Goal: Task Accomplishment & Management: Complete application form

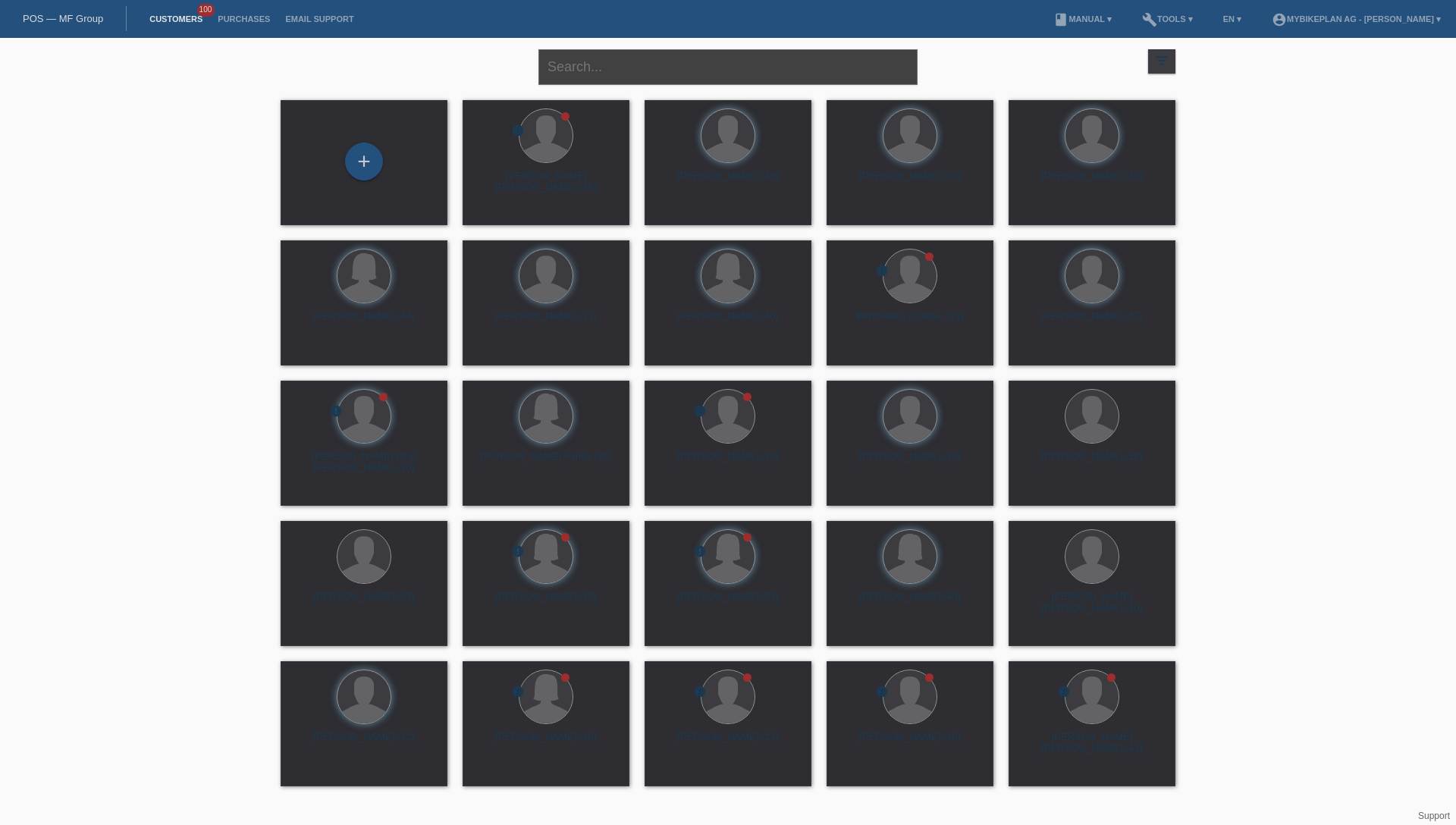
click at [720, 67] on input "text" at bounding box center [728, 67] width 379 height 36
paste input "[PERSON_NAME]"
type input "[PERSON_NAME]"
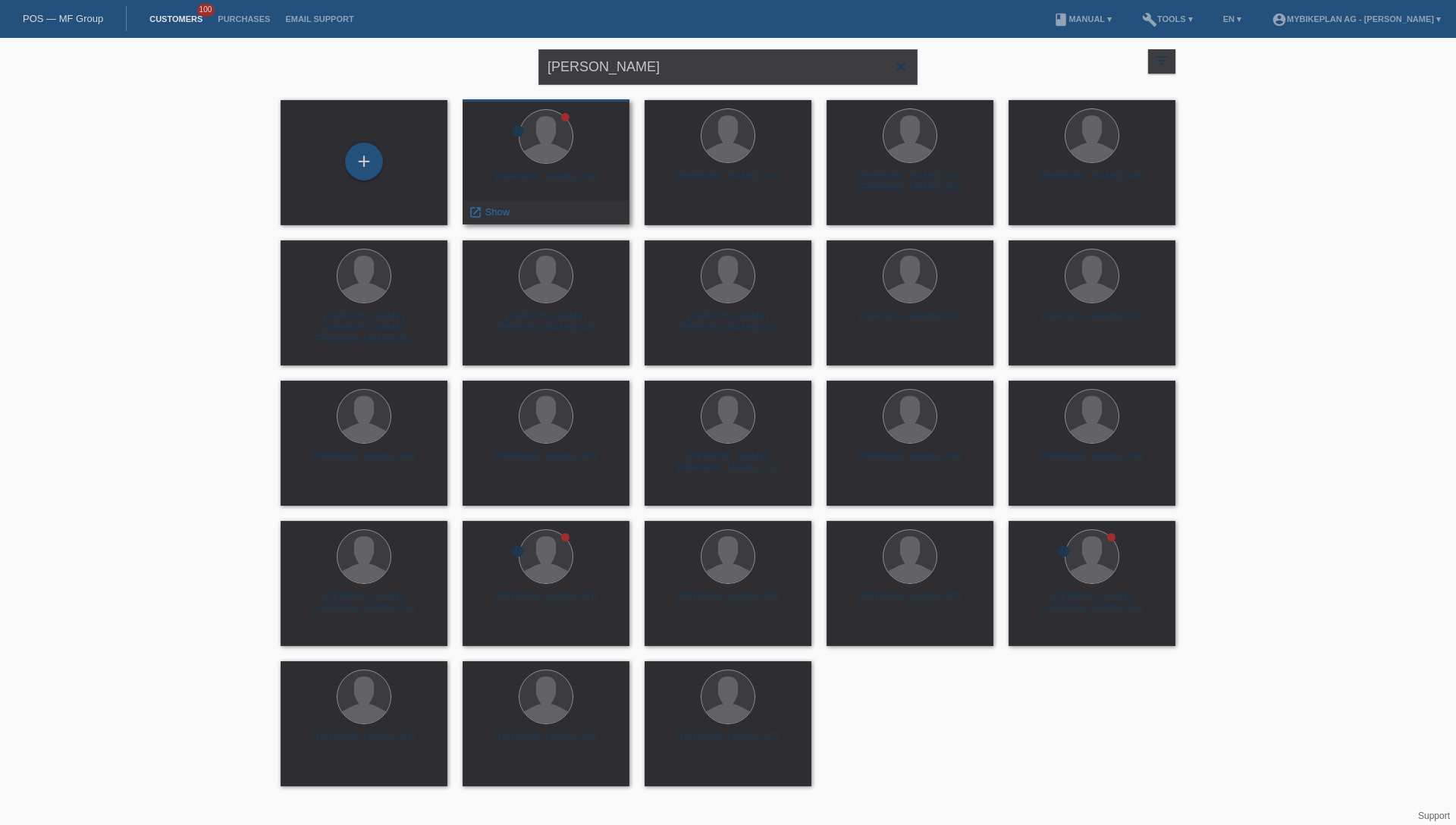
click at [543, 177] on div "Antonio Wieland (38)" at bounding box center [546, 183] width 142 height 24
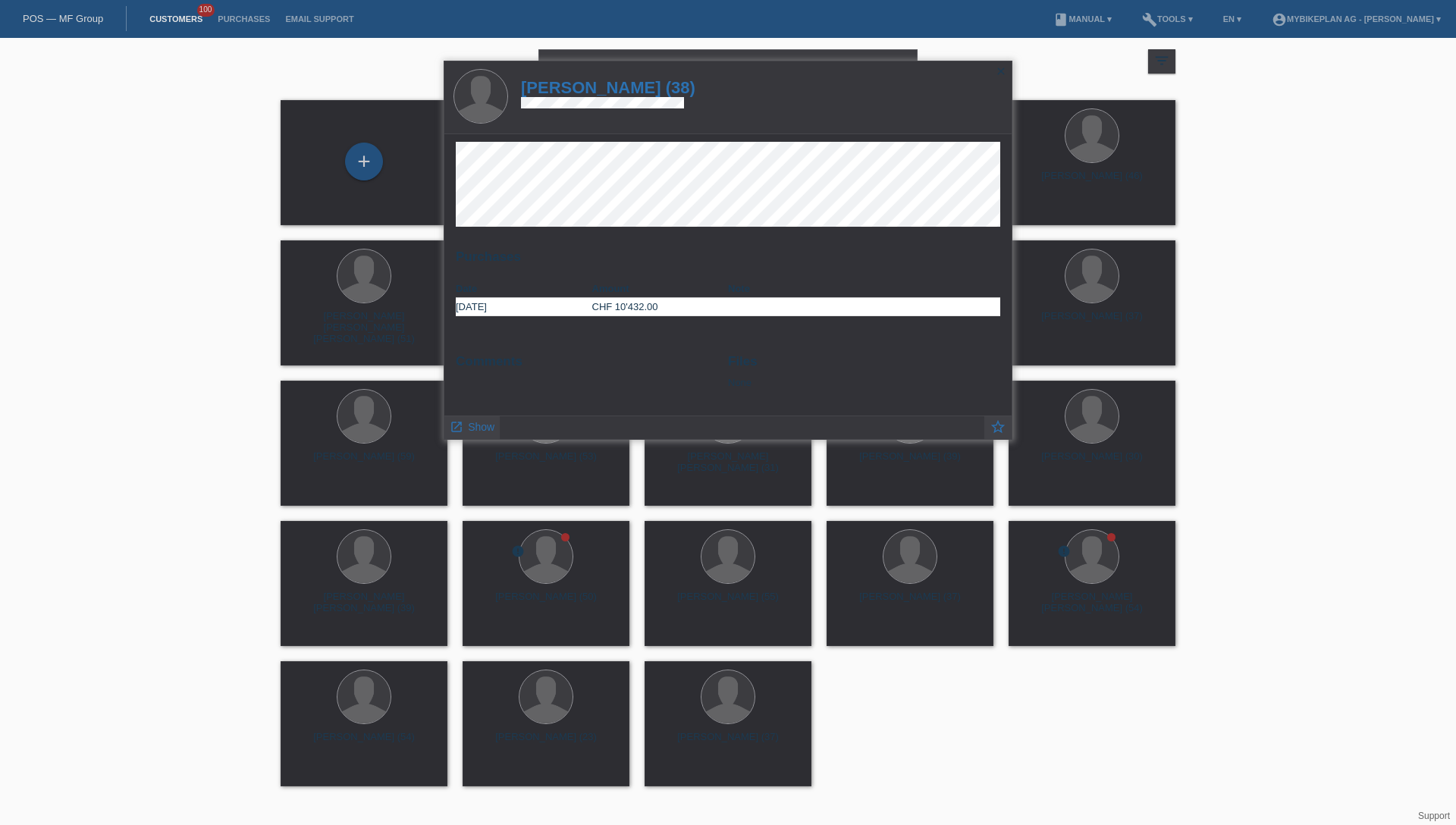
click at [658, 91] on h1 "Antonio Wieland (38)" at bounding box center [608, 87] width 174 height 19
click at [647, 86] on h1 "Antonio Wieland (38)" at bounding box center [608, 87] width 174 height 19
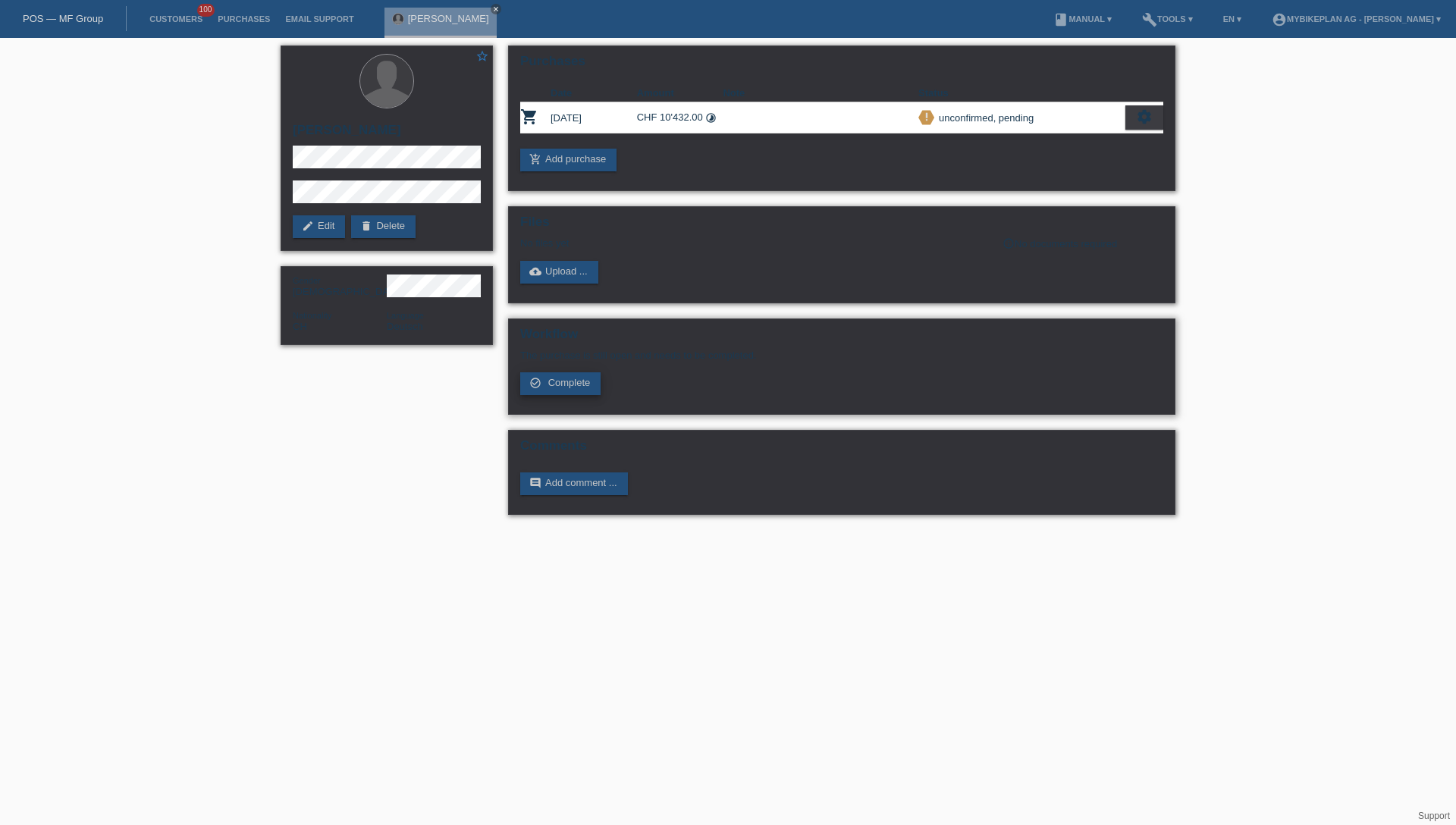
click at [565, 388] on span "Complete" at bounding box center [569, 383] width 43 height 12
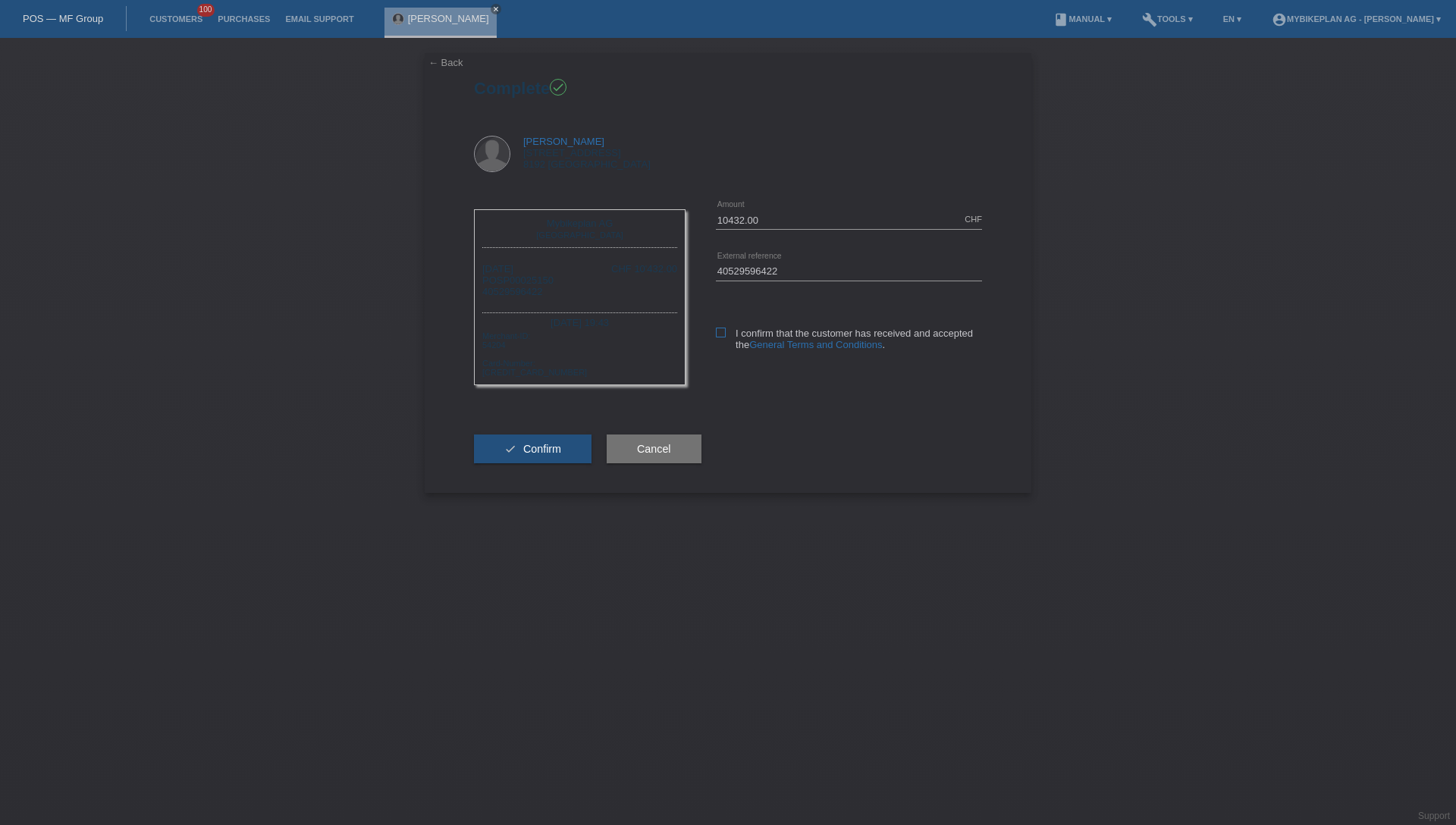
click at [721, 333] on icon at bounding box center [720, 333] width 10 height 10
click at [721, 333] on input "I confirm that the customer has received and accepted the General Terms and Con…" at bounding box center [720, 333] width 10 height 10
checkbox input "true"
click at [596, 429] on div "check Confirm Cancel" at bounding box center [728, 448] width 508 height 88
click at [576, 445] on button "check Confirm" at bounding box center [533, 449] width 117 height 28
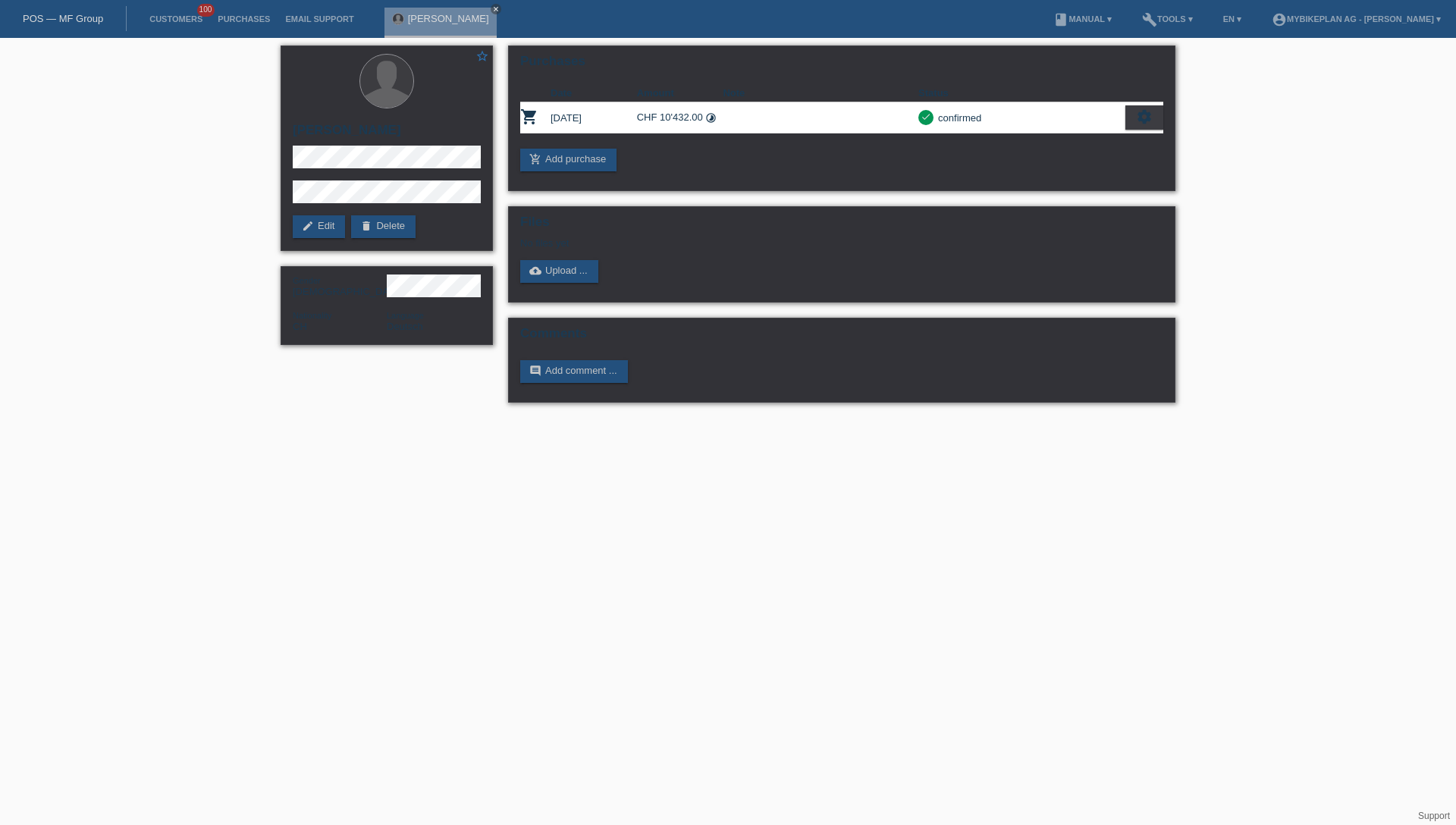
click at [82, 23] on link "POS — MF Group" at bounding box center [63, 18] width 80 height 12
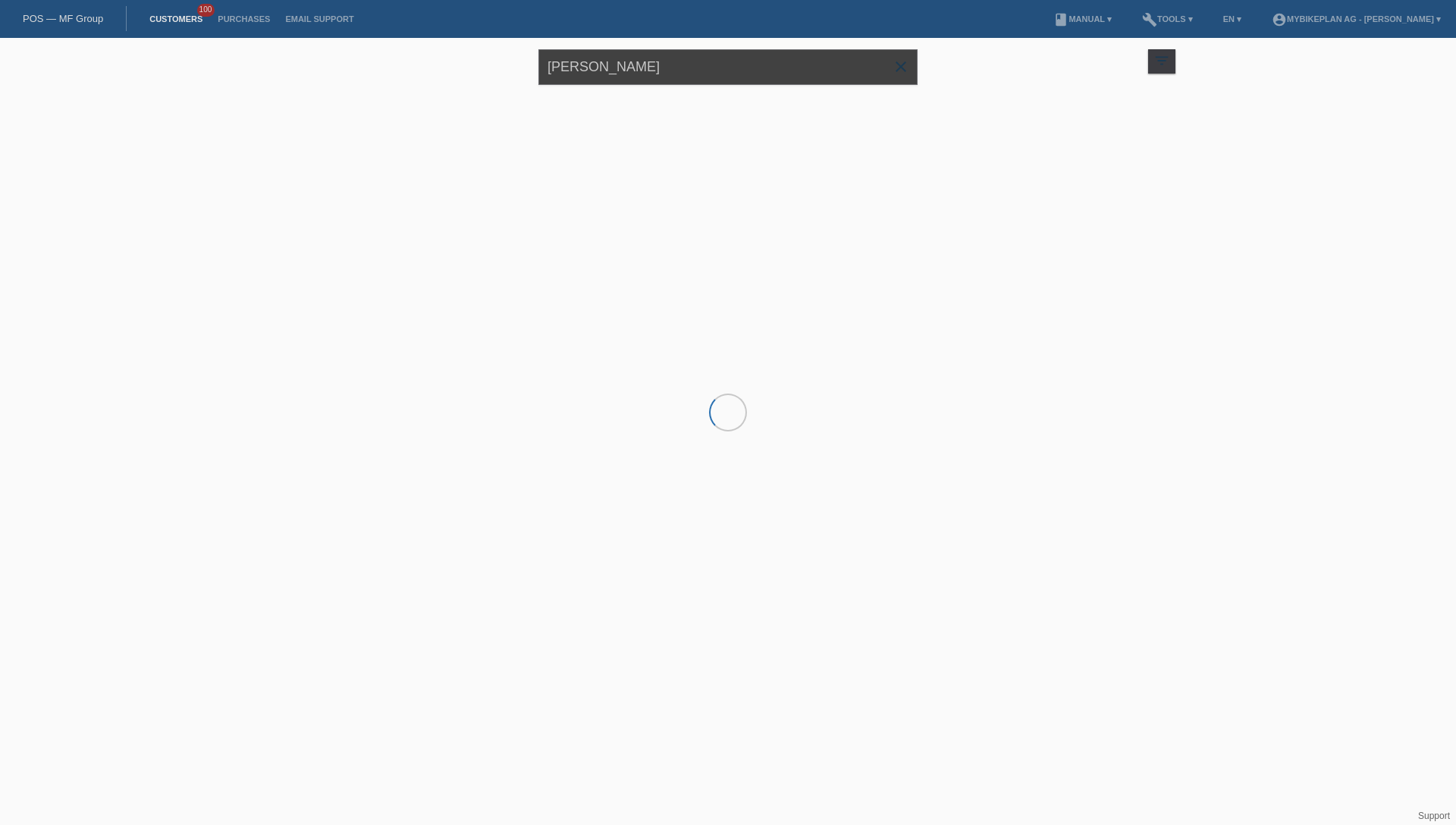
click at [725, 57] on input "[PERSON_NAME]" at bounding box center [728, 67] width 379 height 36
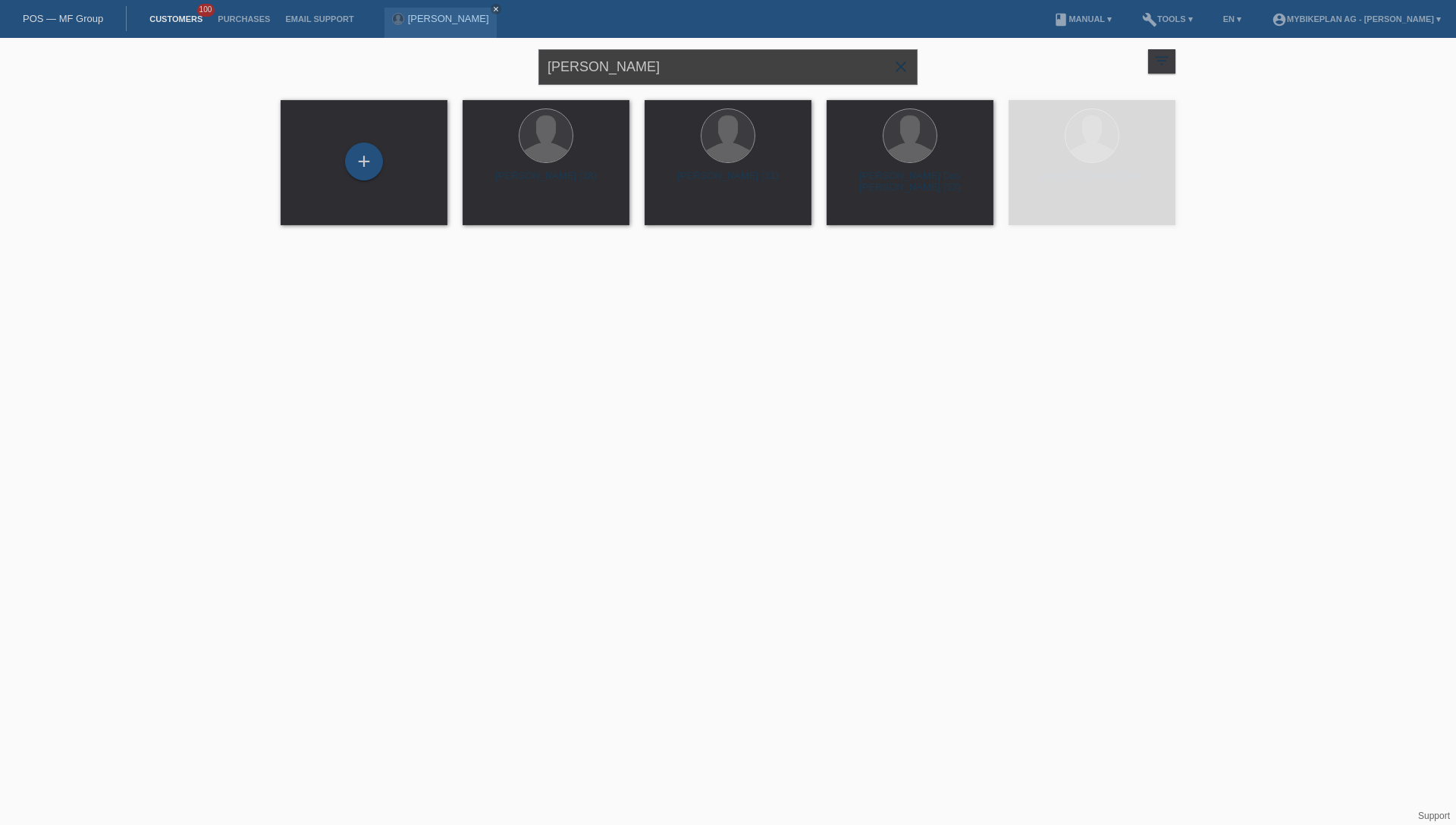
click at [718, 64] on input "[PERSON_NAME]" at bounding box center [728, 67] width 379 height 36
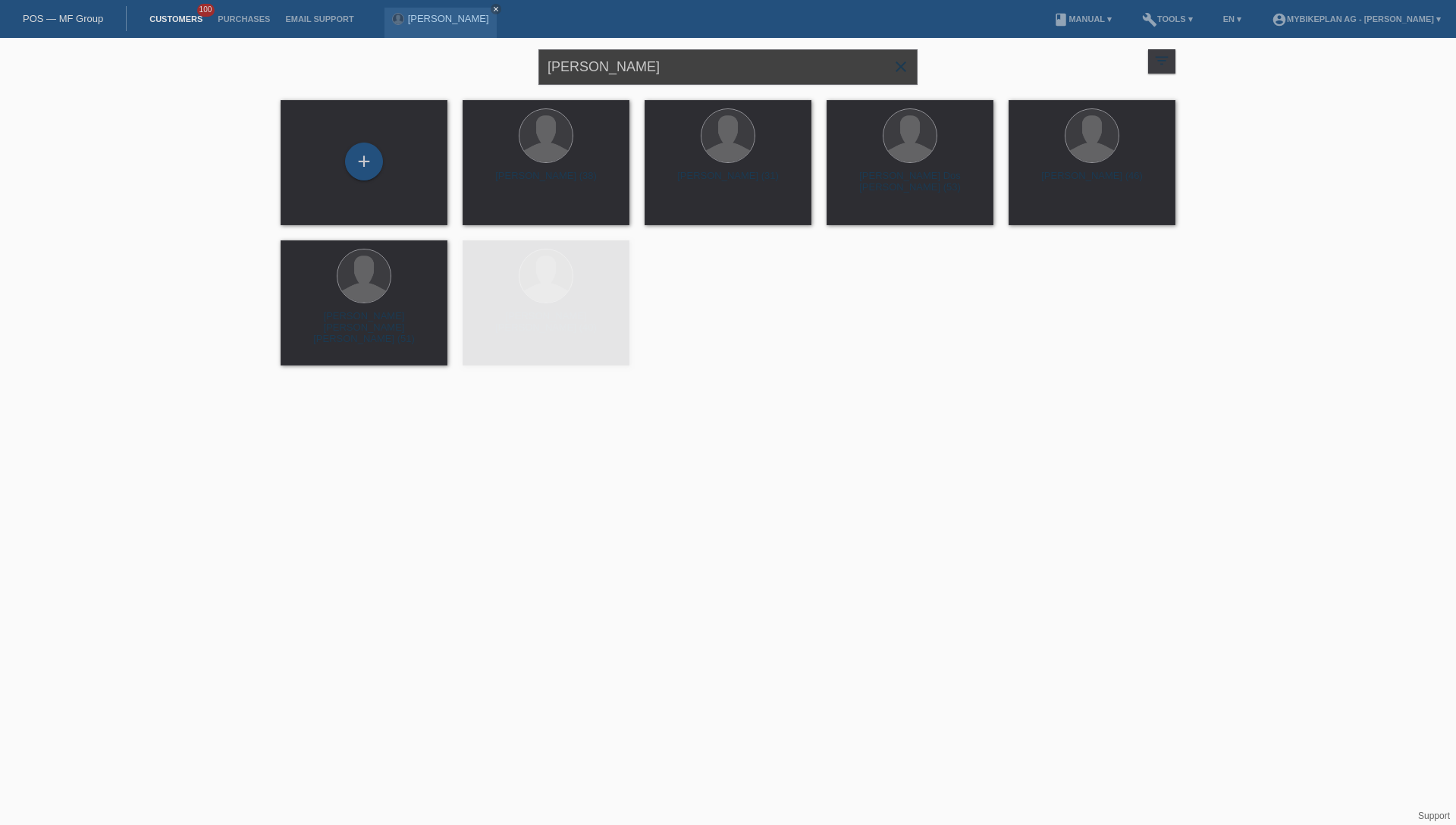
click at [718, 64] on input "[PERSON_NAME]" at bounding box center [728, 67] width 379 height 36
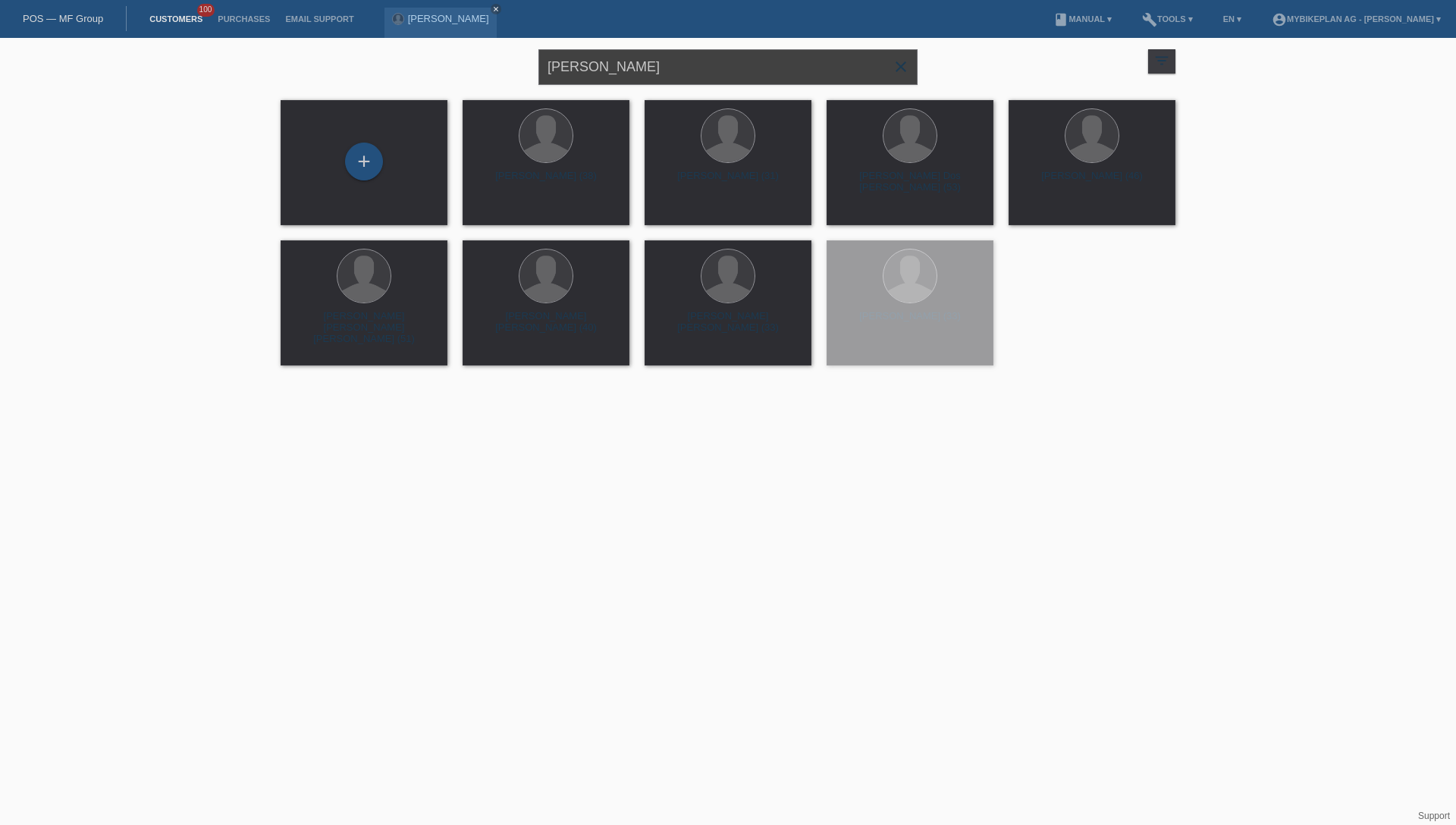
paste input "[PERSON_NAME]"
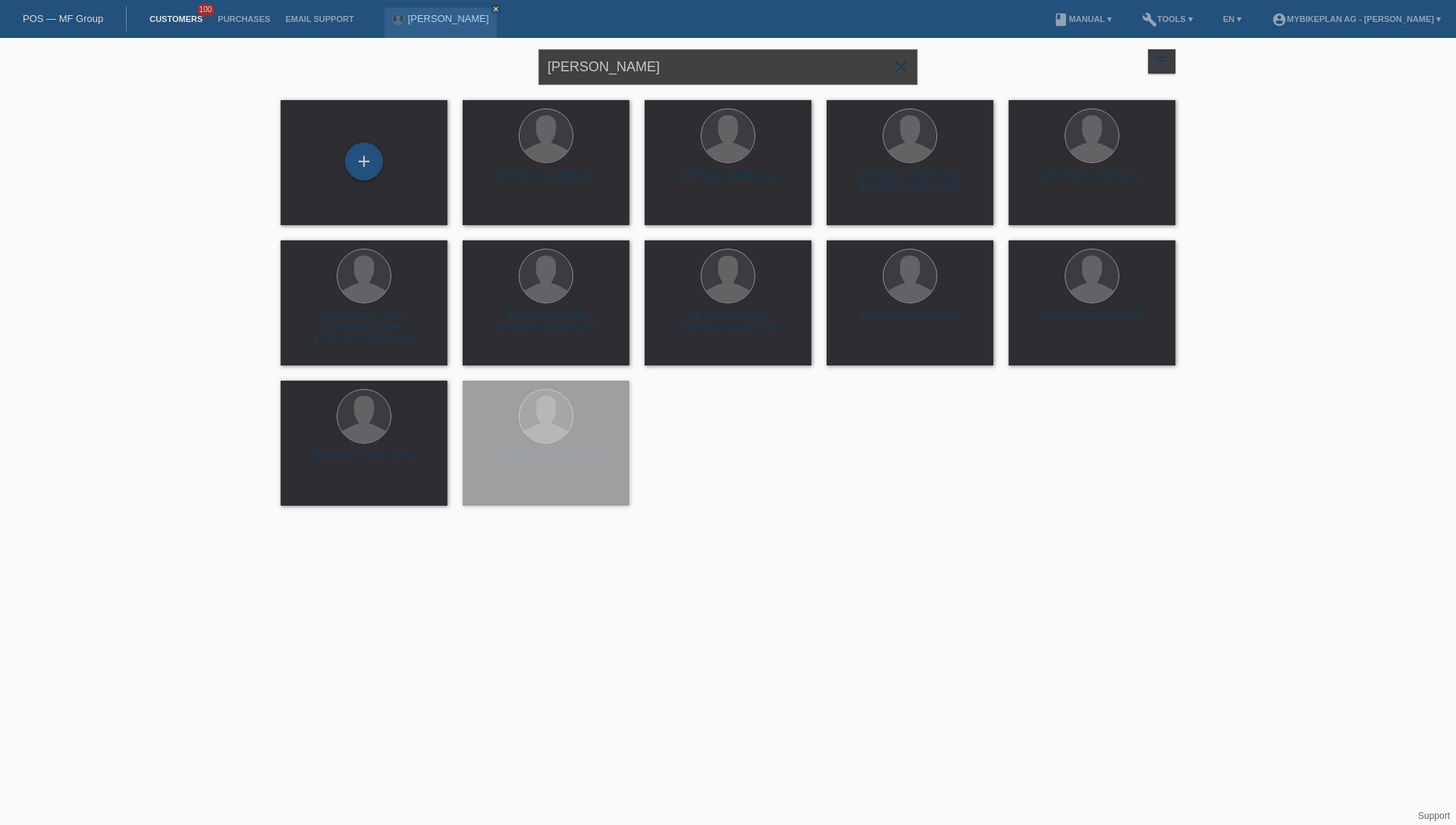
type input "[PERSON_NAME]"
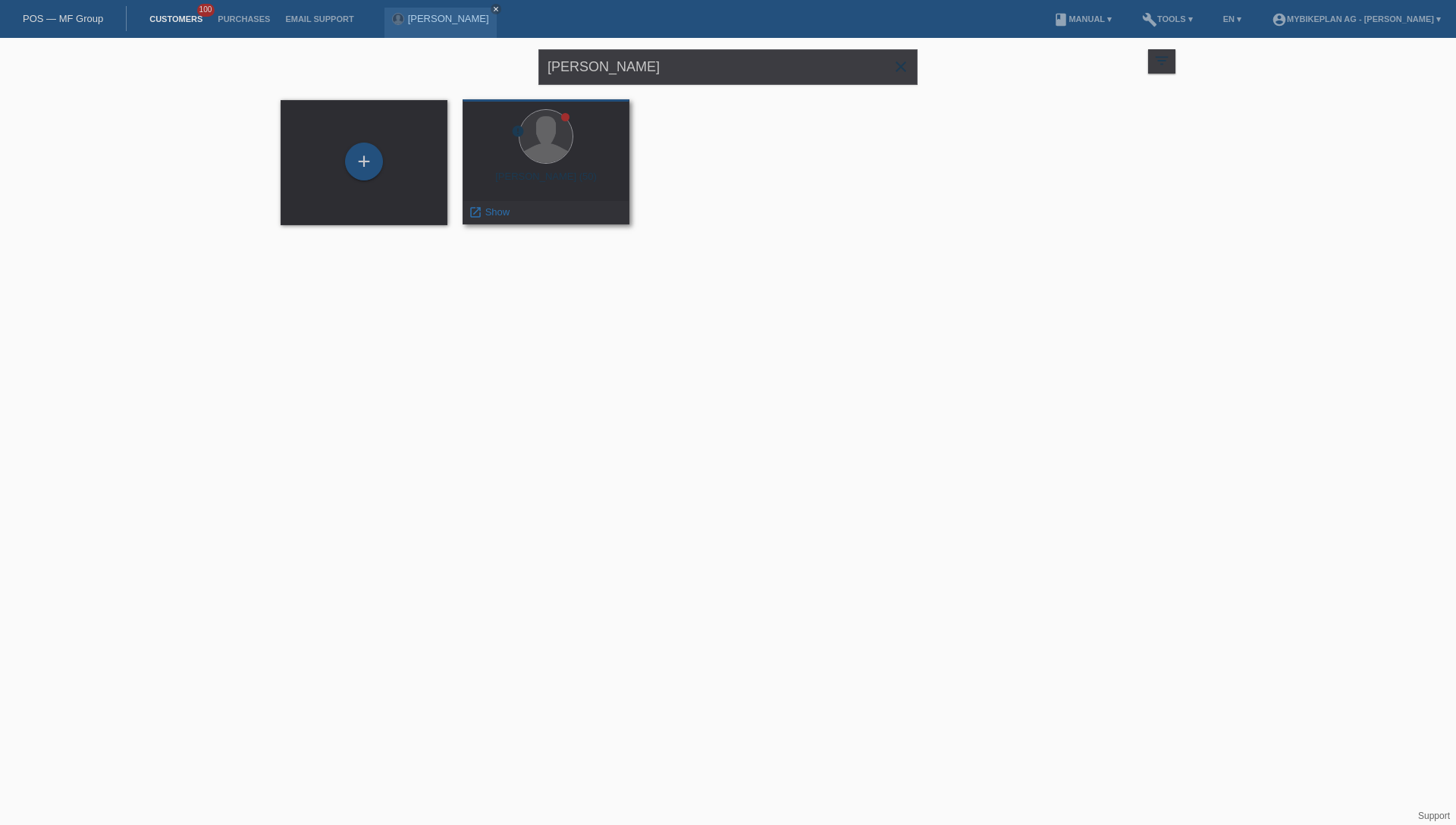
click at [572, 157] on div at bounding box center [546, 137] width 142 height 57
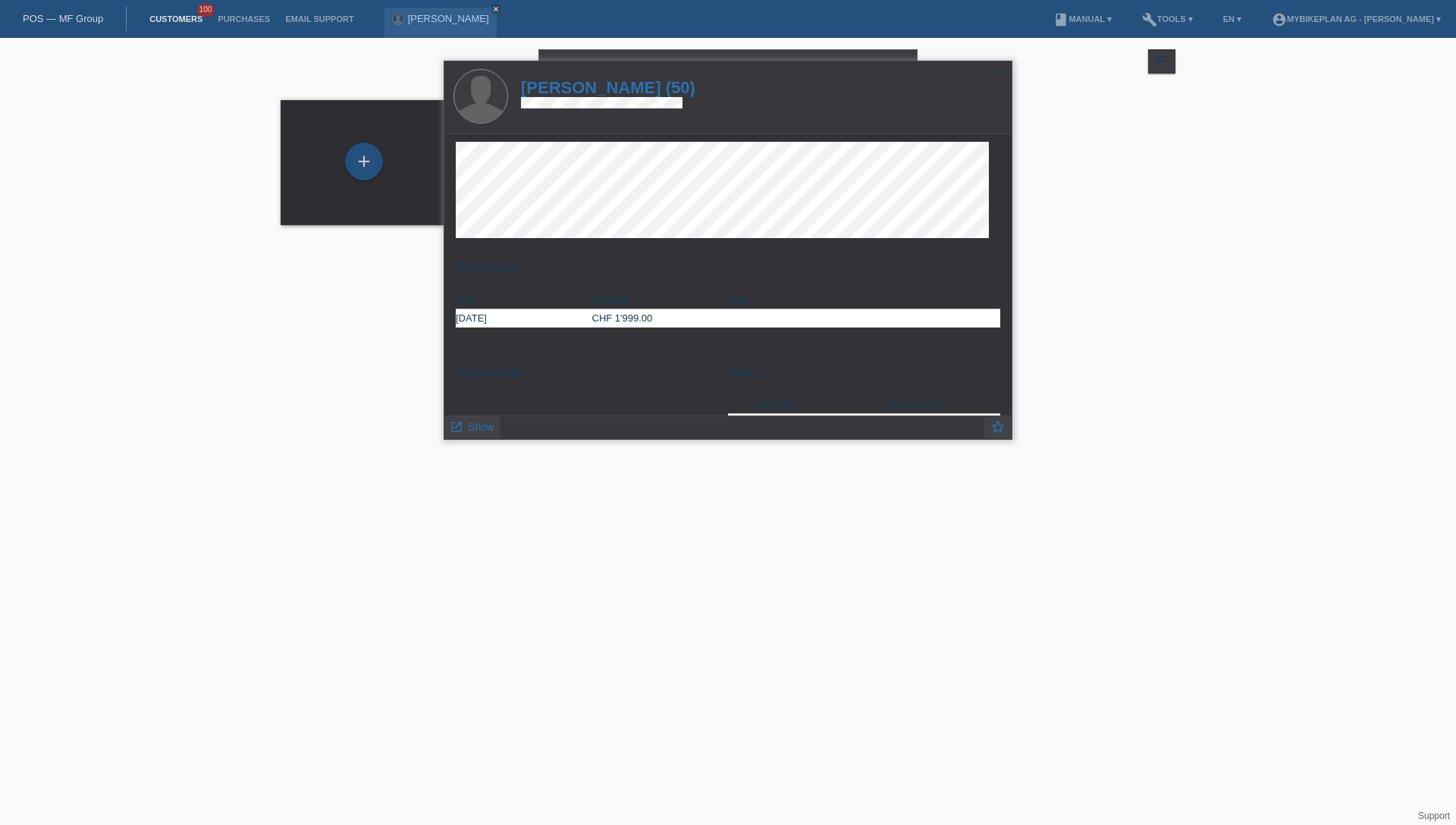
click at [627, 86] on h1 "[PERSON_NAME] (50)" at bounding box center [608, 87] width 174 height 19
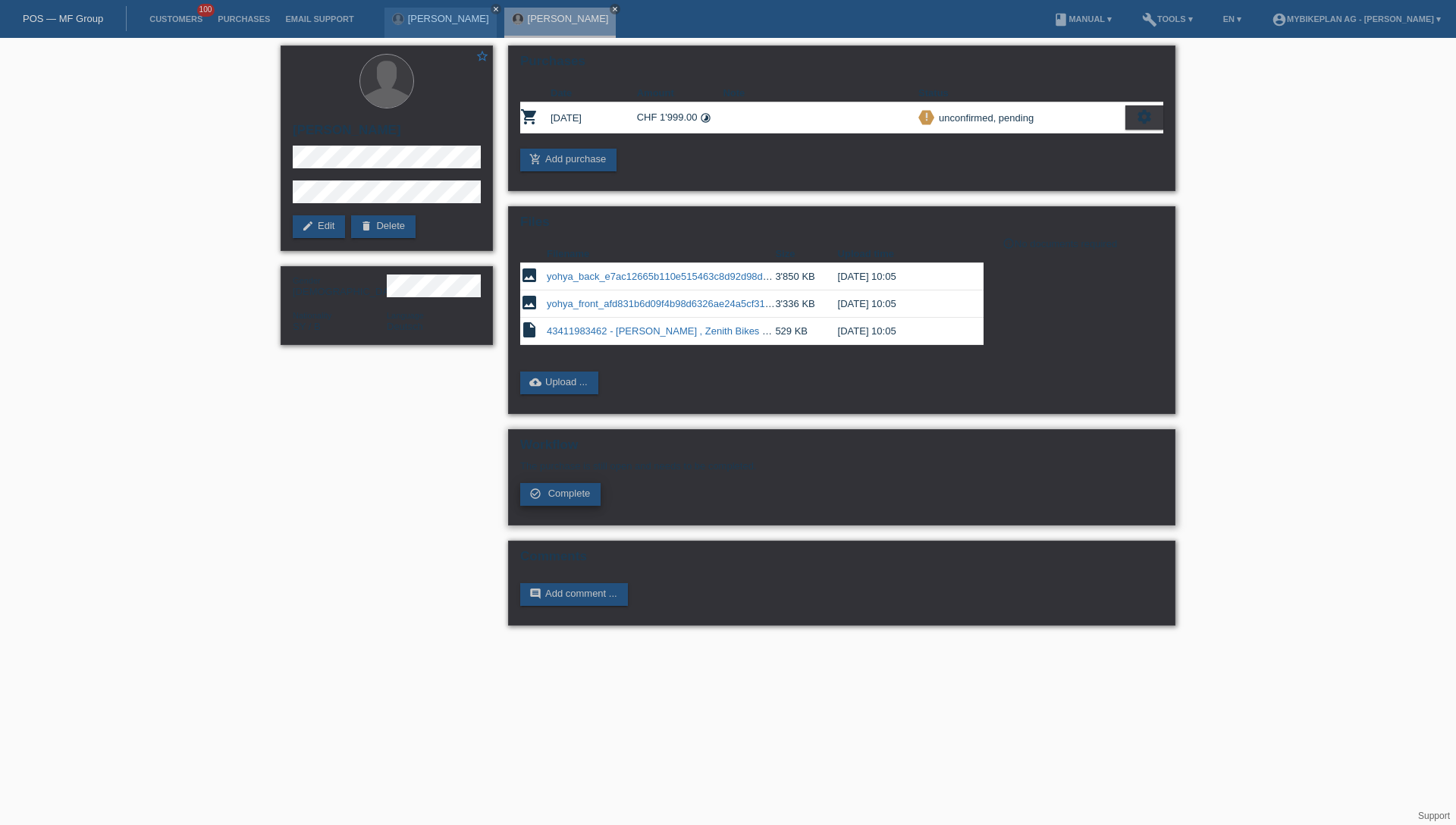
click at [571, 491] on span "Complete" at bounding box center [569, 493] width 43 height 12
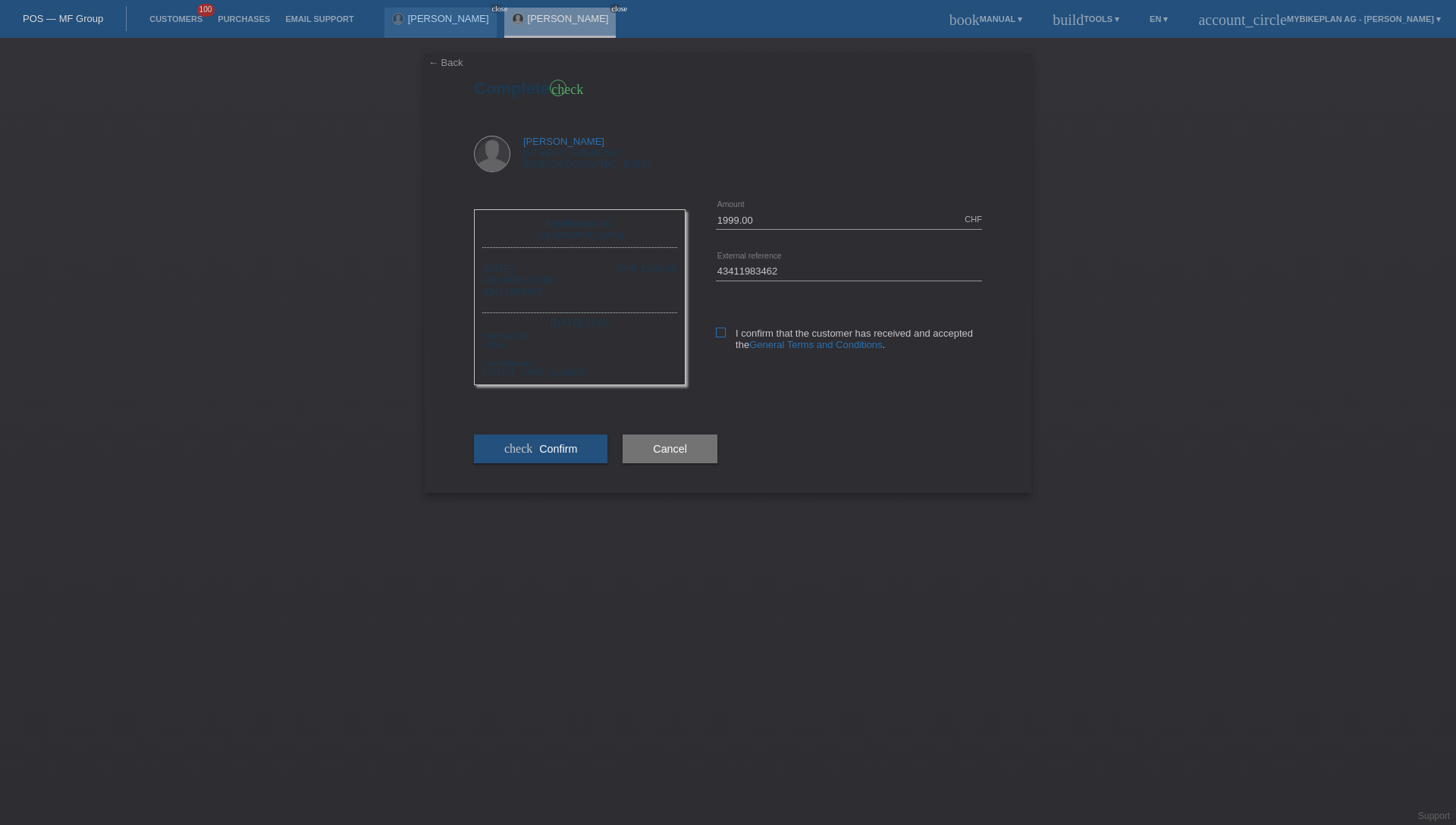
click at [723, 331] on icon at bounding box center [720, 333] width 10 height 10
click at [723, 331] on input "I confirm that the customer has received and accepted the General Terms and Con…" at bounding box center [720, 333] width 10 height 10
checkbox input "true"
click at [539, 448] on span "Confirm" at bounding box center [557, 449] width 38 height 12
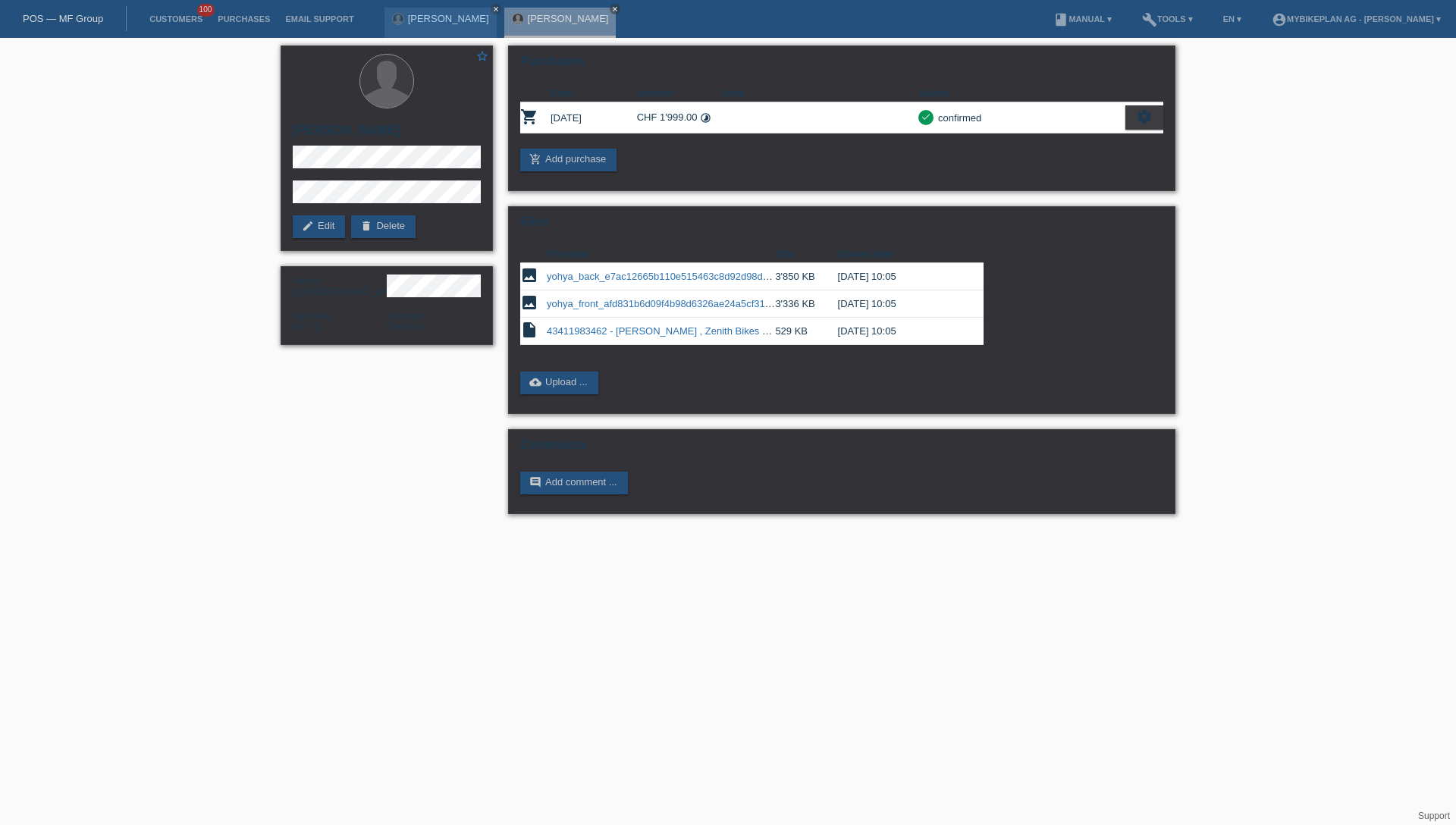
click at [54, 18] on link "POS — MF Group" at bounding box center [63, 18] width 80 height 12
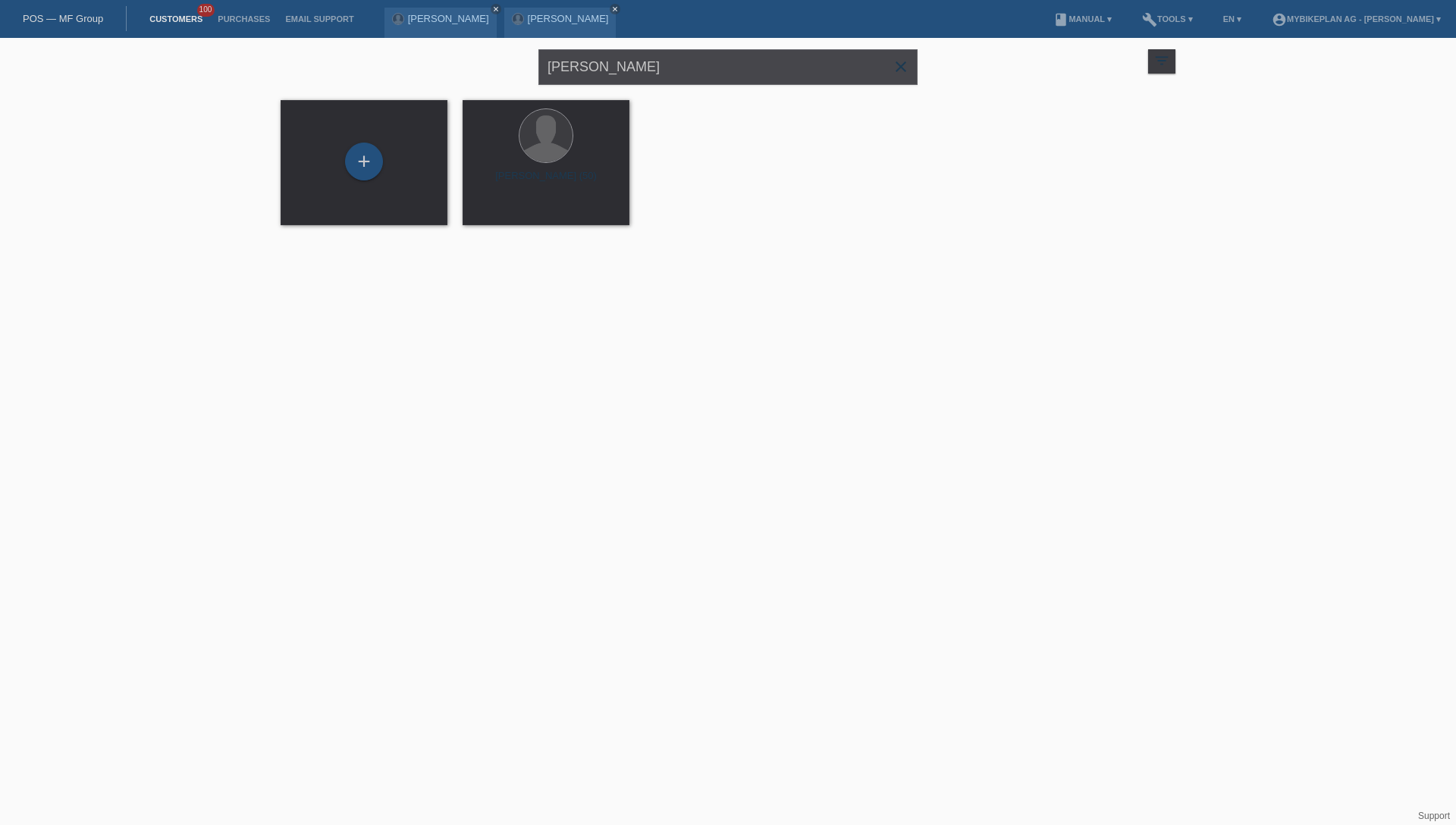
click at [691, 62] on input "[PERSON_NAME]" at bounding box center [728, 67] width 379 height 36
paste input "Florian Zbinden"
type input "Florian Zbinden"
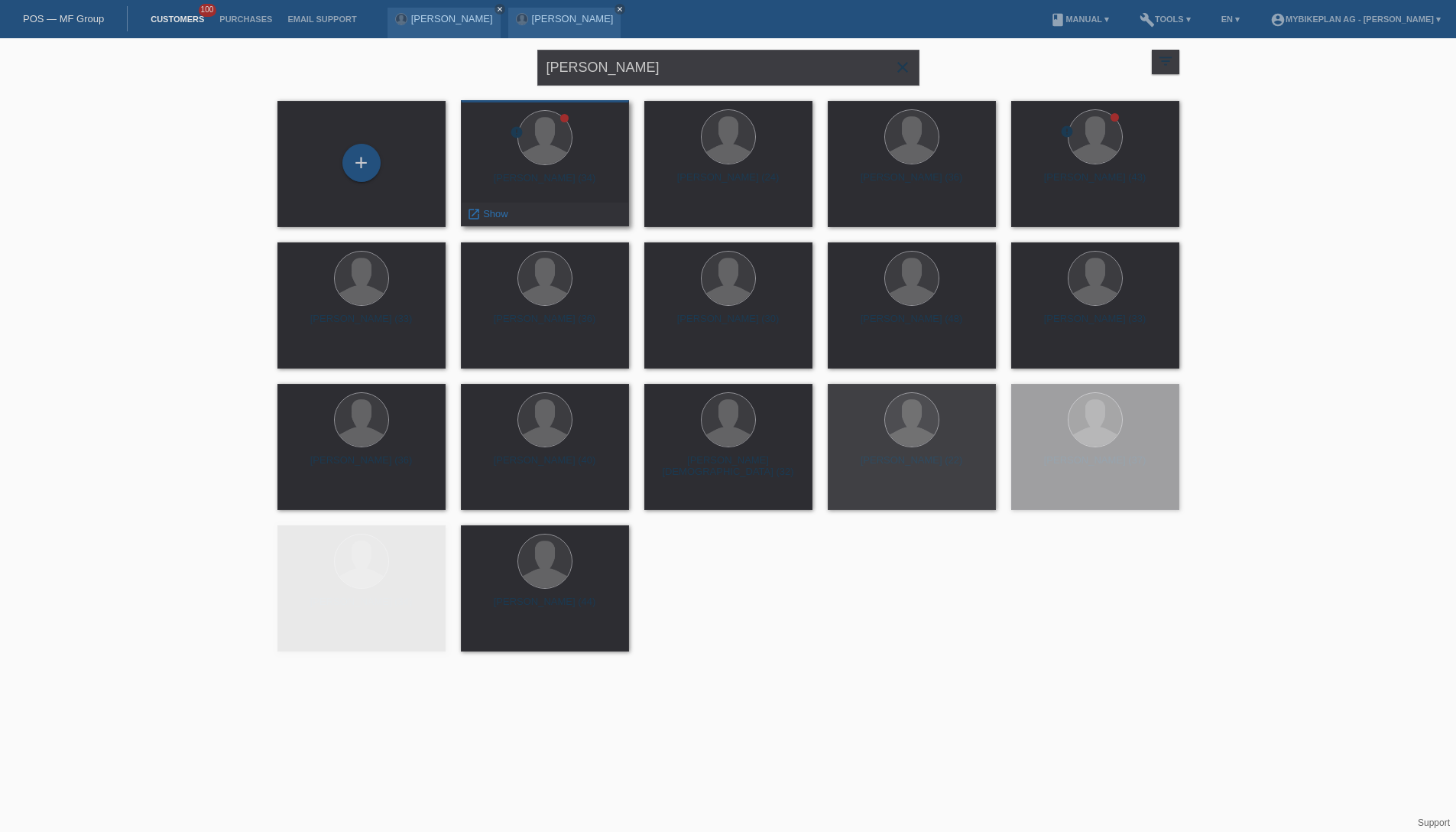
click at [604, 181] on div "[PERSON_NAME] (34)" at bounding box center [545, 184] width 144 height 24
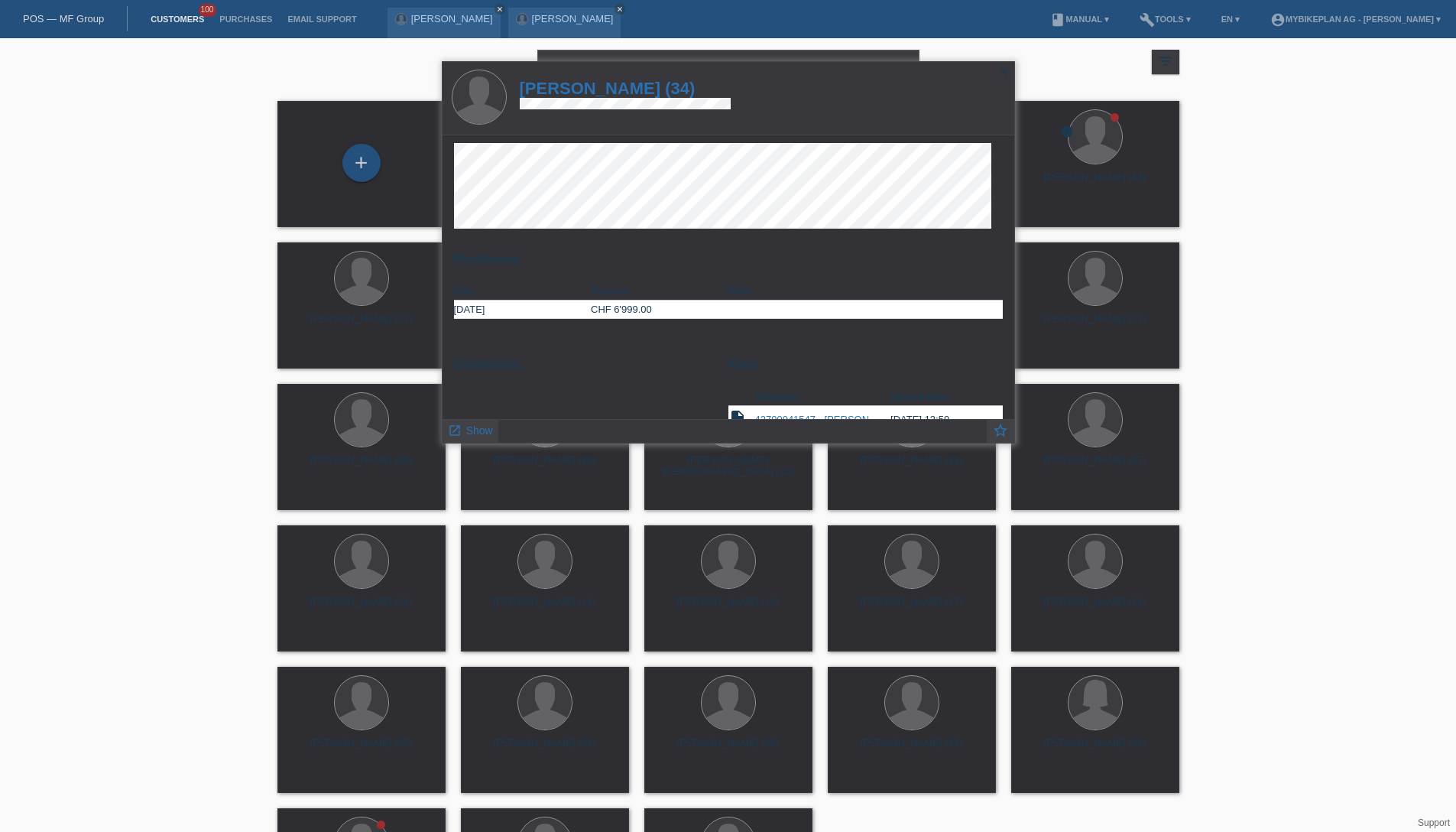
click at [621, 89] on h1 "Florian Albert Zbinden (34)" at bounding box center [625, 88] width 212 height 19
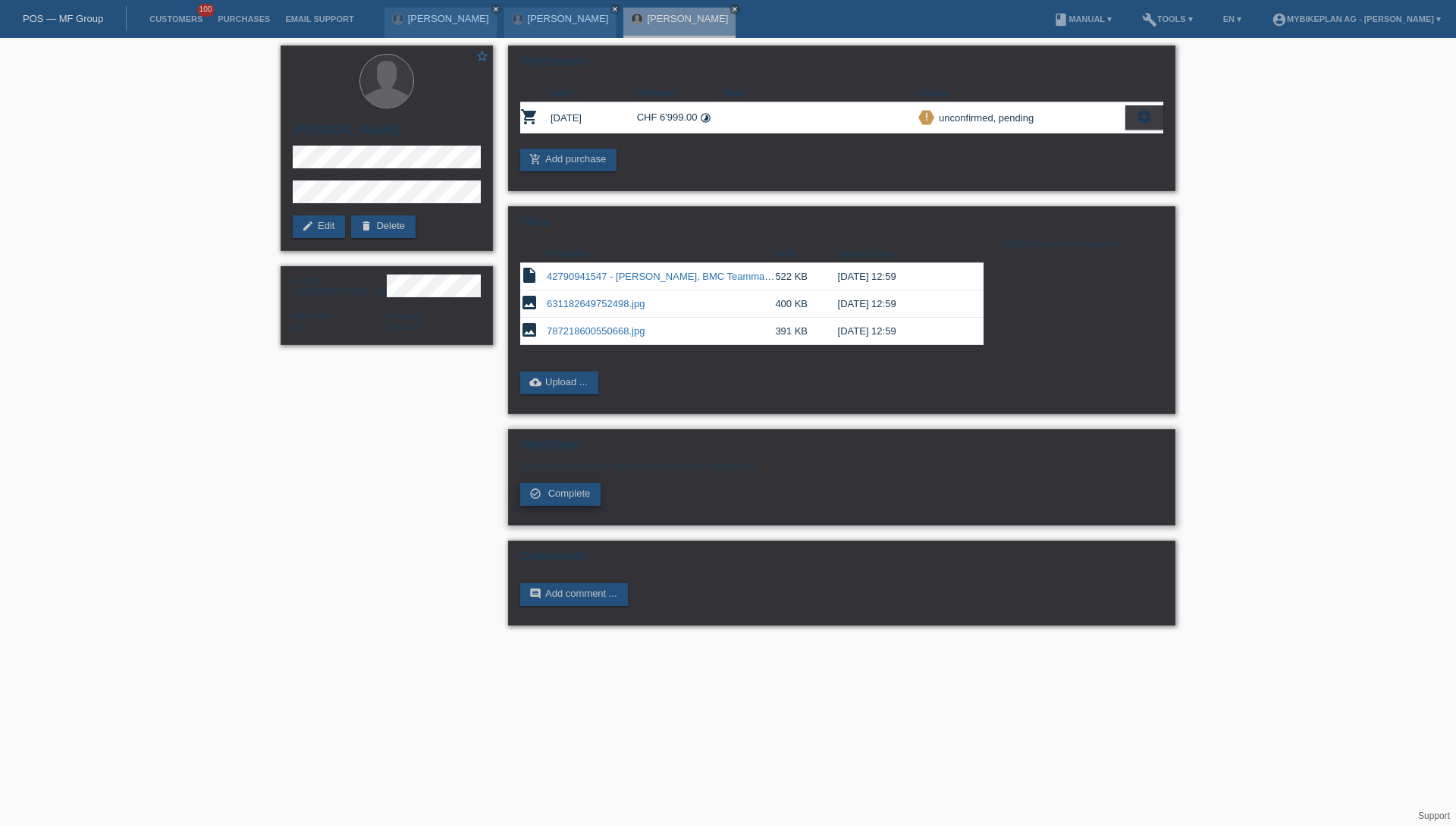
click at [555, 488] on span "Complete" at bounding box center [569, 493] width 43 height 12
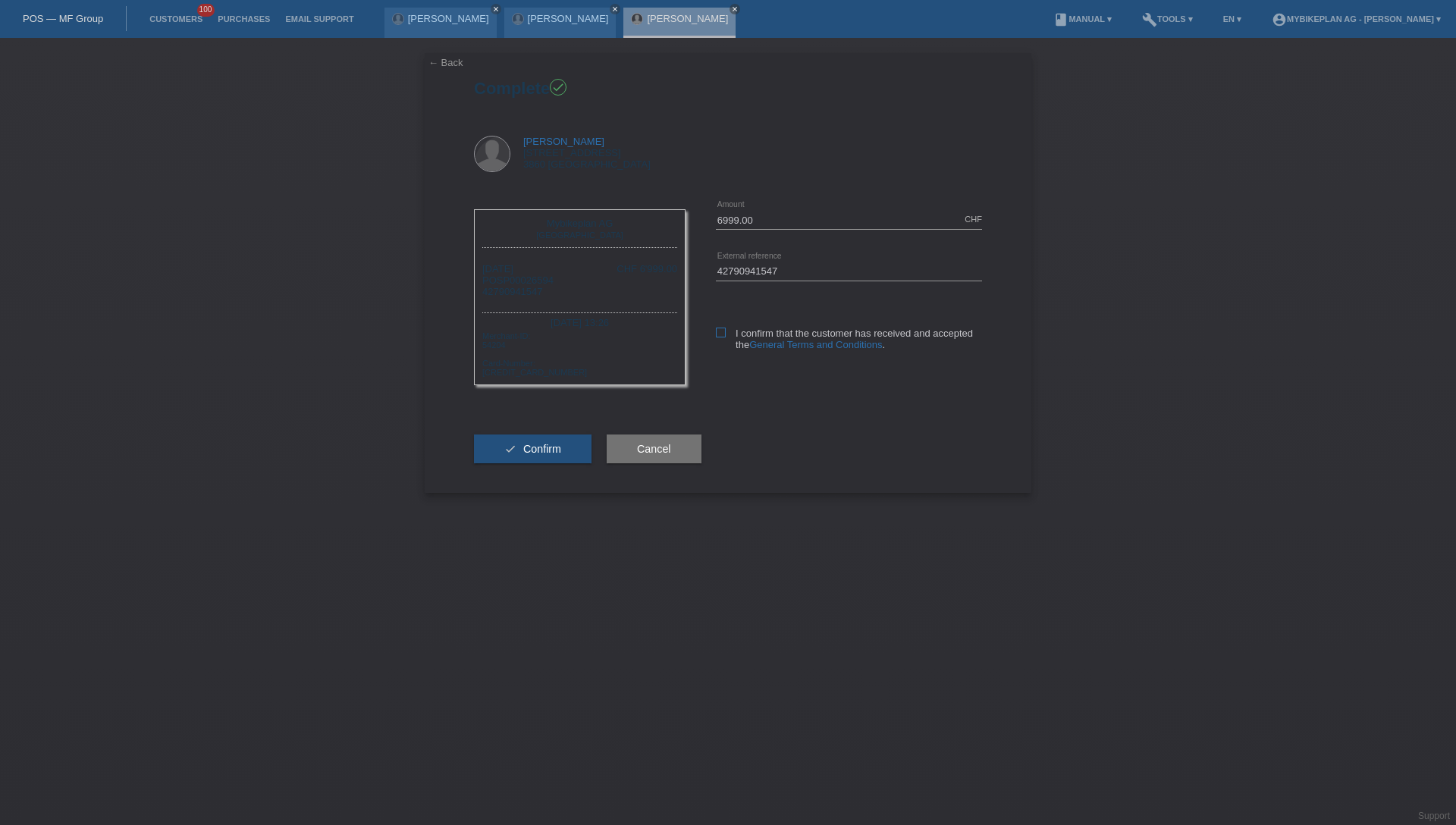
click at [717, 332] on icon at bounding box center [720, 333] width 10 height 10
click at [717, 332] on input "I confirm that the customer has received and accepted the General Terms and Con…" at bounding box center [720, 333] width 10 height 10
checkbox input "true"
click at [549, 450] on span "Confirm" at bounding box center [541, 449] width 38 height 12
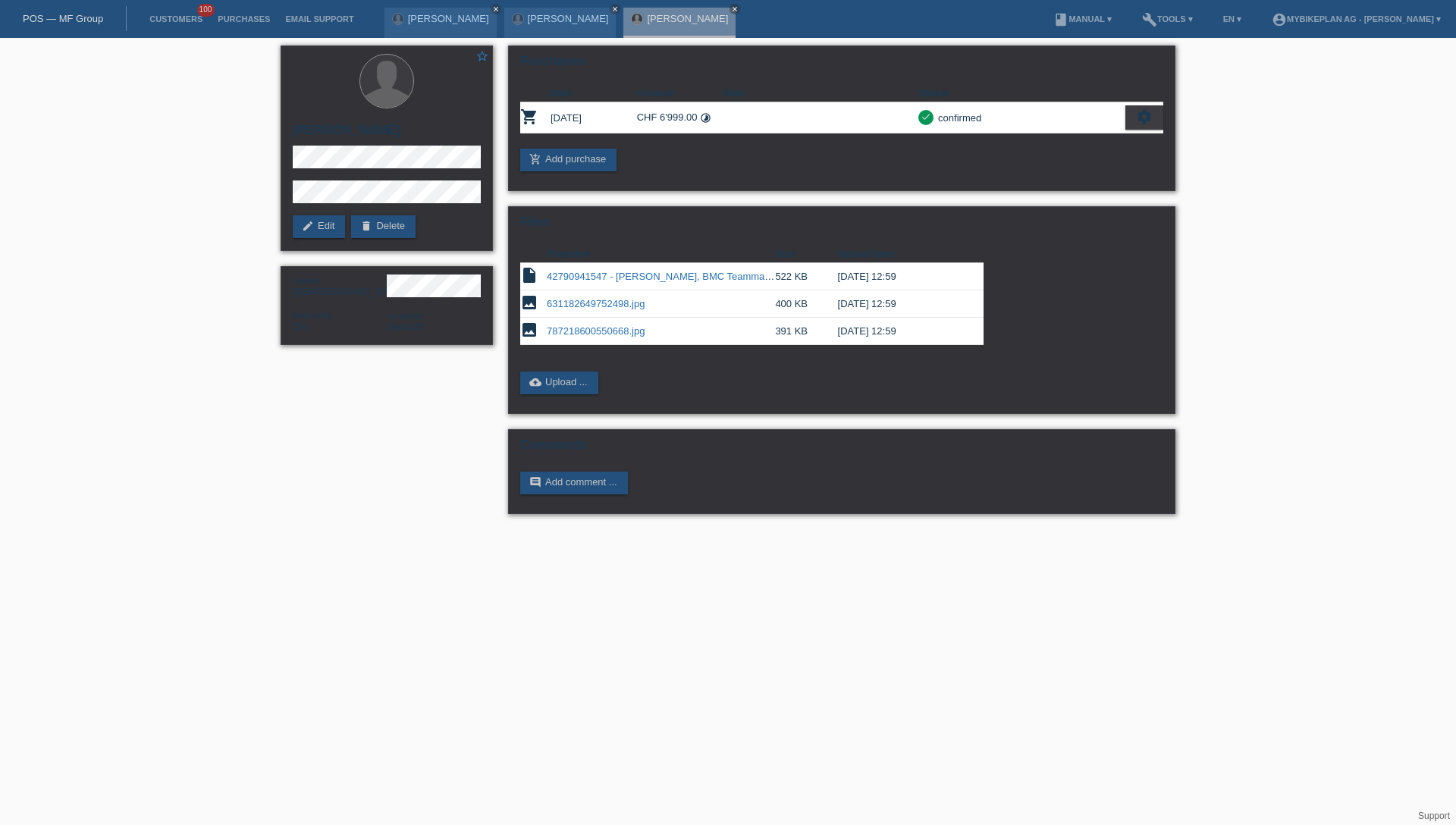
click at [89, 21] on link "POS — MF Group" at bounding box center [63, 18] width 80 height 12
click at [88, 20] on link "POS — MF Group" at bounding box center [63, 18] width 80 height 12
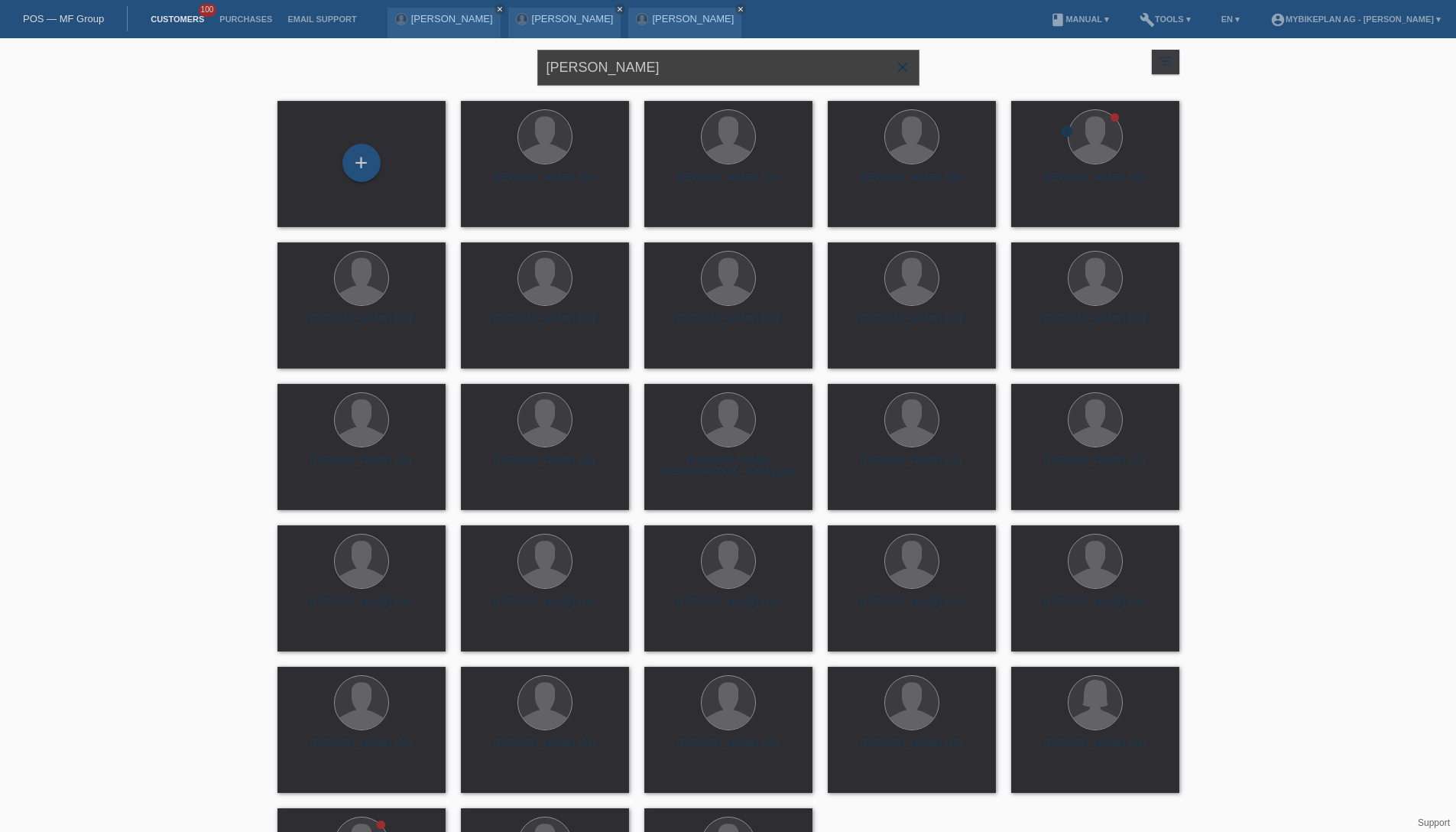
click at [681, 73] on input "Florian Zbinden" at bounding box center [728, 68] width 382 height 36
paste input "Nocente Fabrizio"
type input "Nocente Fabrizio"
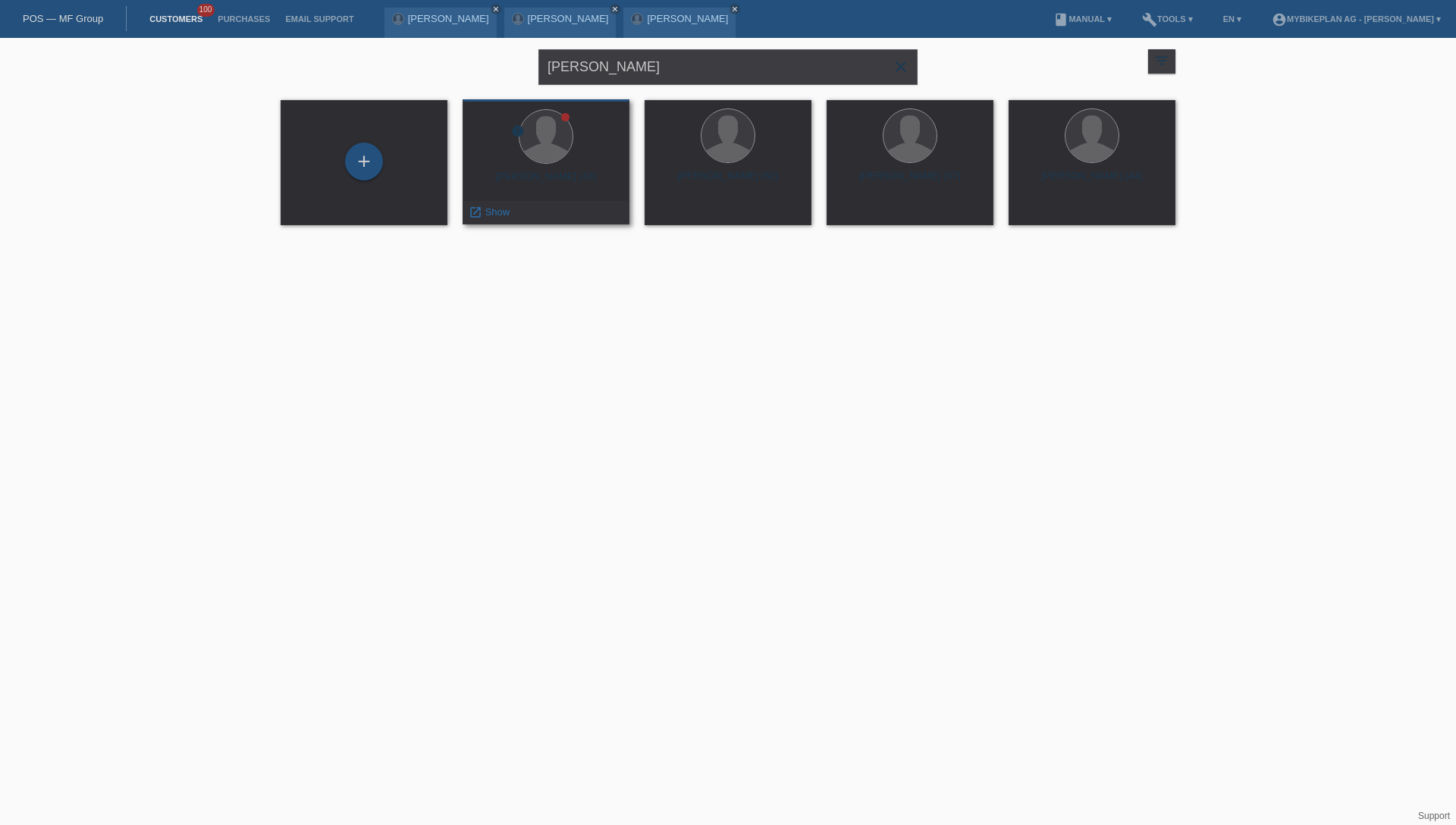
click at [575, 178] on div "Fabrizio Nocente (43)" at bounding box center [546, 183] width 142 height 24
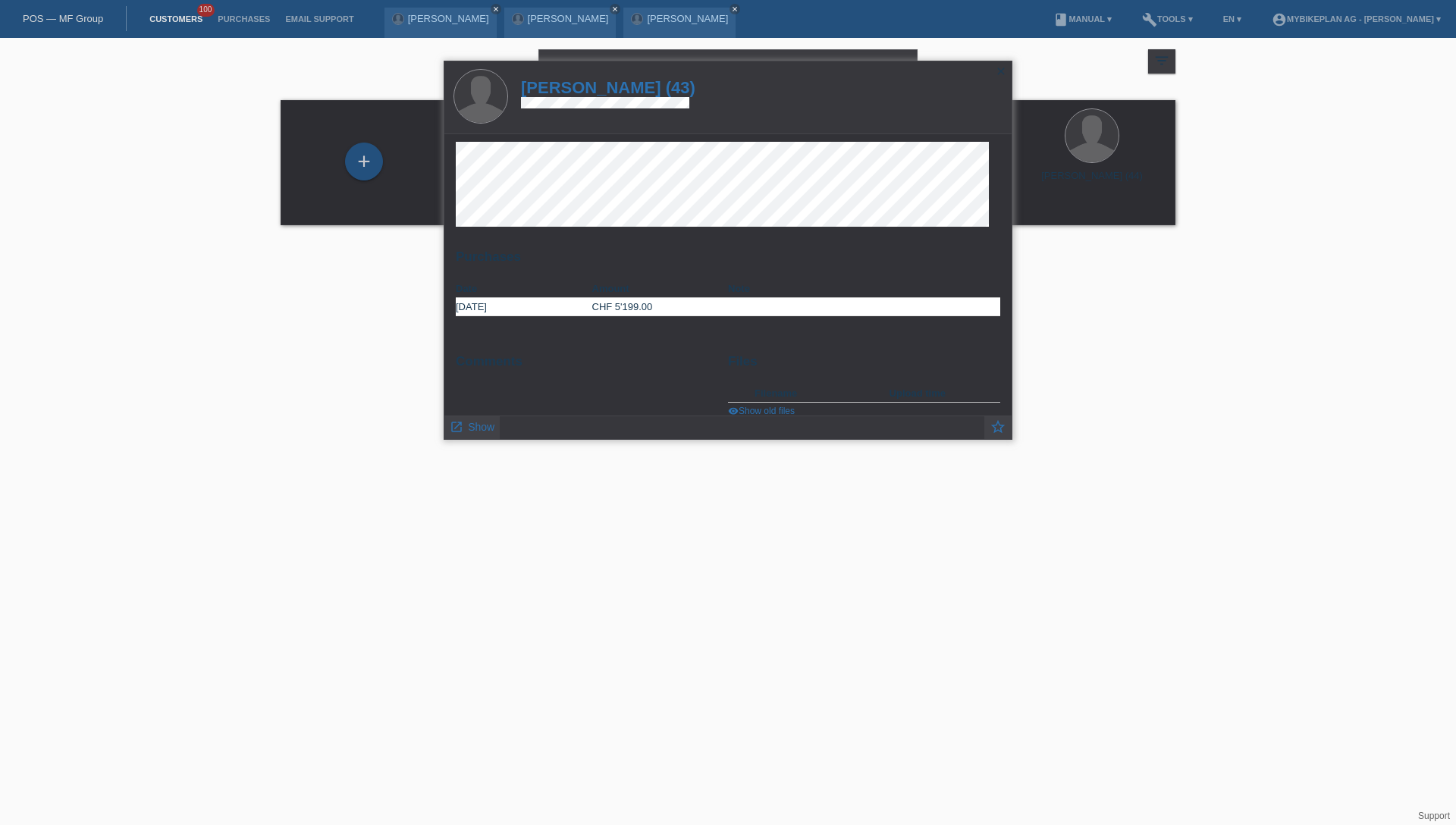
click at [619, 86] on h1 "Fabrizio Nocente (43)" at bounding box center [608, 87] width 174 height 19
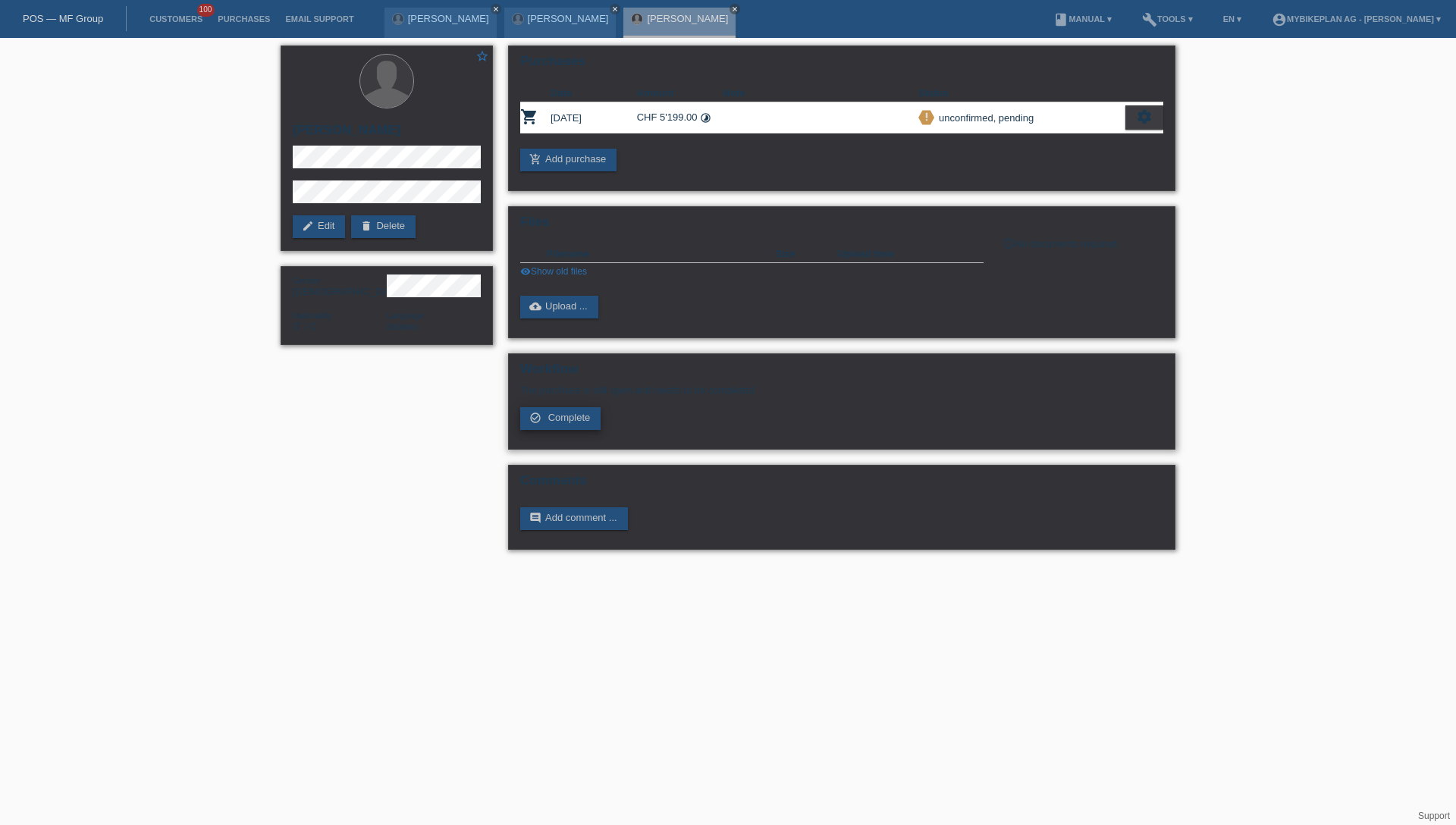
click at [566, 423] on span "Complete" at bounding box center [569, 417] width 43 height 12
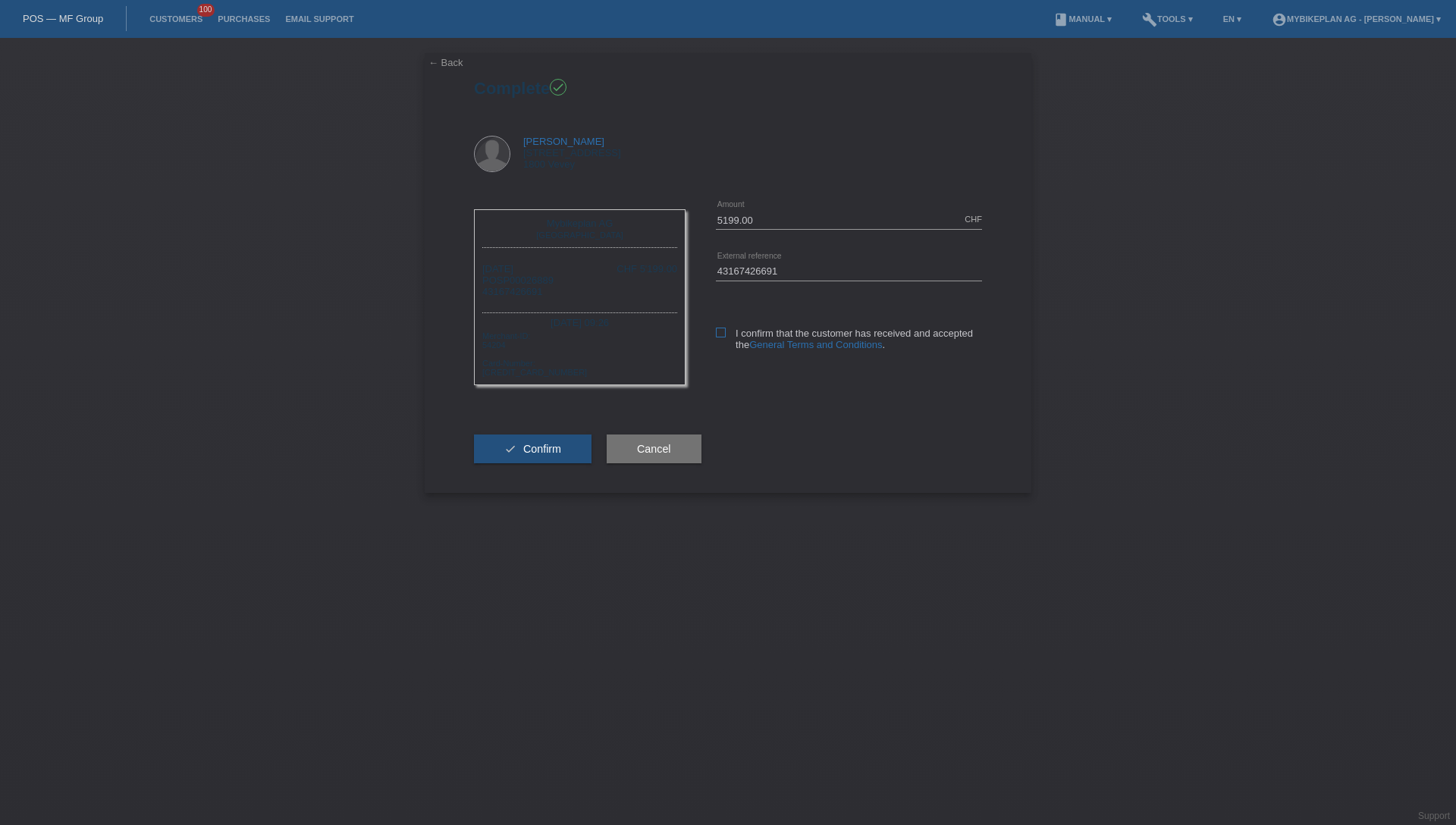
click at [731, 330] on label "I confirm that the customer has received and accepted the General Terms and Con…" at bounding box center [849, 338] width 266 height 23
click at [725, 330] on input "I confirm that the customer has received and accepted the General Terms and Con…" at bounding box center [720, 333] width 10 height 10
checkbox input "true"
click at [532, 445] on span "Confirm" at bounding box center [541, 449] width 38 height 12
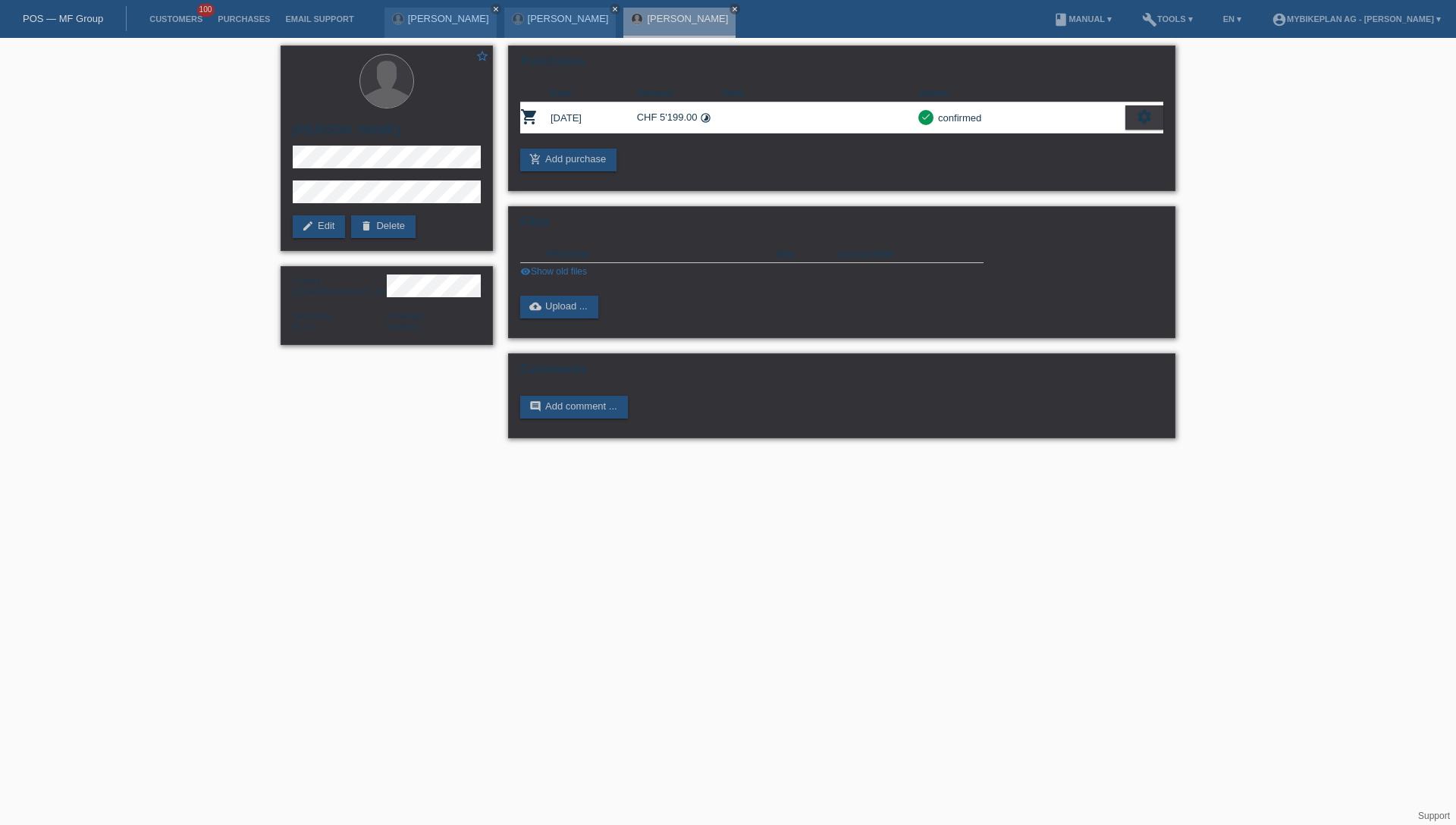
click at [76, 10] on div "POS — MF Group" at bounding box center [63, 18] width 126 height 25
click at [75, 18] on link "POS — MF Group" at bounding box center [63, 18] width 80 height 12
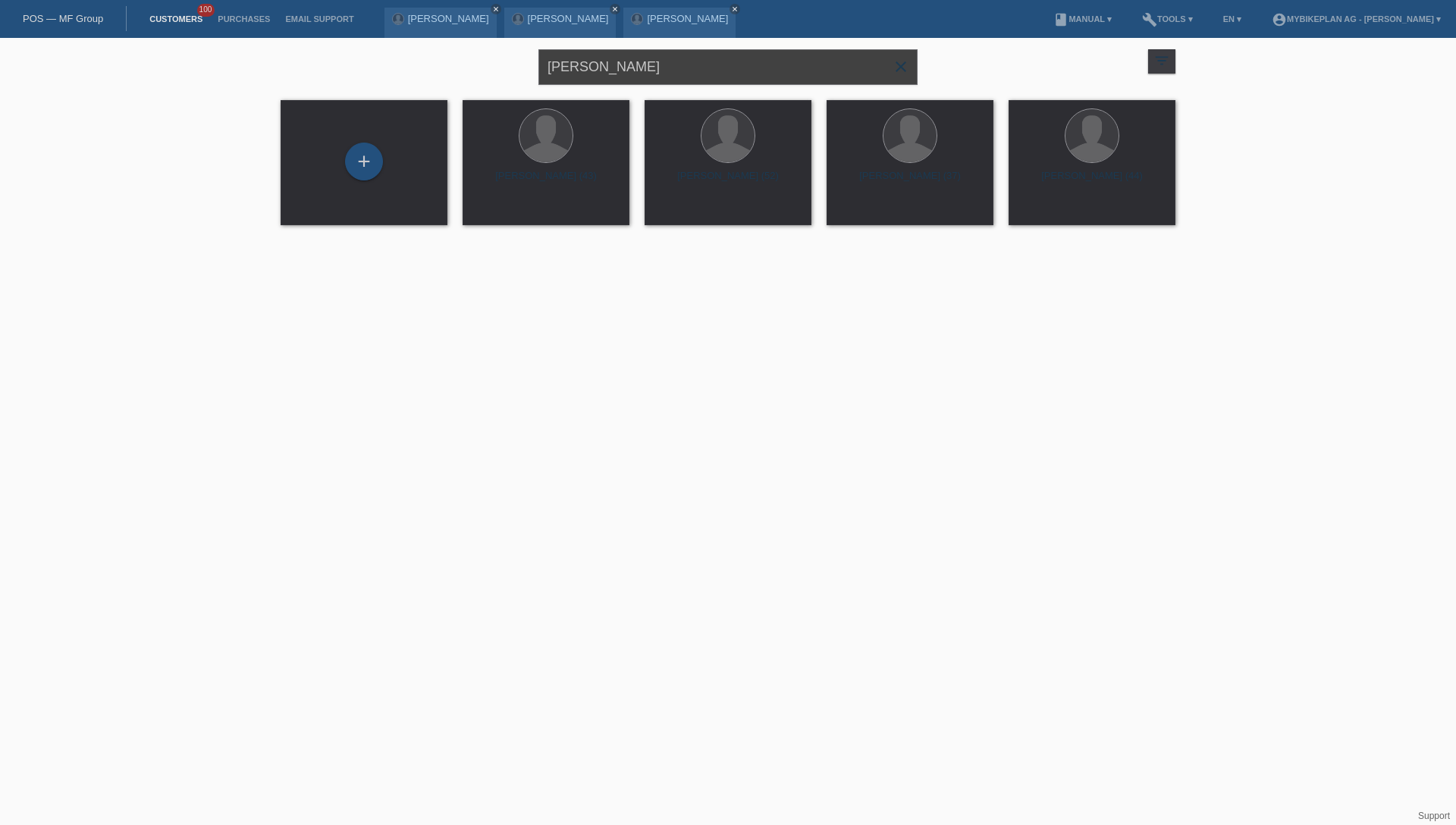
click at [680, 68] on input "[PERSON_NAME]" at bounding box center [728, 67] width 379 height 36
click at [680, 68] on input "Nocente Fabrizio" at bounding box center [728, 67] width 379 height 36
click at [681, 68] on input "Nocente Fabrizio" at bounding box center [728, 67] width 379 height 36
paste input "Jan Paciga"
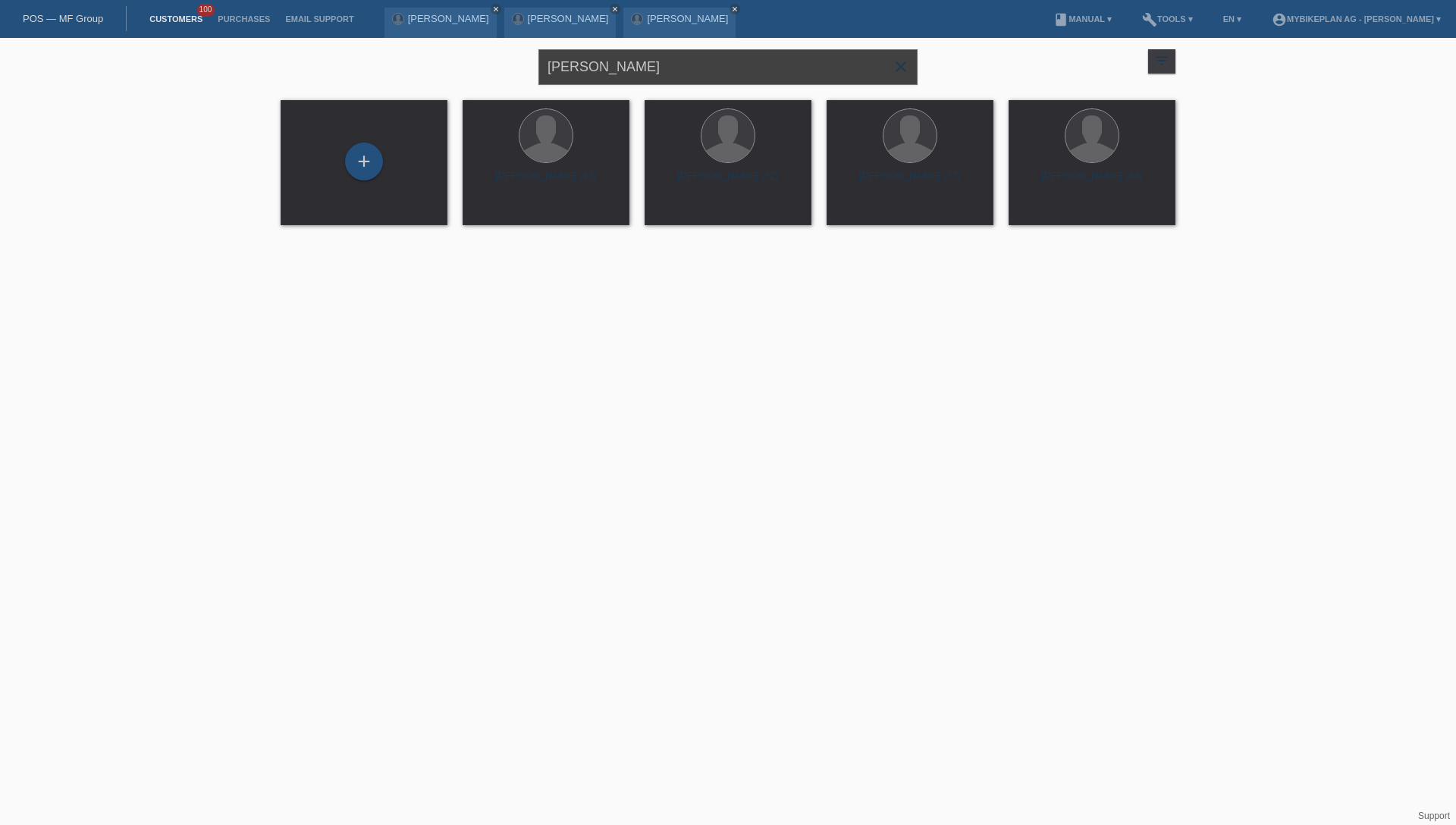
type input "Jan Paciga"
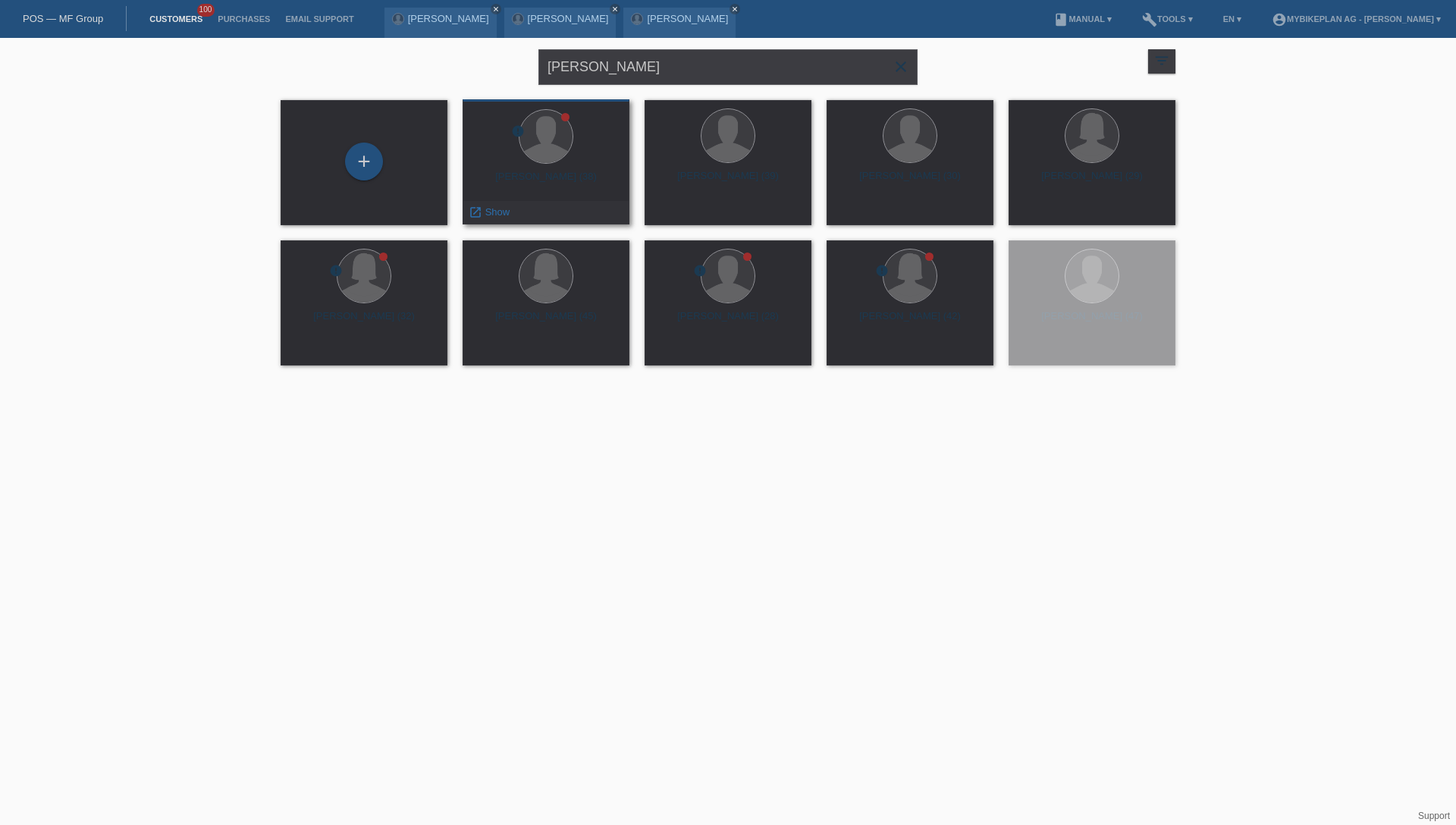
click at [576, 173] on div "Jan Paciga (38)" at bounding box center [546, 183] width 142 height 24
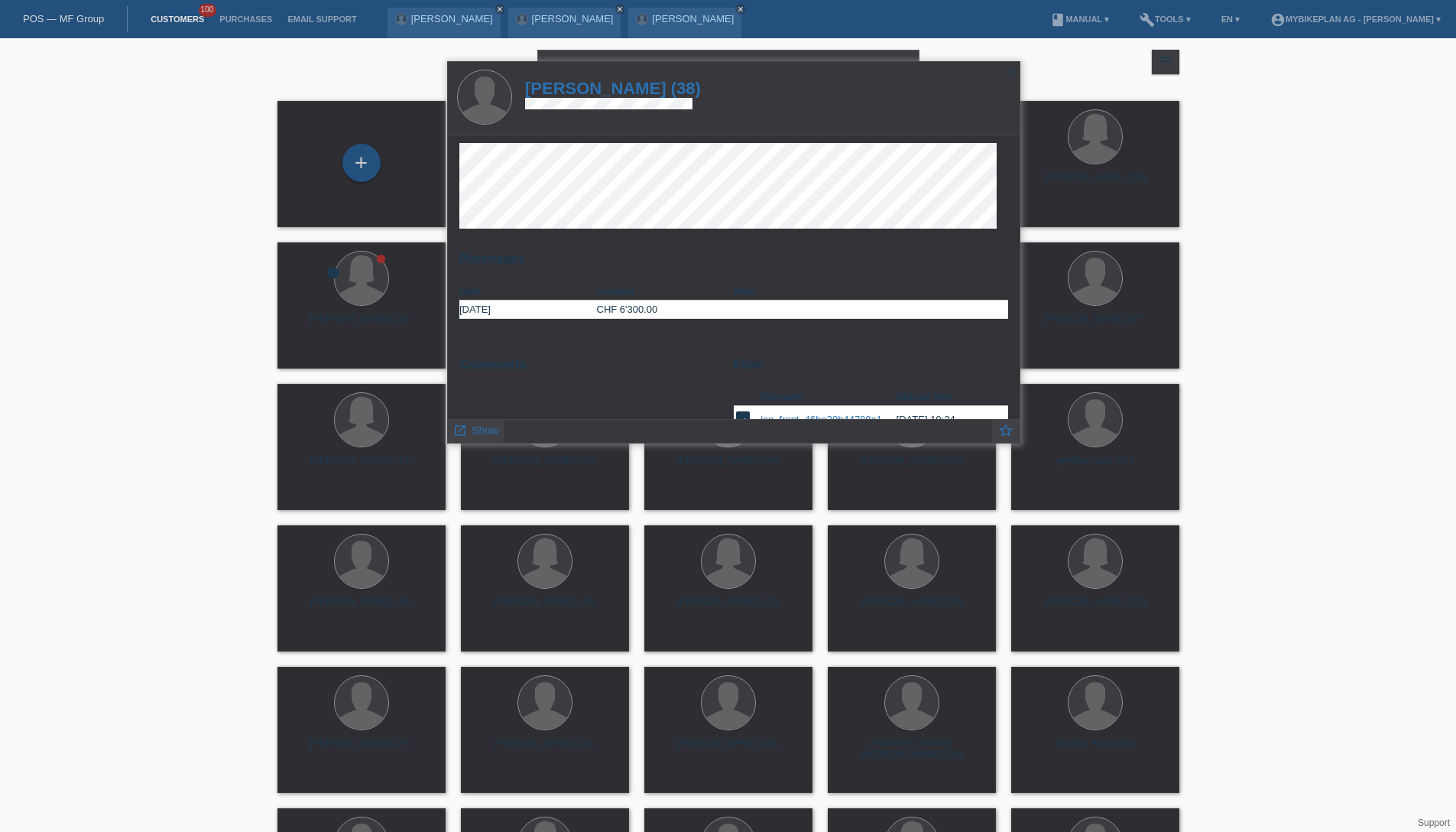
click at [582, 94] on h1 "Jan Paciga (38)" at bounding box center [613, 88] width 176 height 19
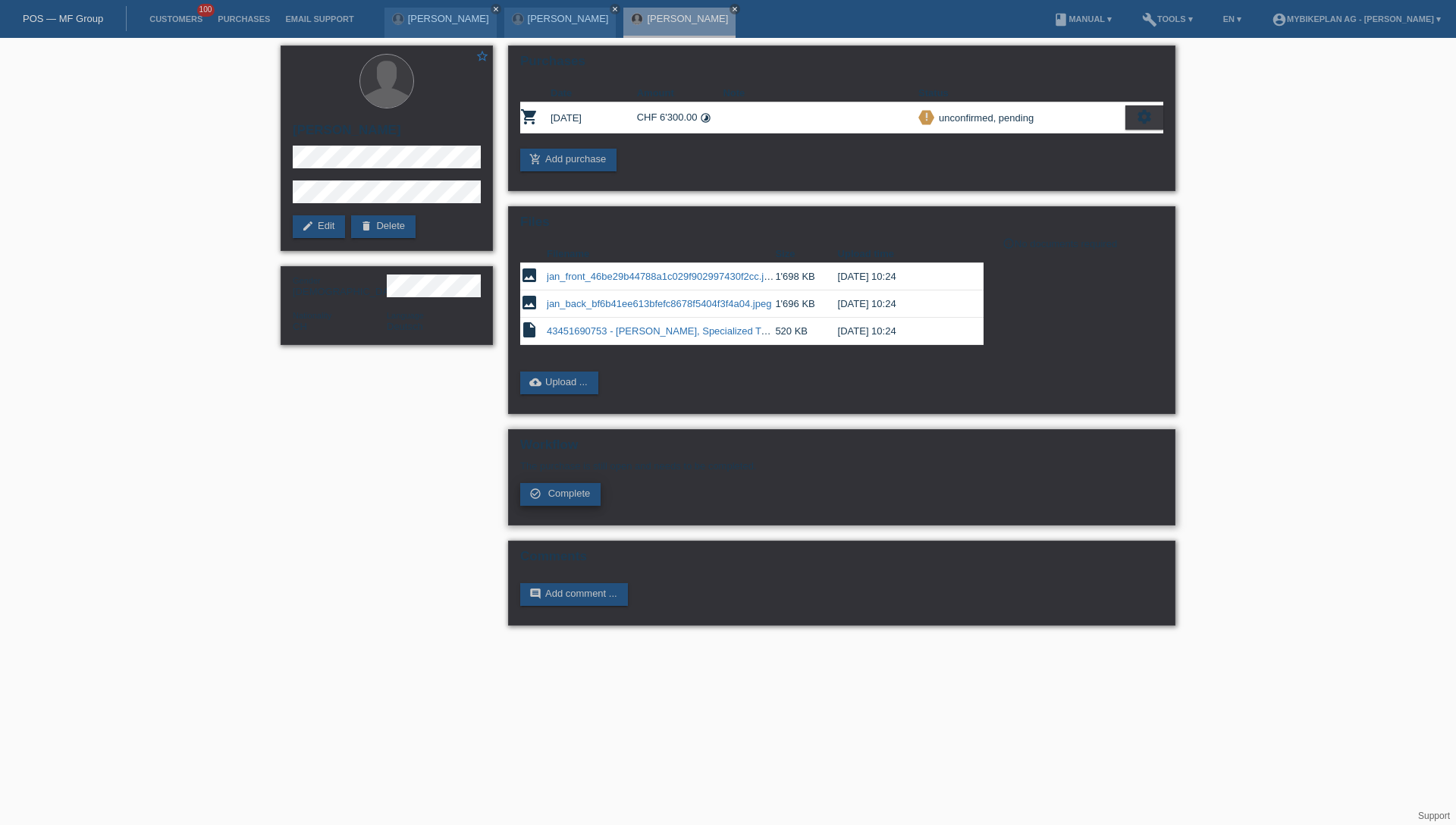
click at [602, 498] on div "The purchase is still open and needs to be completed. check_circle_outline Comp…" at bounding box center [841, 482] width 643 height 45
click at [561, 495] on span "Complete" at bounding box center [569, 493] width 43 height 12
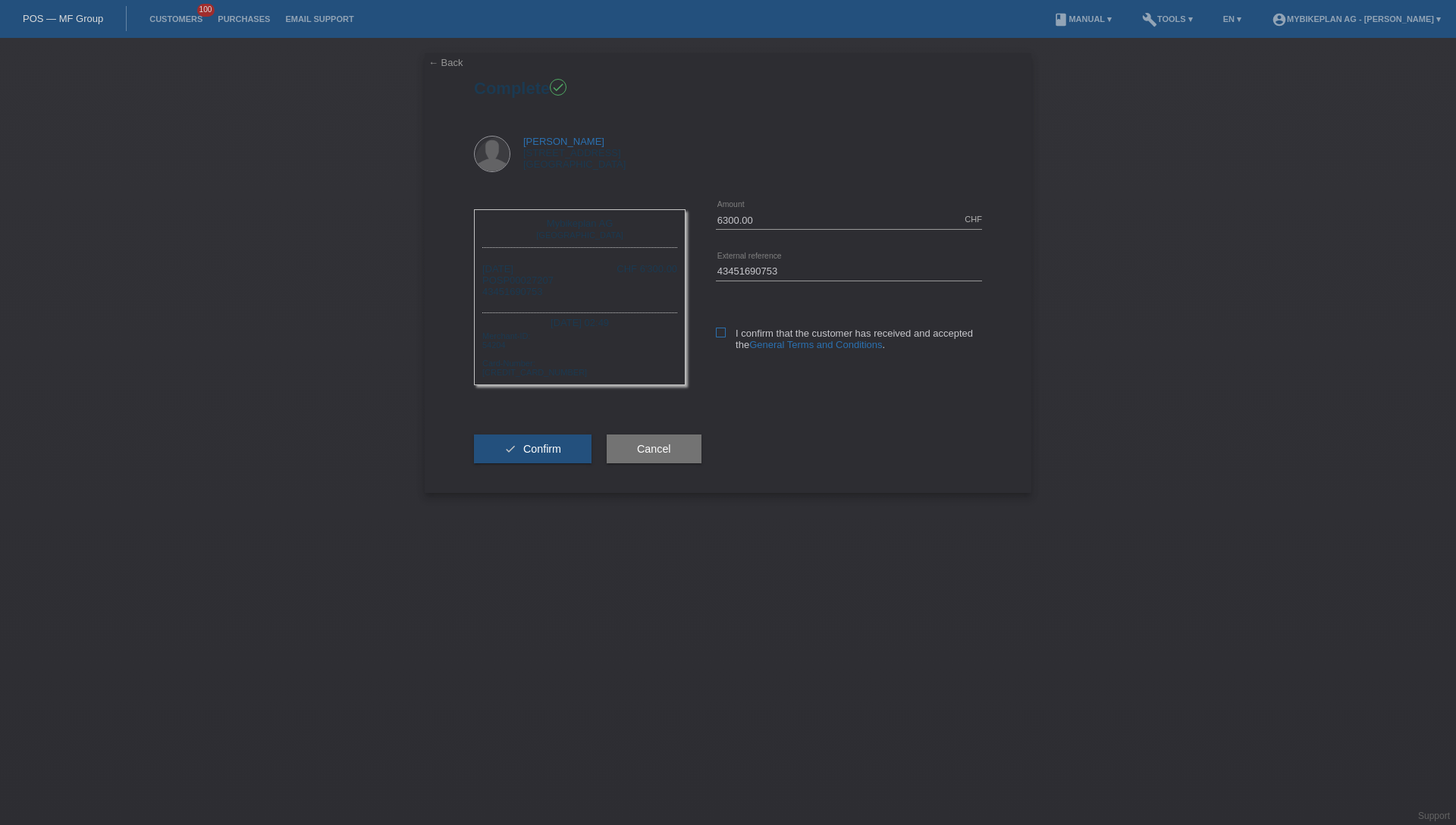
click at [715, 336] on icon at bounding box center [720, 333] width 10 height 10
click at [715, 336] on input "I confirm that the customer has received and accepted the General Terms and Con…" at bounding box center [720, 333] width 10 height 10
checkbox input "true"
click at [554, 449] on span "Confirm" at bounding box center [541, 449] width 38 height 12
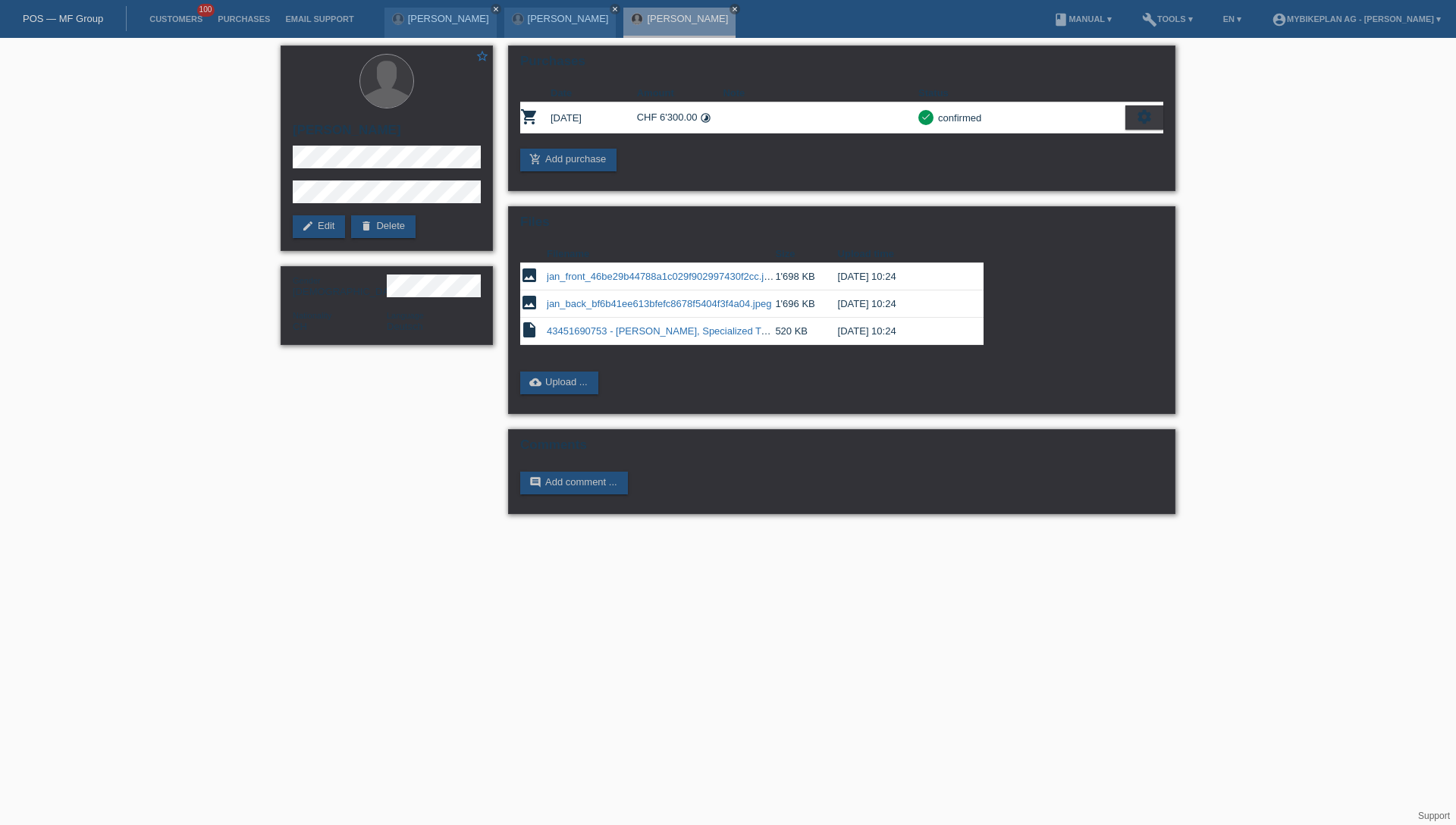
click at [75, 23] on link "POS — MF Group" at bounding box center [63, 18] width 80 height 12
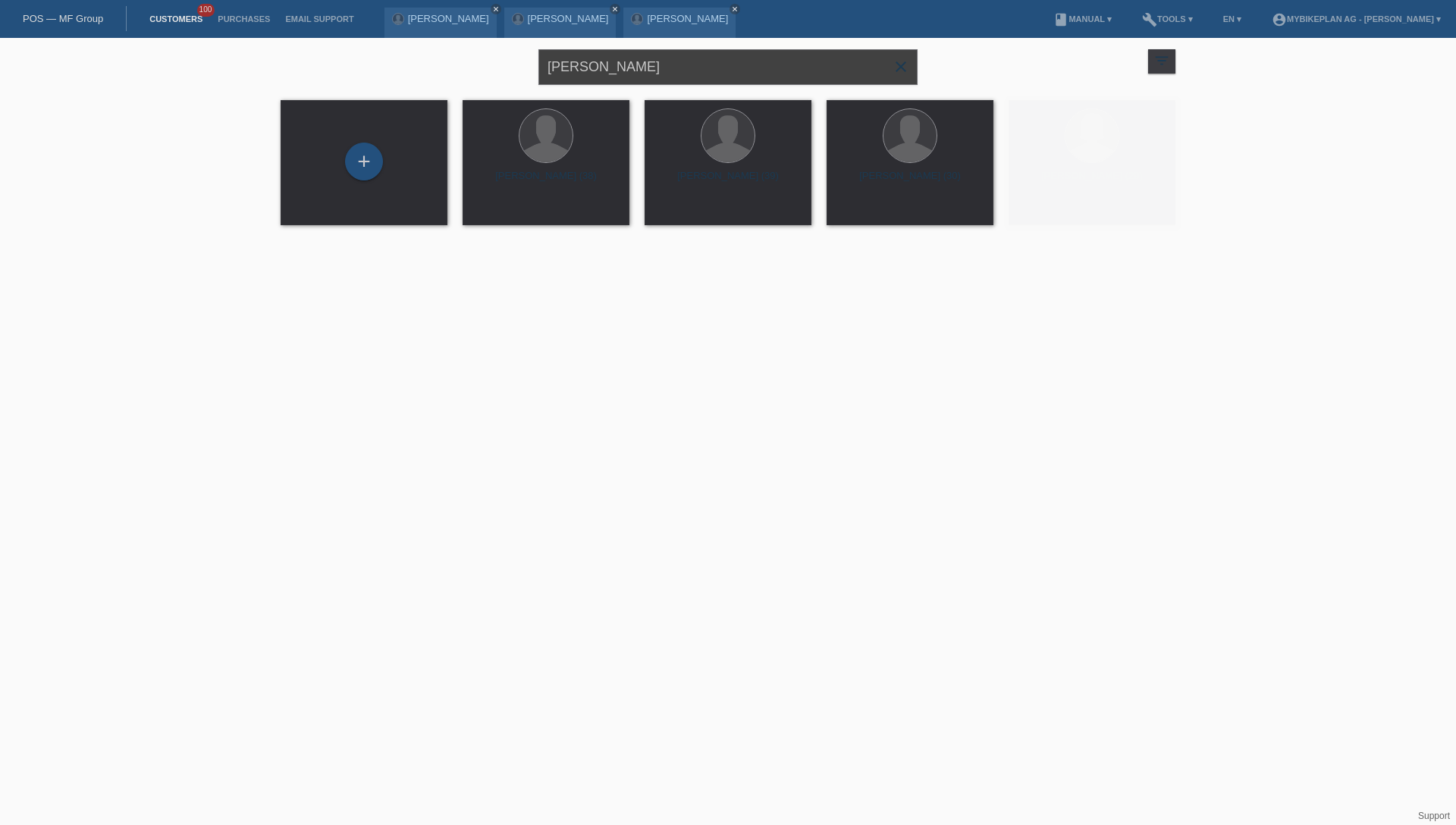
click at [647, 71] on input "[PERSON_NAME]" at bounding box center [728, 67] width 379 height 36
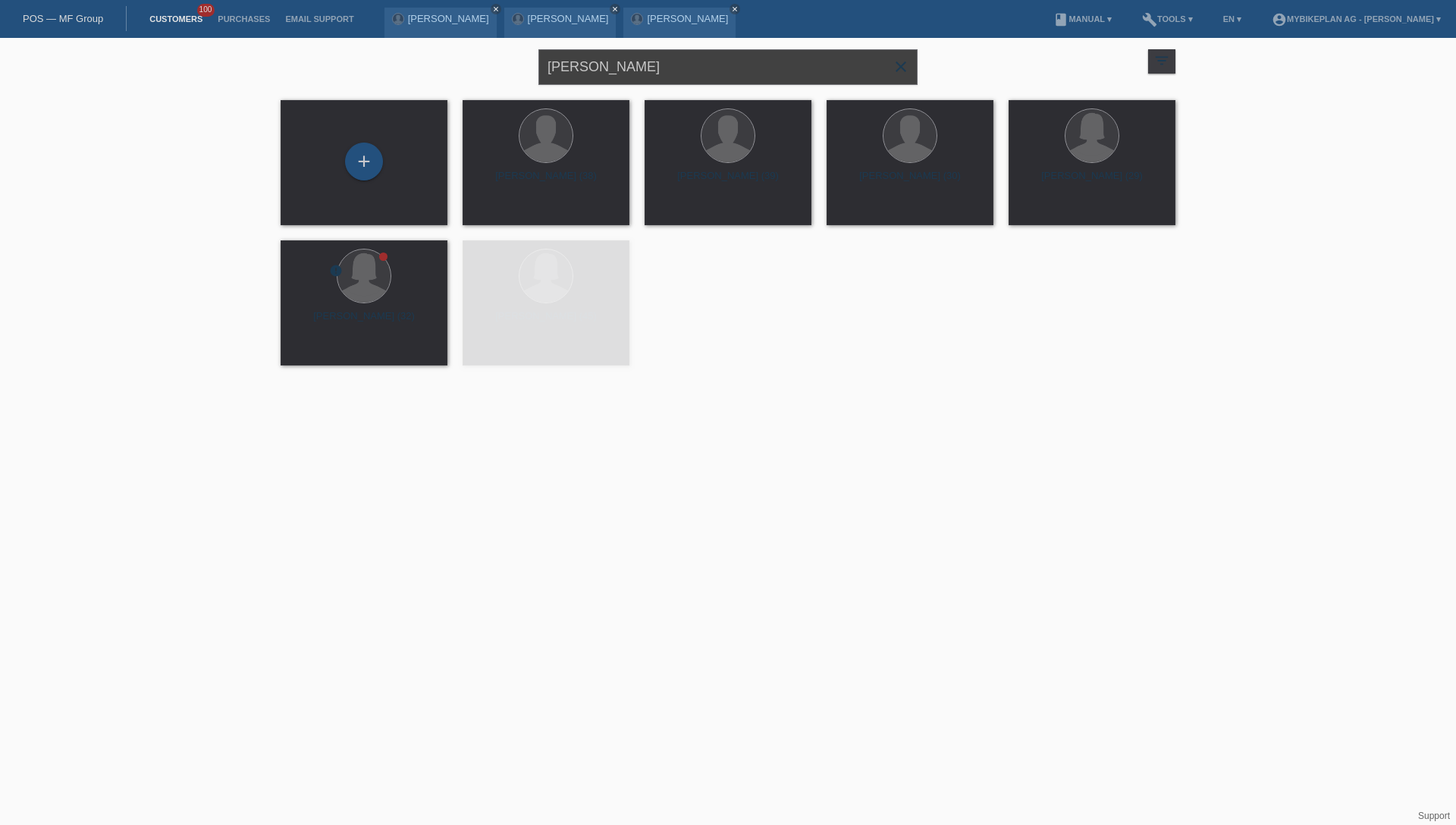
click at [647, 71] on input "[PERSON_NAME]" at bounding box center [728, 67] width 379 height 36
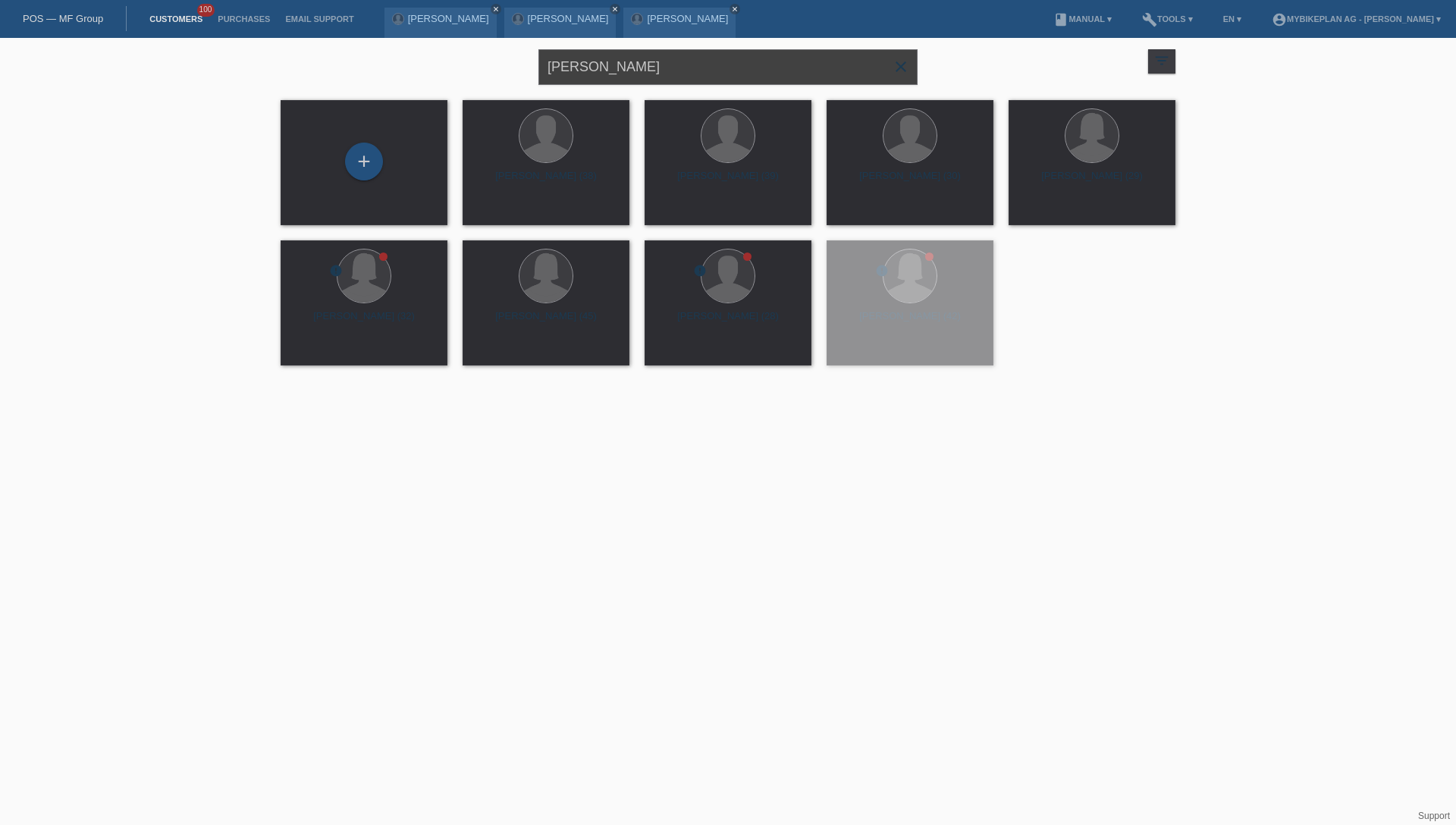
paste input "[PERSON_NAME]"
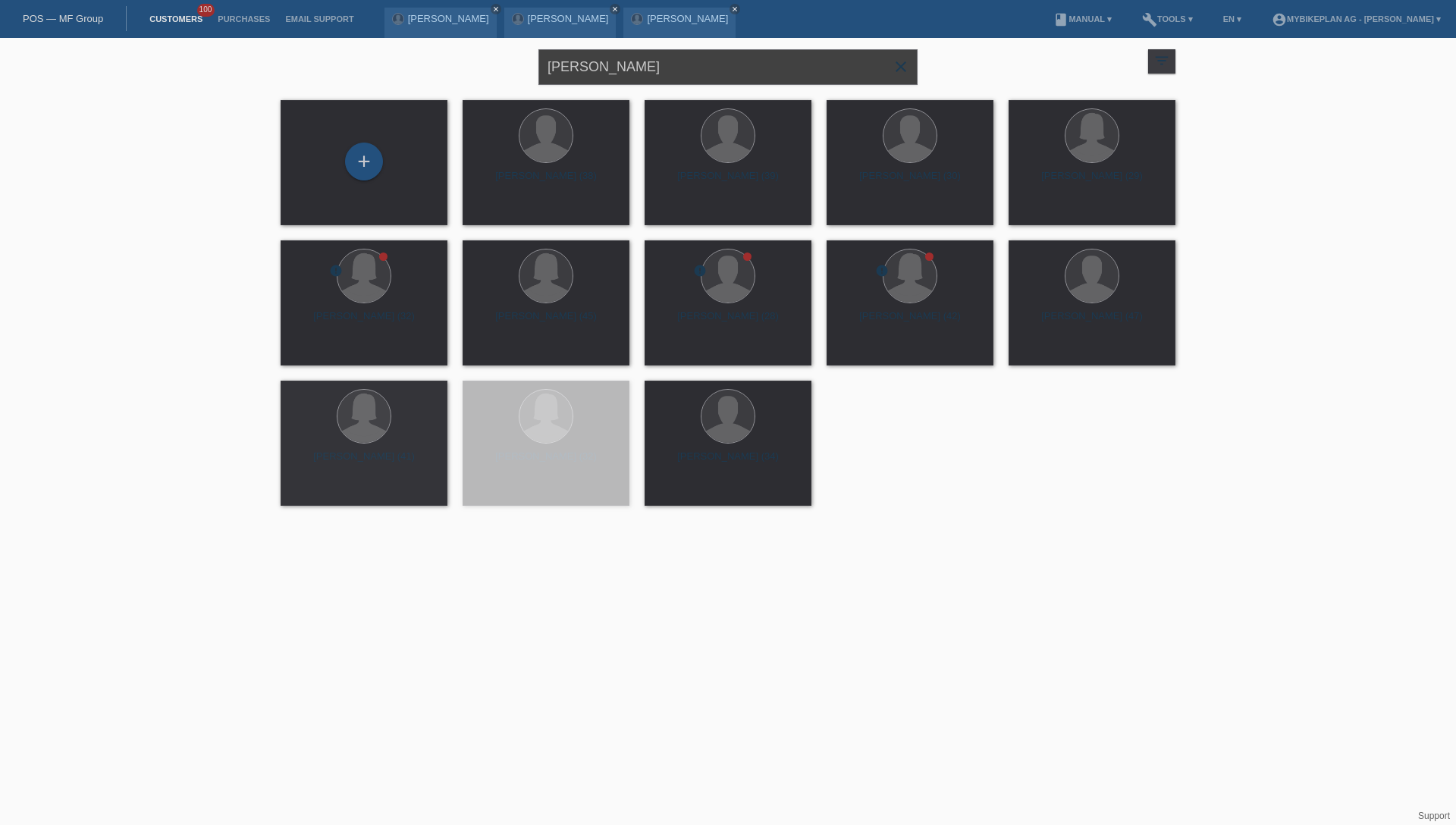
type input "Marcel Soltermann"
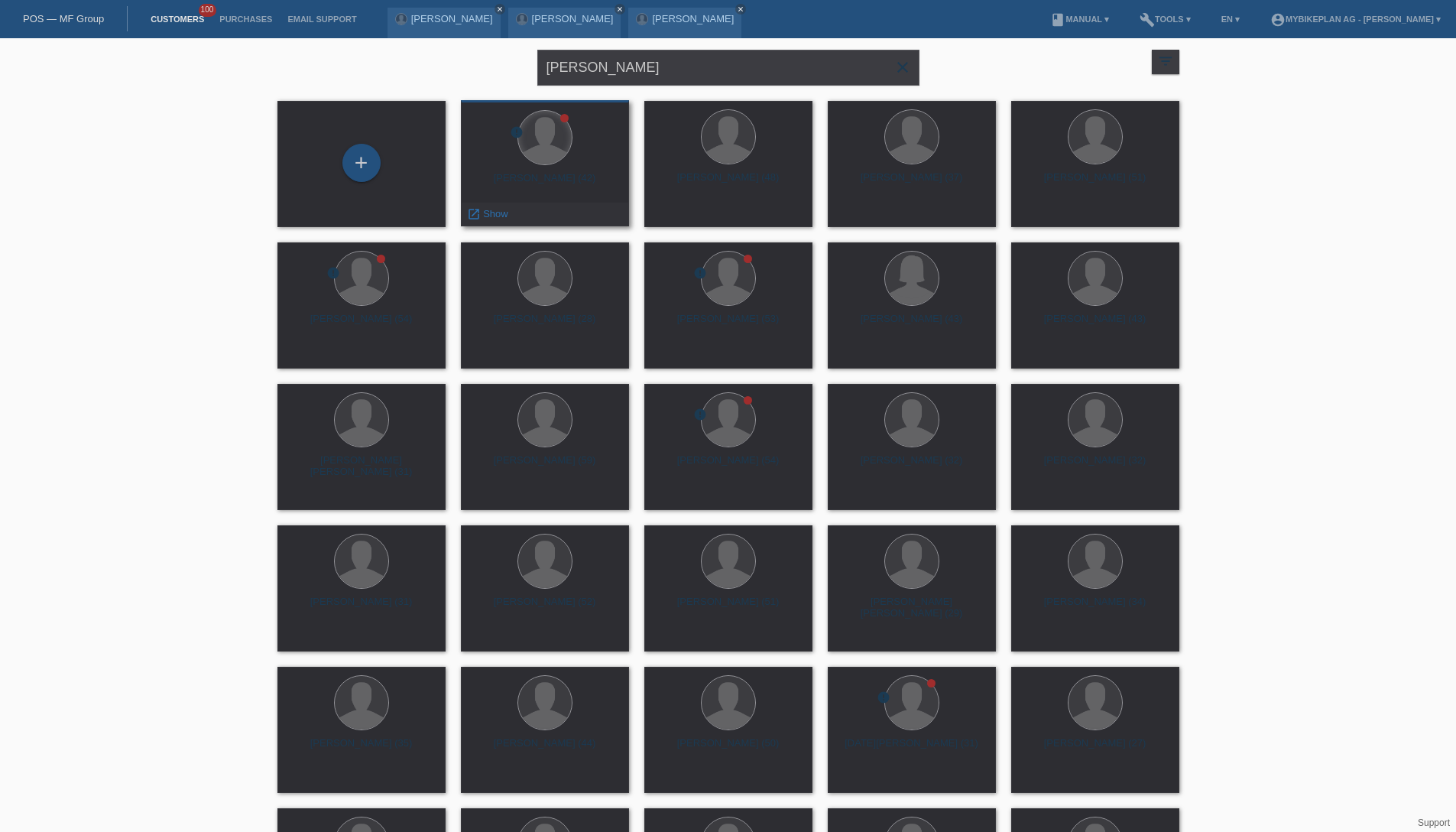
click at [556, 150] on div at bounding box center [545, 137] width 53 height 53
click at [551, 181] on div "Marcel Soltermann (42)" at bounding box center [545, 184] width 144 height 24
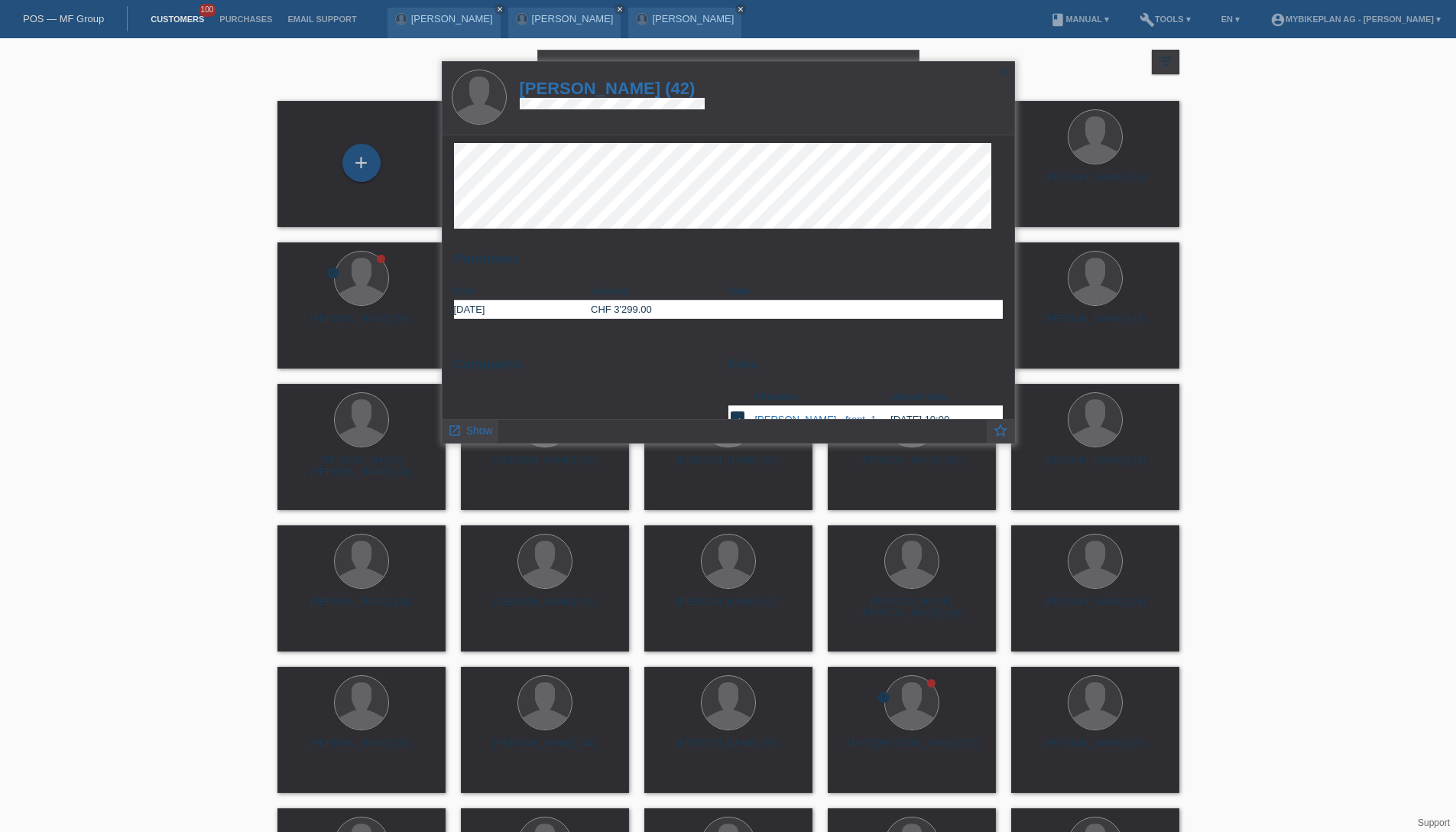
click at [661, 89] on h1 "Marcel Soltermann (42)" at bounding box center [611, 88] width 185 height 19
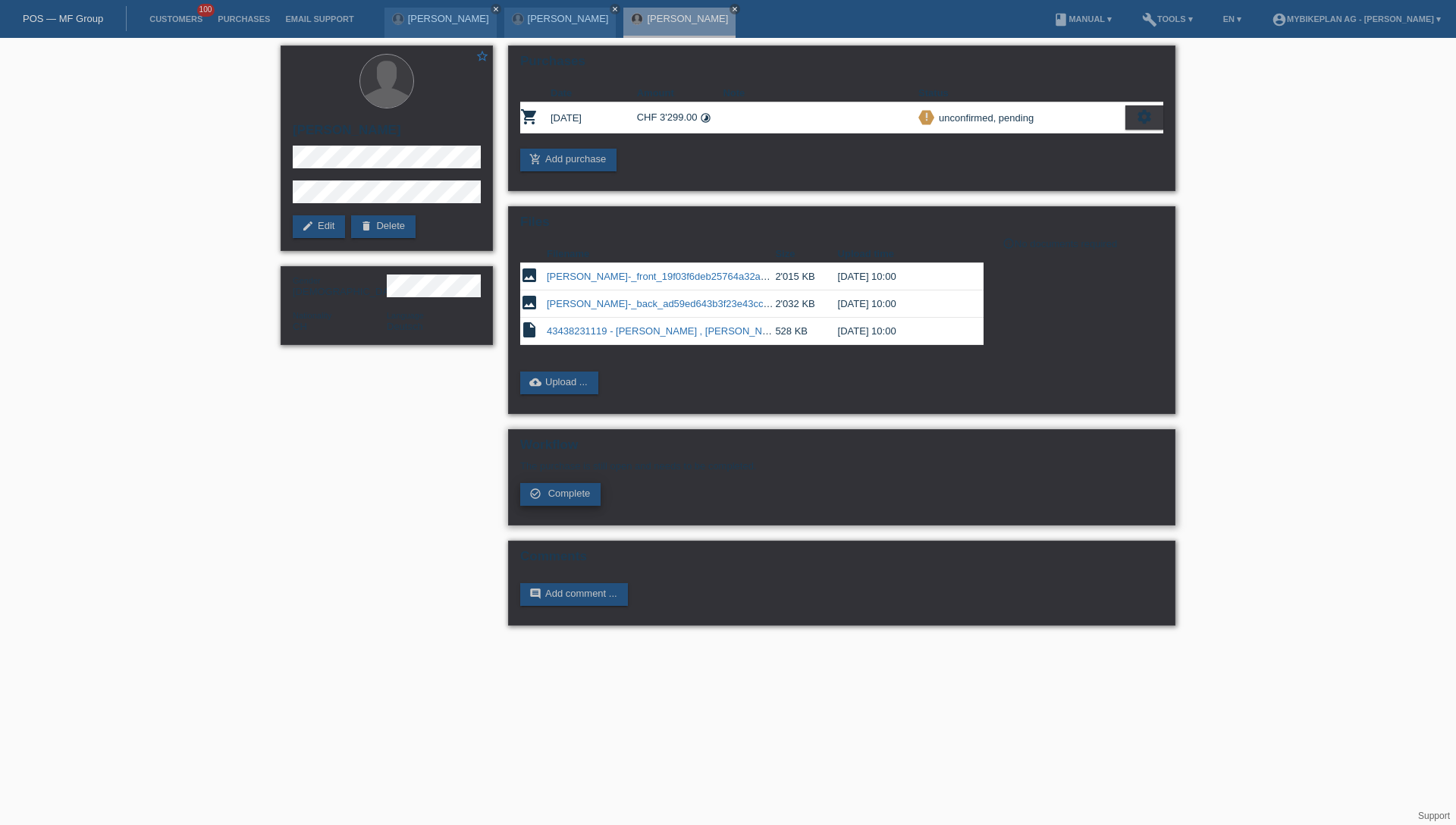
click at [564, 493] on span "Complete" at bounding box center [569, 493] width 43 height 12
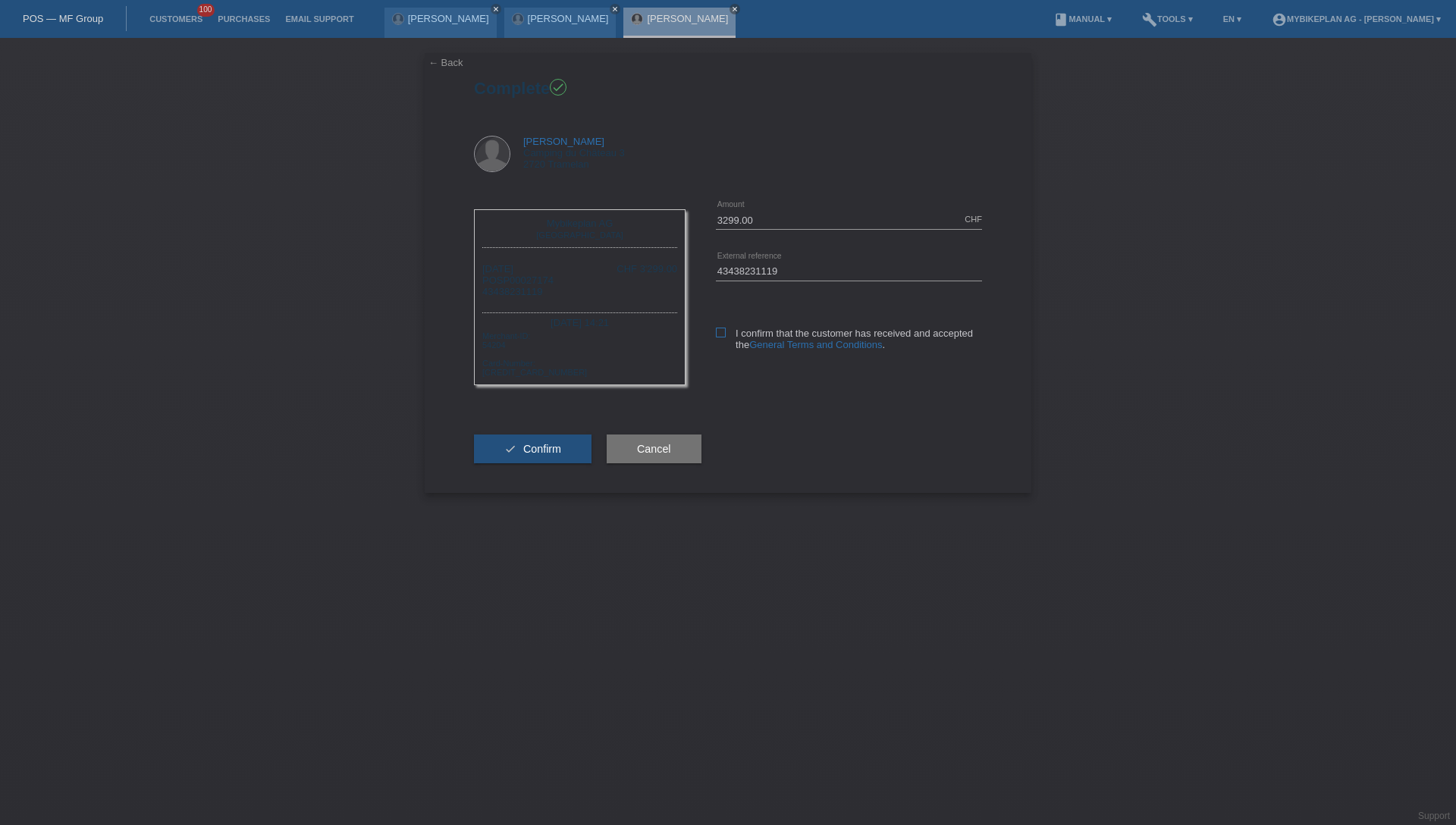
click at [722, 331] on icon at bounding box center [720, 333] width 10 height 10
click at [722, 331] on input "I confirm that the customer has received and accepted the General Terms and Con…" at bounding box center [720, 333] width 10 height 10
checkbox input "true"
click at [523, 451] on span "Confirm" at bounding box center [541, 449] width 38 height 12
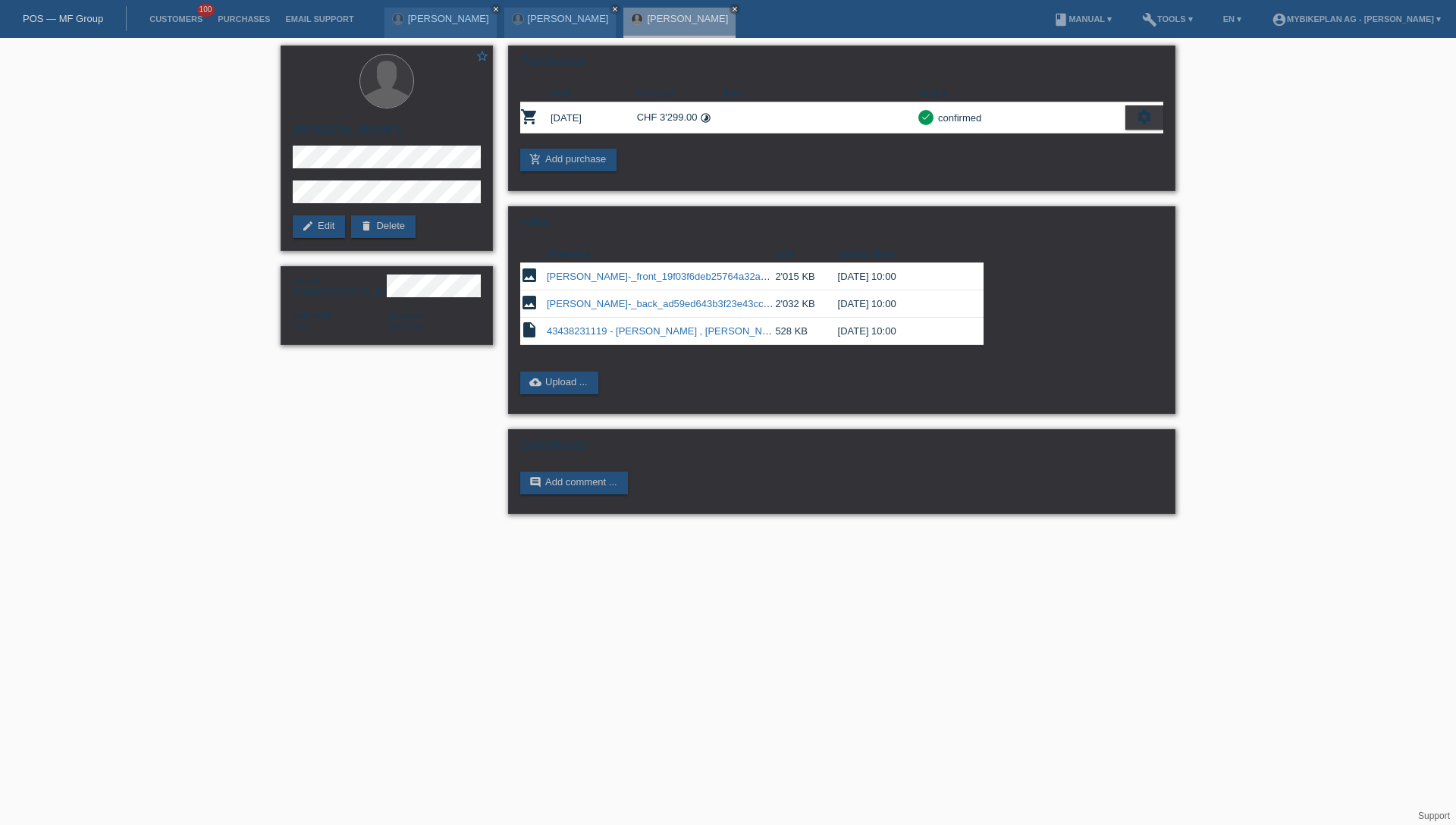
click at [68, 18] on link "POS — MF Group" at bounding box center [63, 18] width 80 height 12
click at [69, 18] on link "POS — MF Group" at bounding box center [63, 18] width 80 height 12
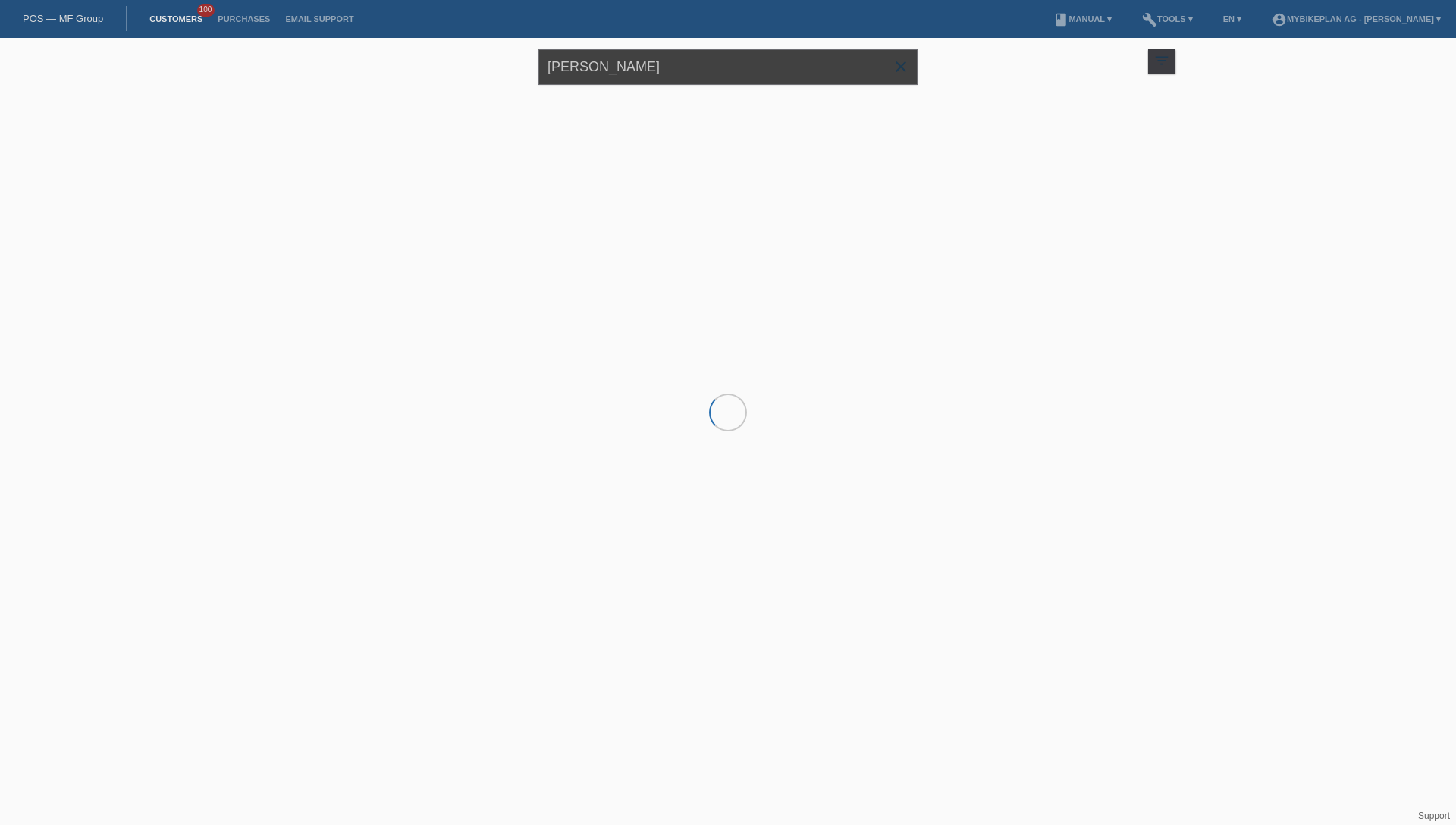
click at [674, 80] on input "[PERSON_NAME]" at bounding box center [728, 67] width 379 height 36
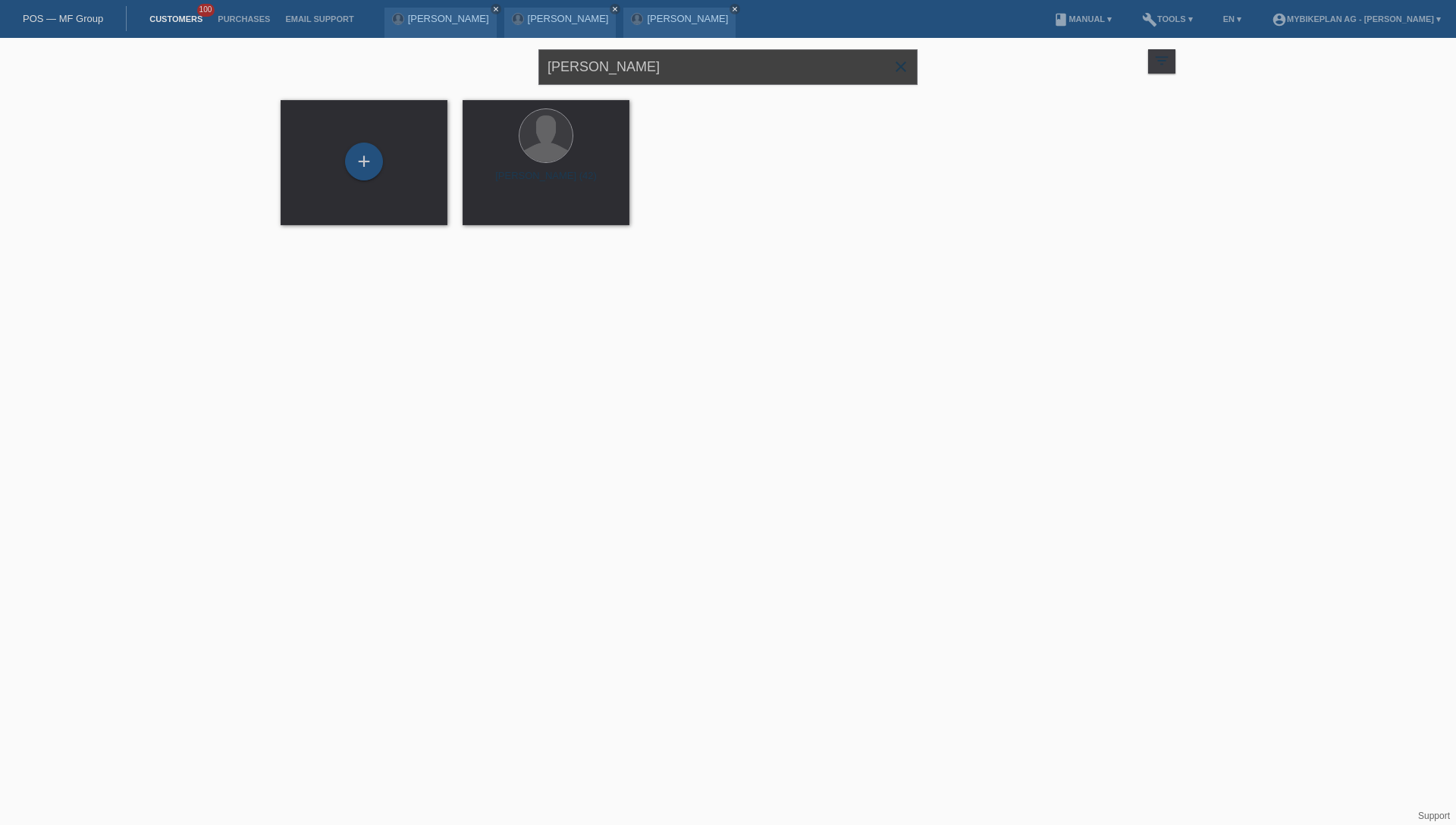
paste input "elanie Buser"
type input "[PERSON_NAME]"
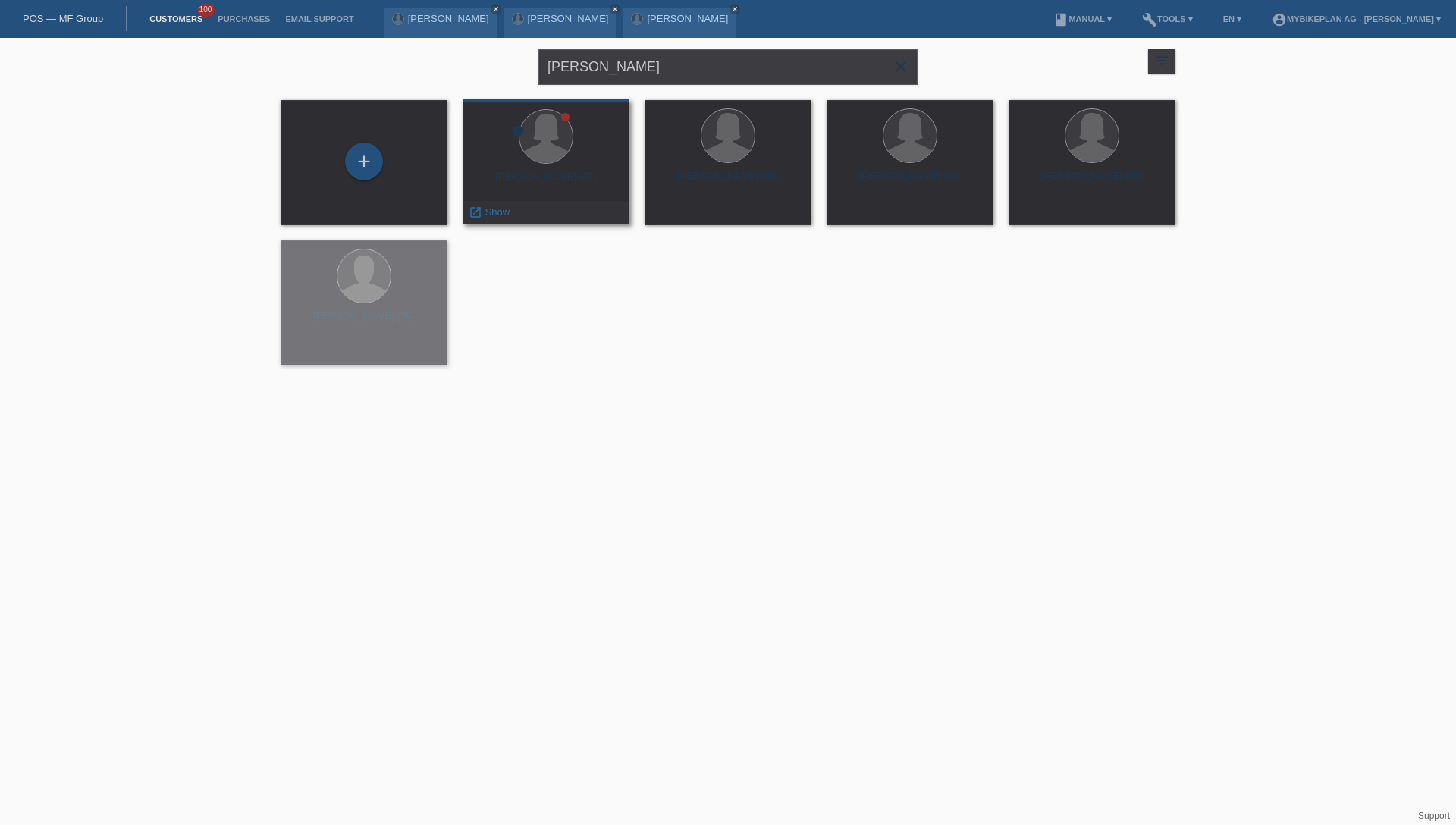
click at [547, 188] on div "Melanie Buser (47)" at bounding box center [546, 183] width 142 height 24
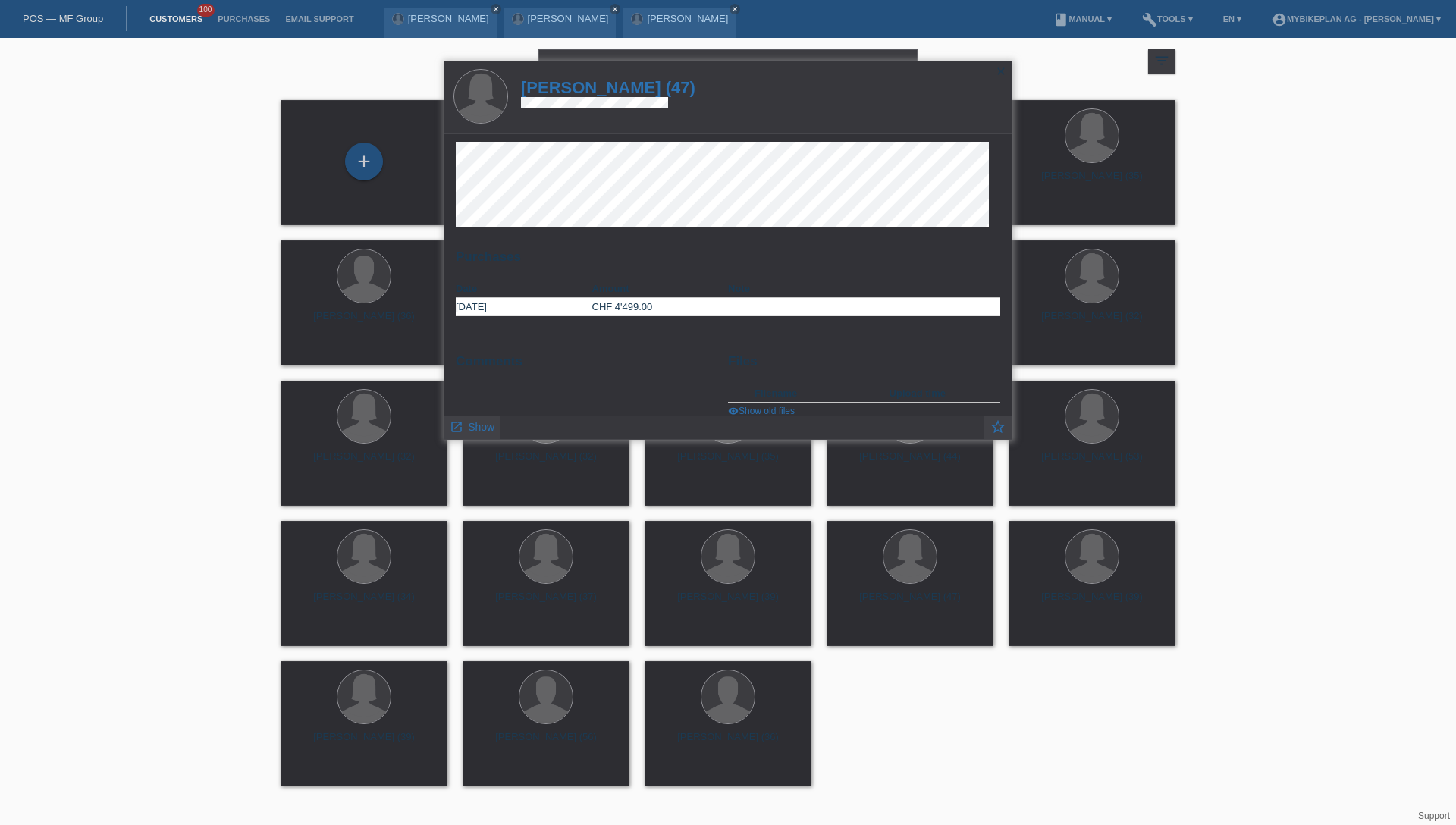
click at [627, 92] on h1 "Melanie Buser (47)" at bounding box center [608, 87] width 174 height 19
click at [628, 87] on h1 "Melanie Buser (47)" at bounding box center [608, 87] width 174 height 19
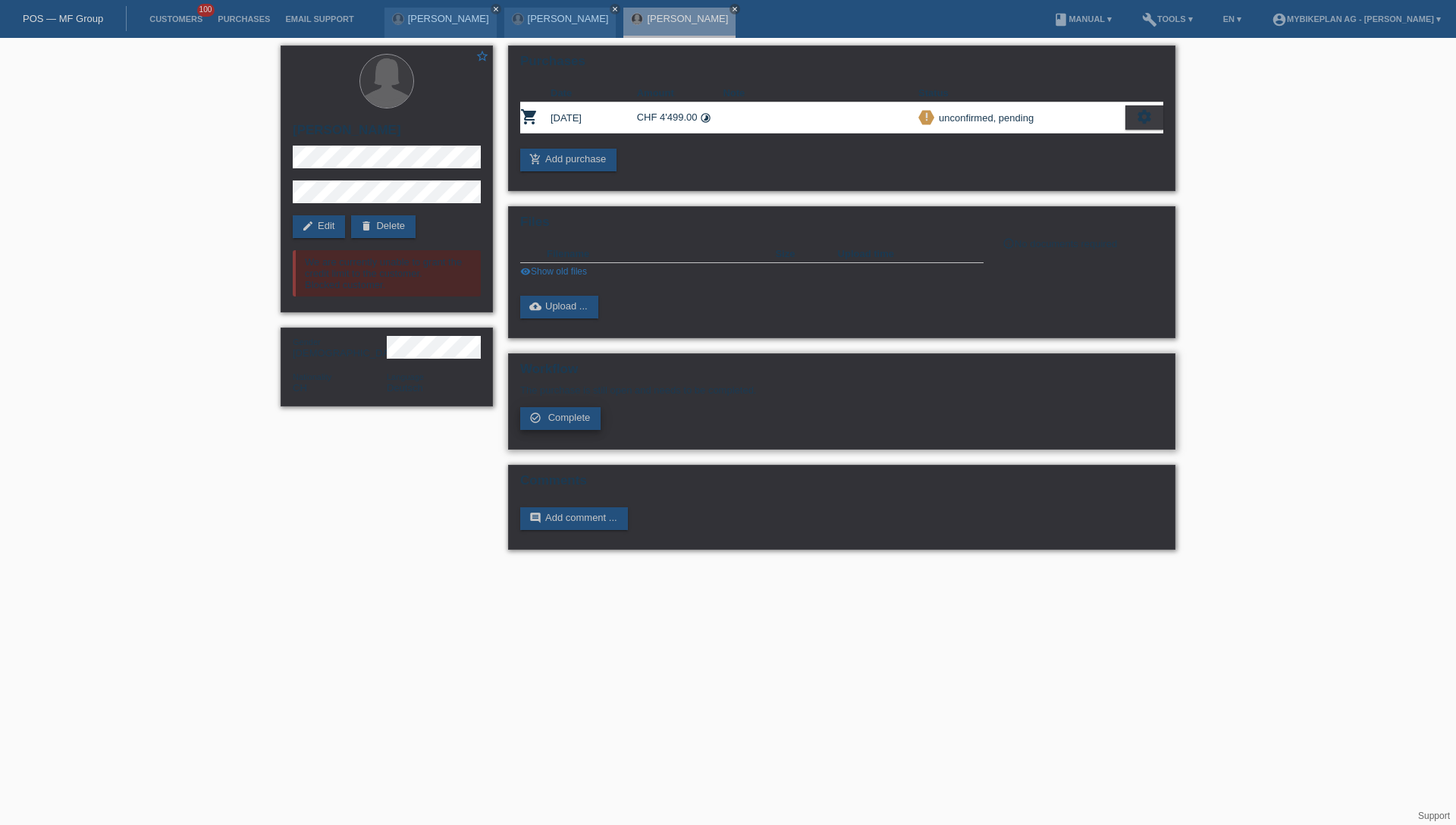
click at [546, 418] on link "check_circle_outline Complete" at bounding box center [560, 418] width 80 height 23
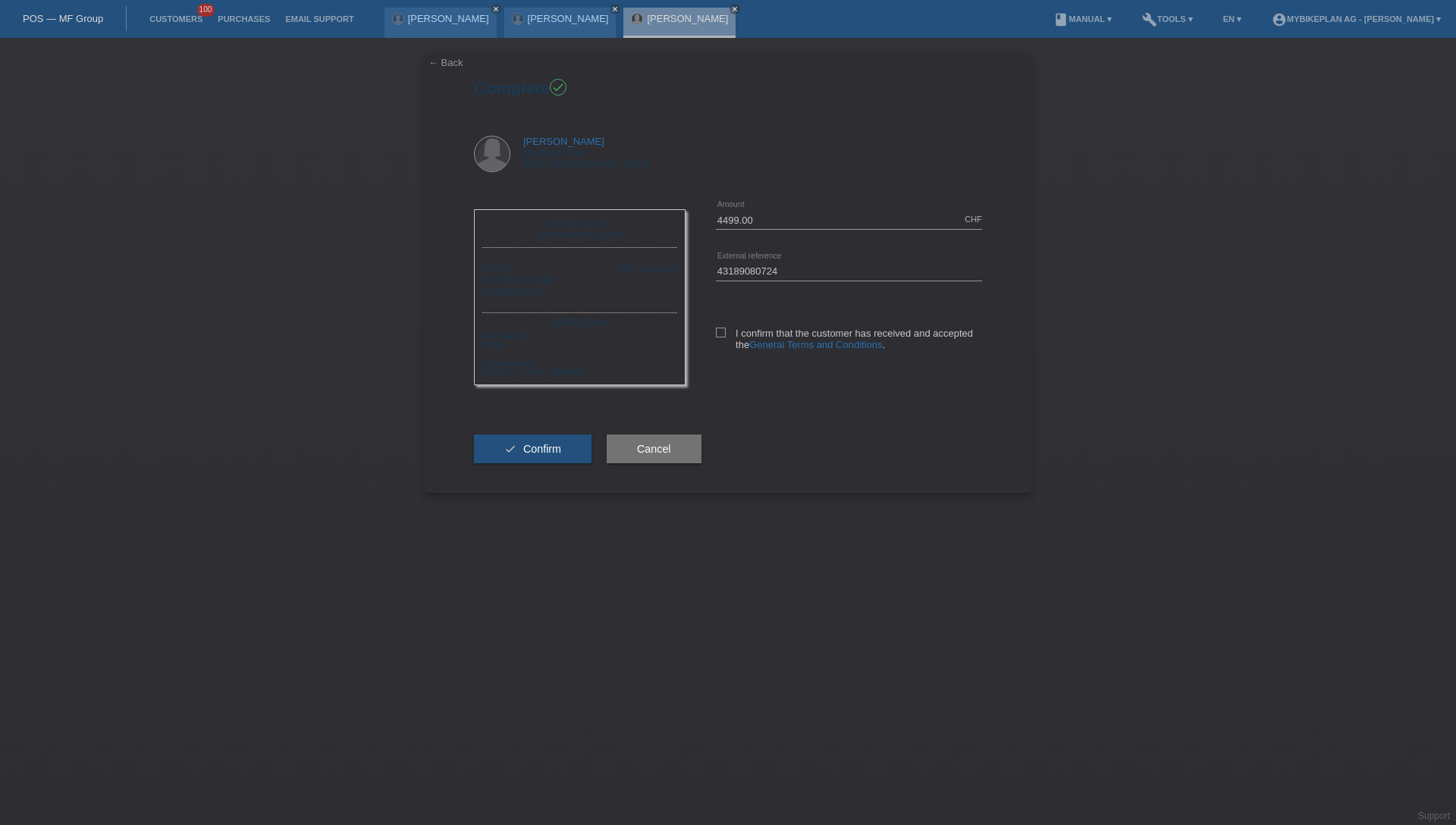
click at [711, 331] on div "4499.00 CHF error Amount 43189080724 error" at bounding box center [834, 287] width 297 height 186
click at [717, 335] on icon at bounding box center [720, 333] width 10 height 10
click at [717, 335] on input "I confirm that the customer has received and accepted the General Terms and Con…" at bounding box center [720, 333] width 10 height 10
checkbox input "true"
click at [531, 449] on span "Confirm" at bounding box center [541, 449] width 38 height 12
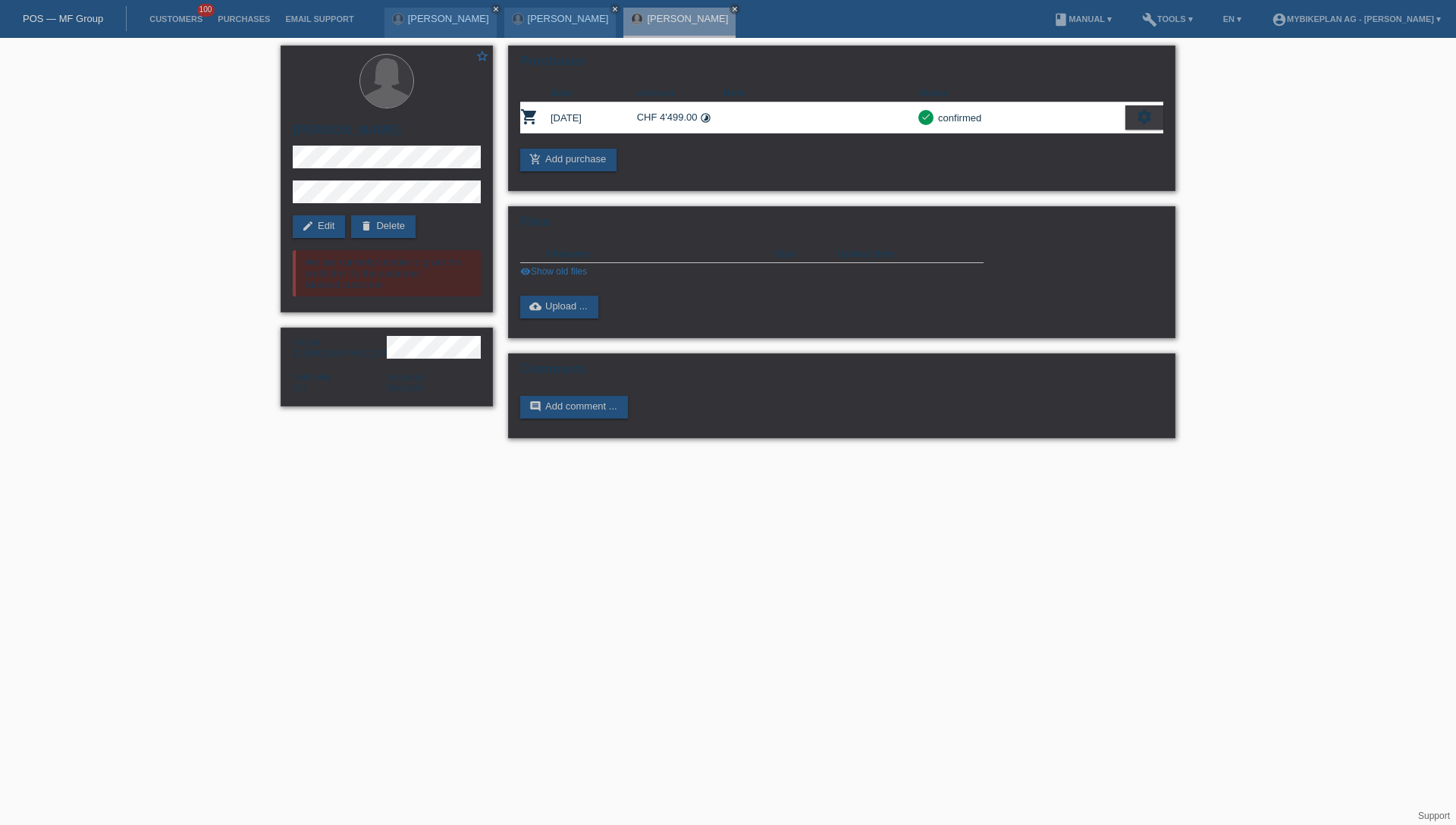
click at [92, 28] on div "POS — MF Group" at bounding box center [63, 18] width 126 height 25
click at [85, 21] on link "POS — MF Group" at bounding box center [63, 18] width 80 height 12
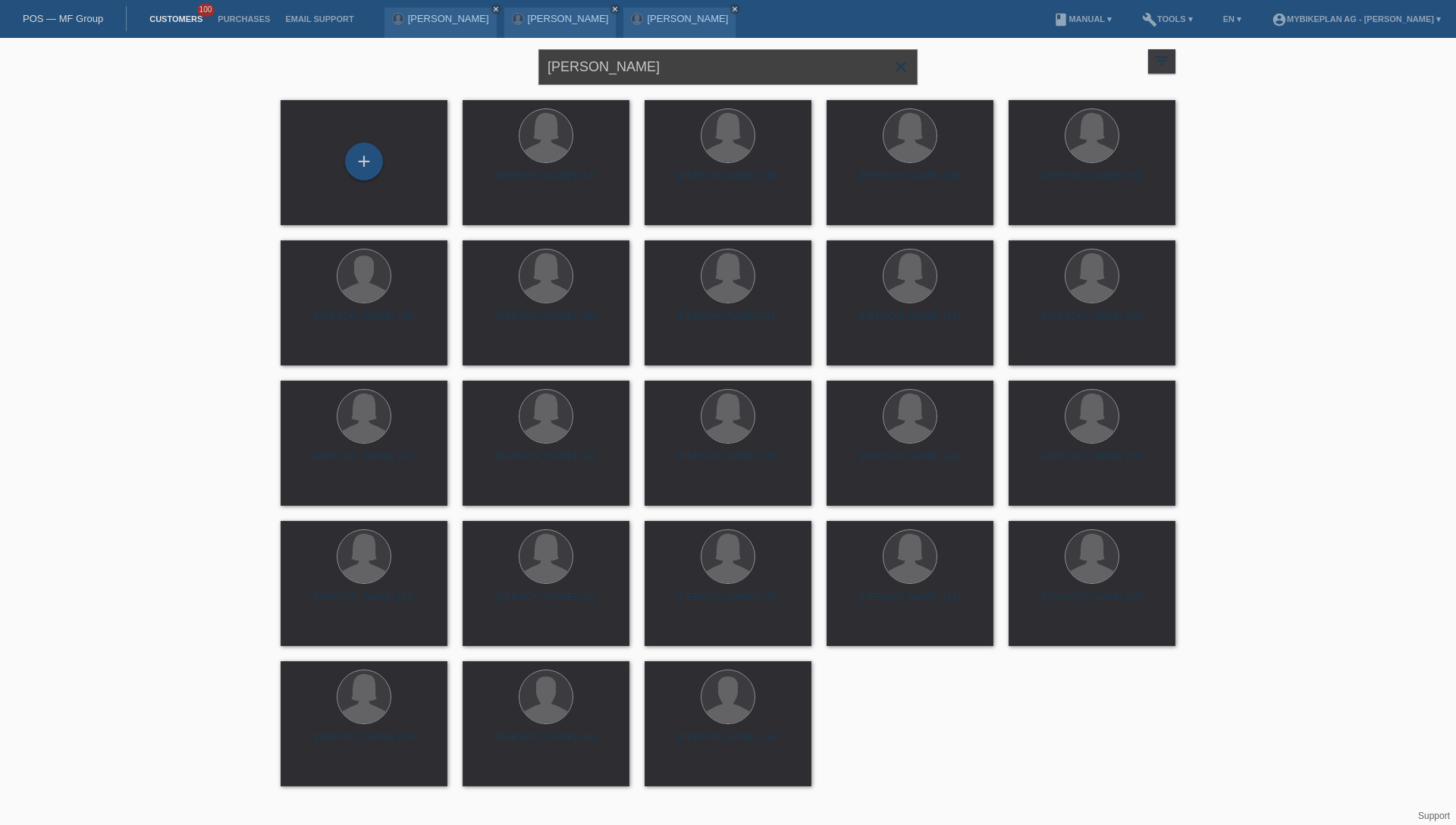
click at [663, 62] on input "[PERSON_NAME]" at bounding box center [728, 67] width 379 height 36
paste input "Stefan Amack"
type input "Stefan Amacker"
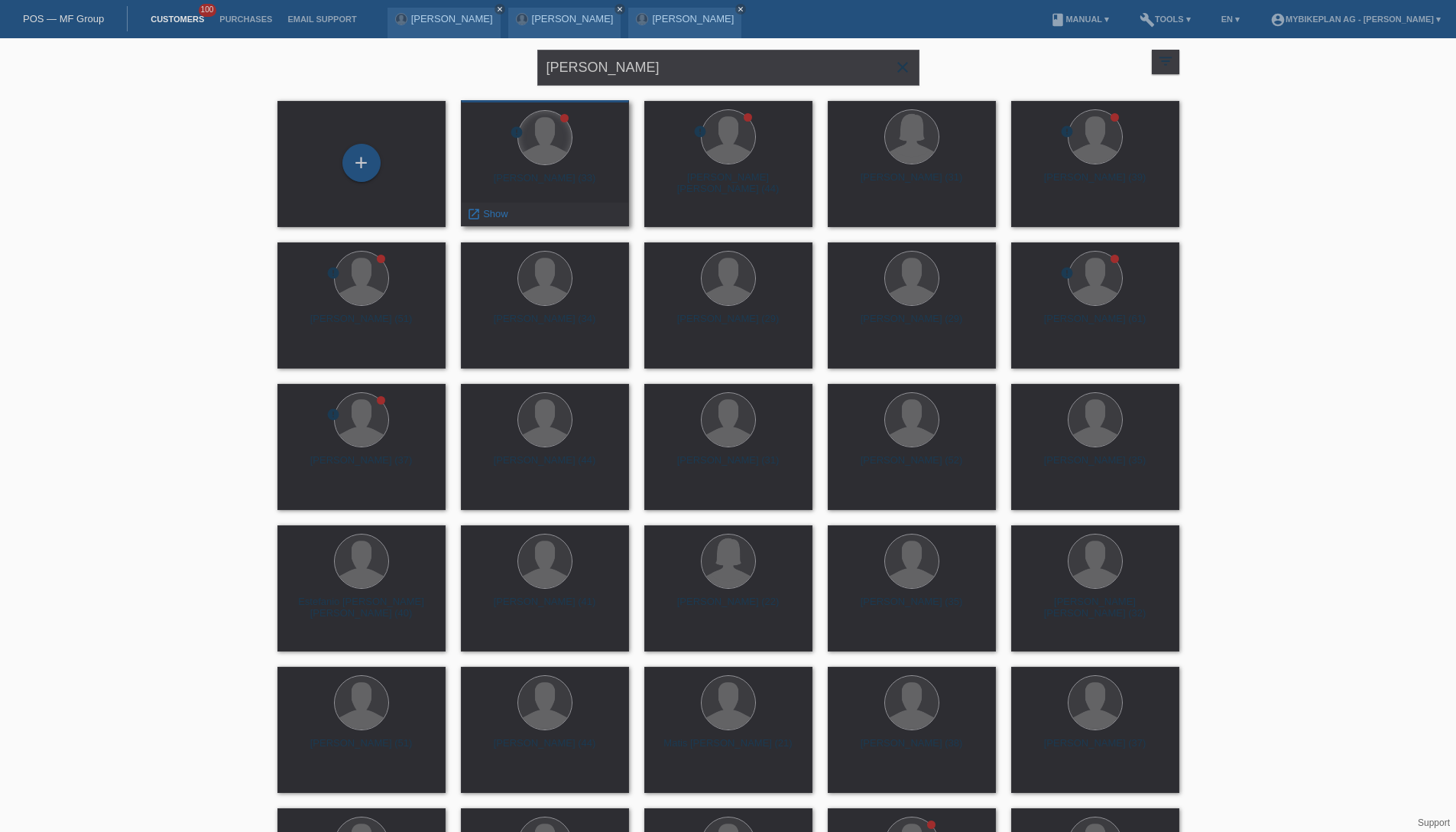
click at [555, 155] on div at bounding box center [545, 137] width 53 height 53
click at [574, 173] on div "Stefan Amacker (33)" at bounding box center [545, 184] width 144 height 24
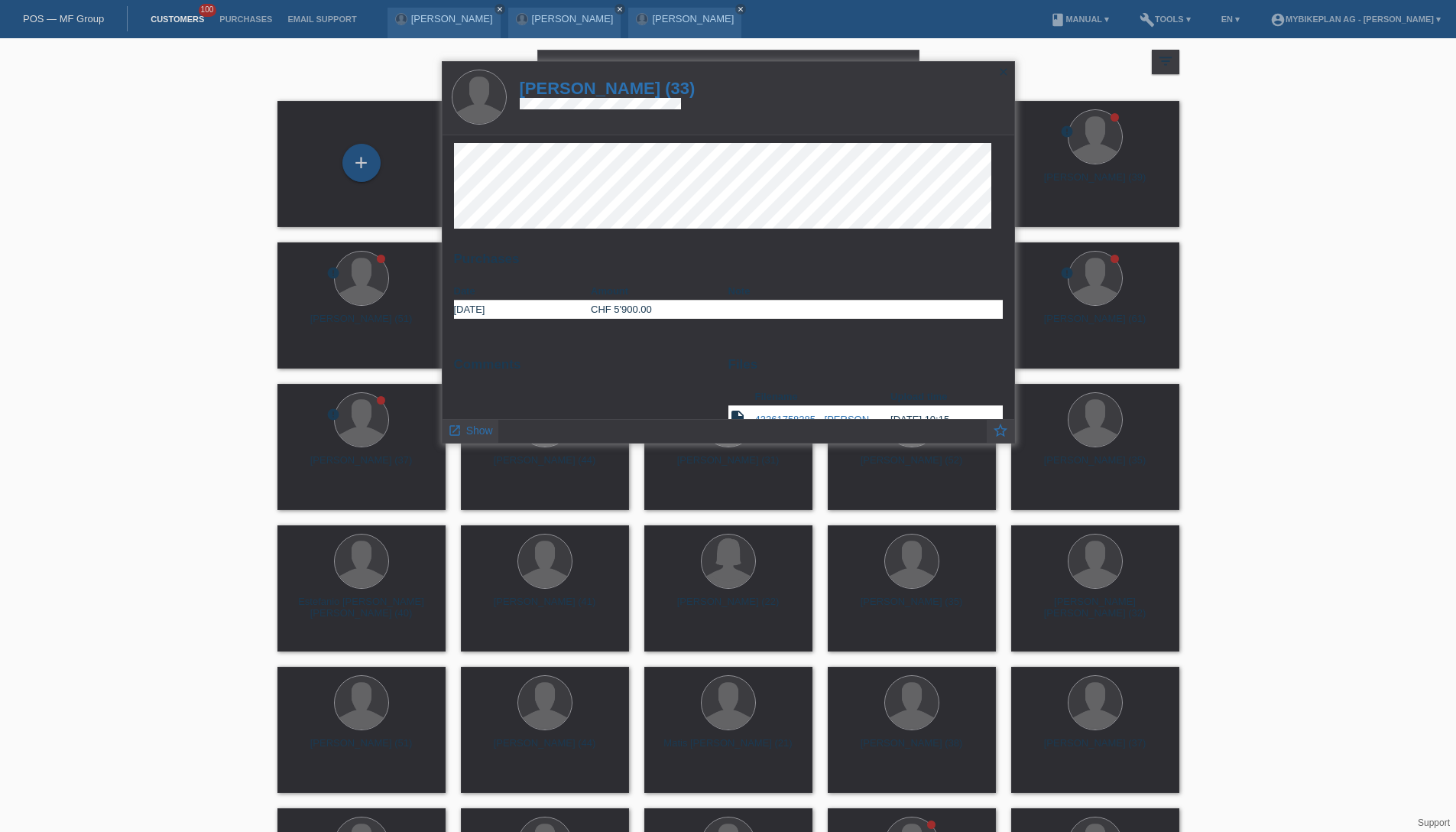
click at [623, 86] on h1 "Stefan Amacker (33)" at bounding box center [607, 88] width 176 height 19
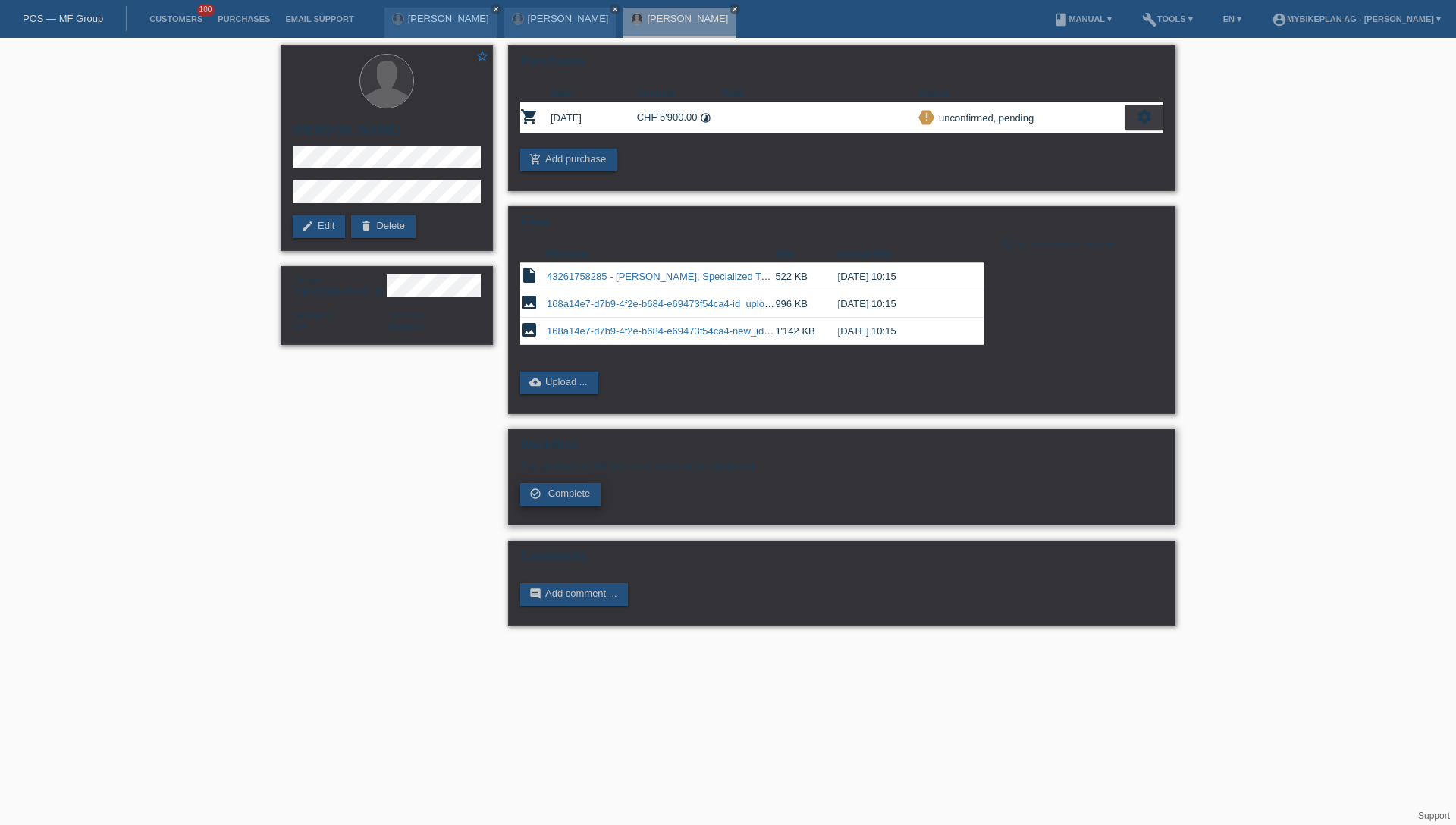
click at [574, 493] on span "Complete" at bounding box center [569, 493] width 43 height 12
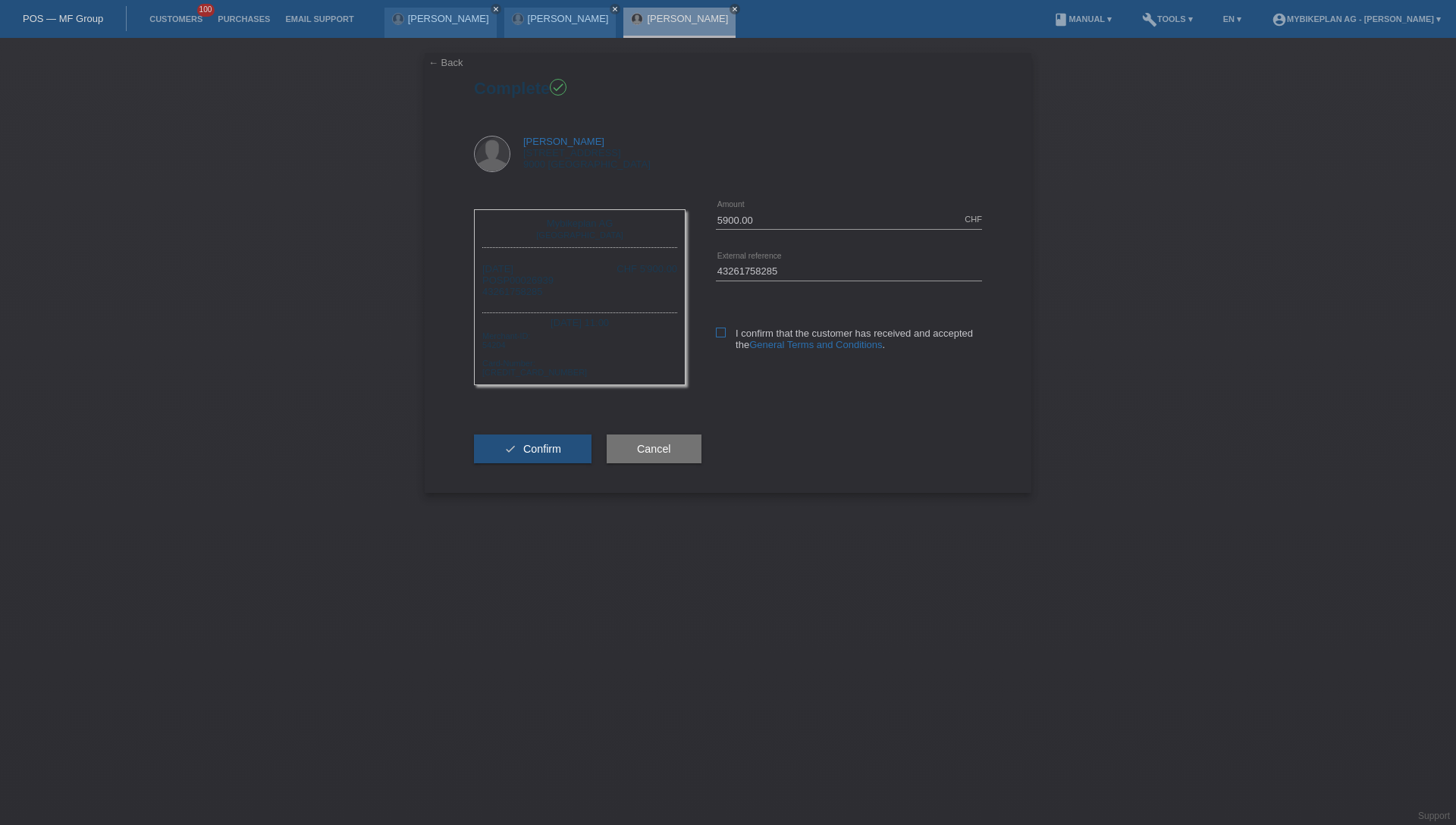
click at [724, 333] on icon at bounding box center [720, 333] width 10 height 10
click at [724, 333] on input "I confirm that the customer has received and accepted the General Terms and Con…" at bounding box center [720, 333] width 10 height 10
checkbox input "true"
click at [532, 447] on span "Confirm" at bounding box center [541, 449] width 38 height 12
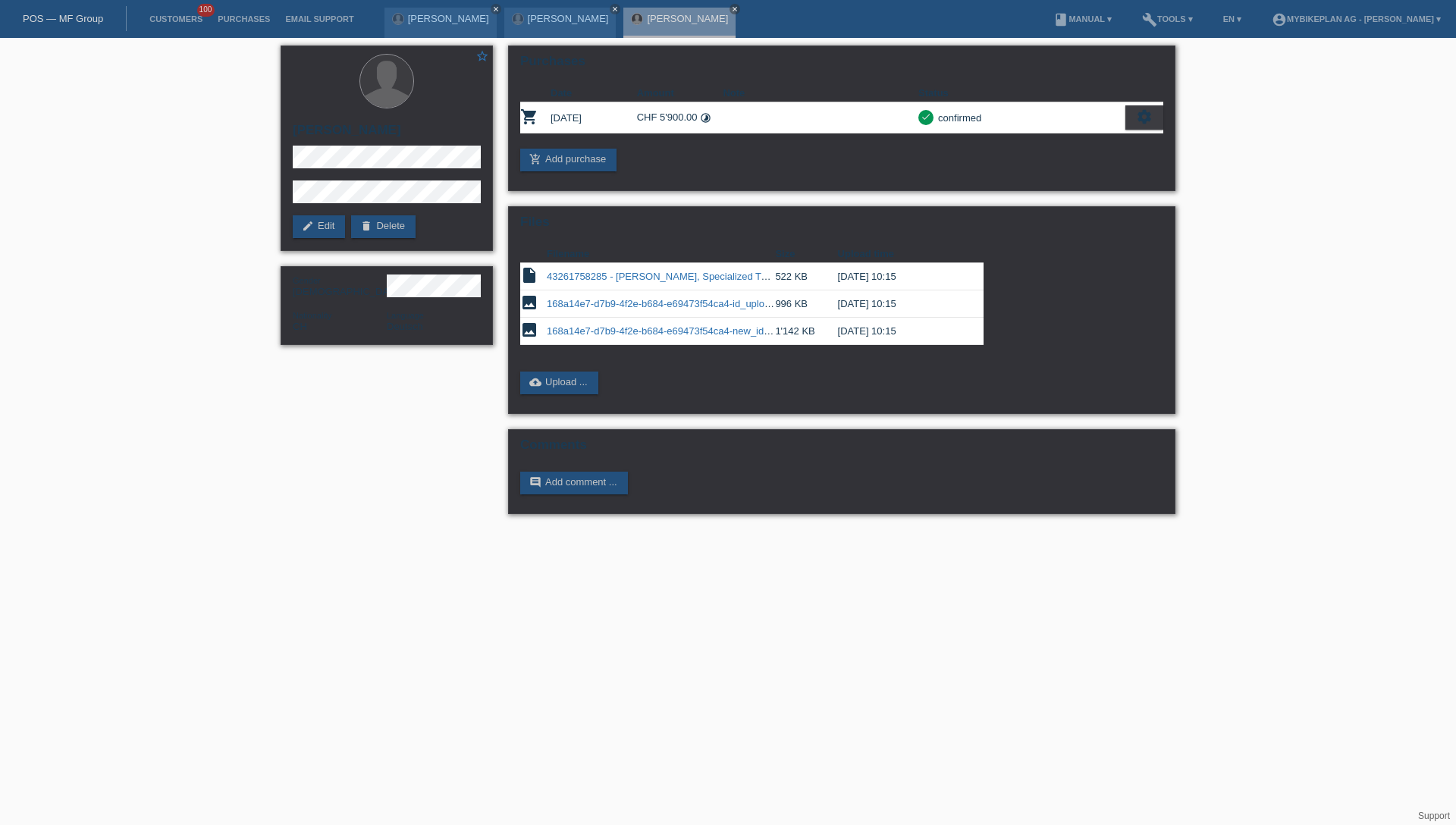
click at [75, 13] on link "POS — MF Group" at bounding box center [63, 18] width 80 height 12
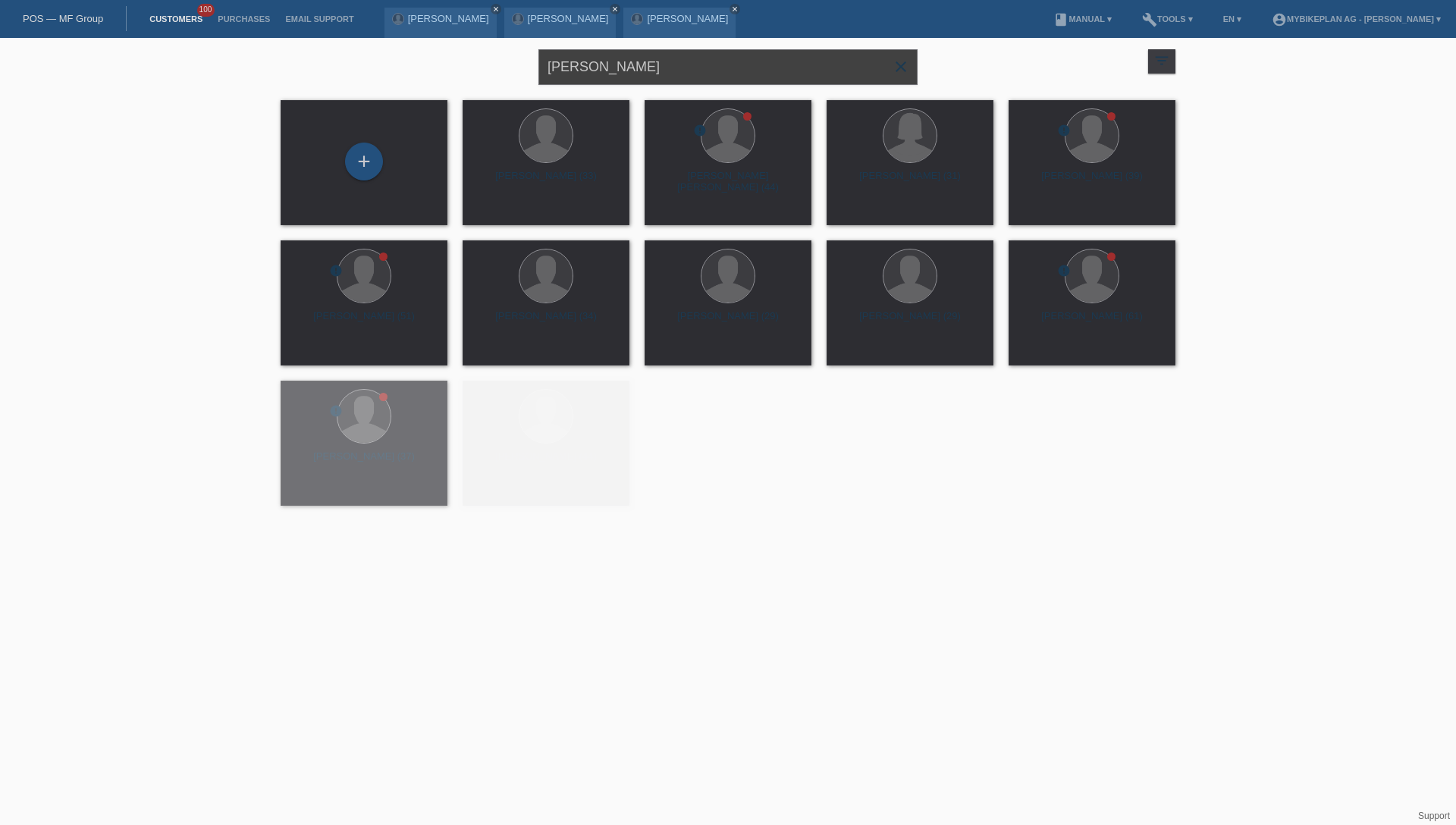
click at [665, 69] on input "[PERSON_NAME]" at bounding box center [728, 67] width 379 height 36
click at [664, 68] on input "[PERSON_NAME]" at bounding box center [728, 67] width 379 height 36
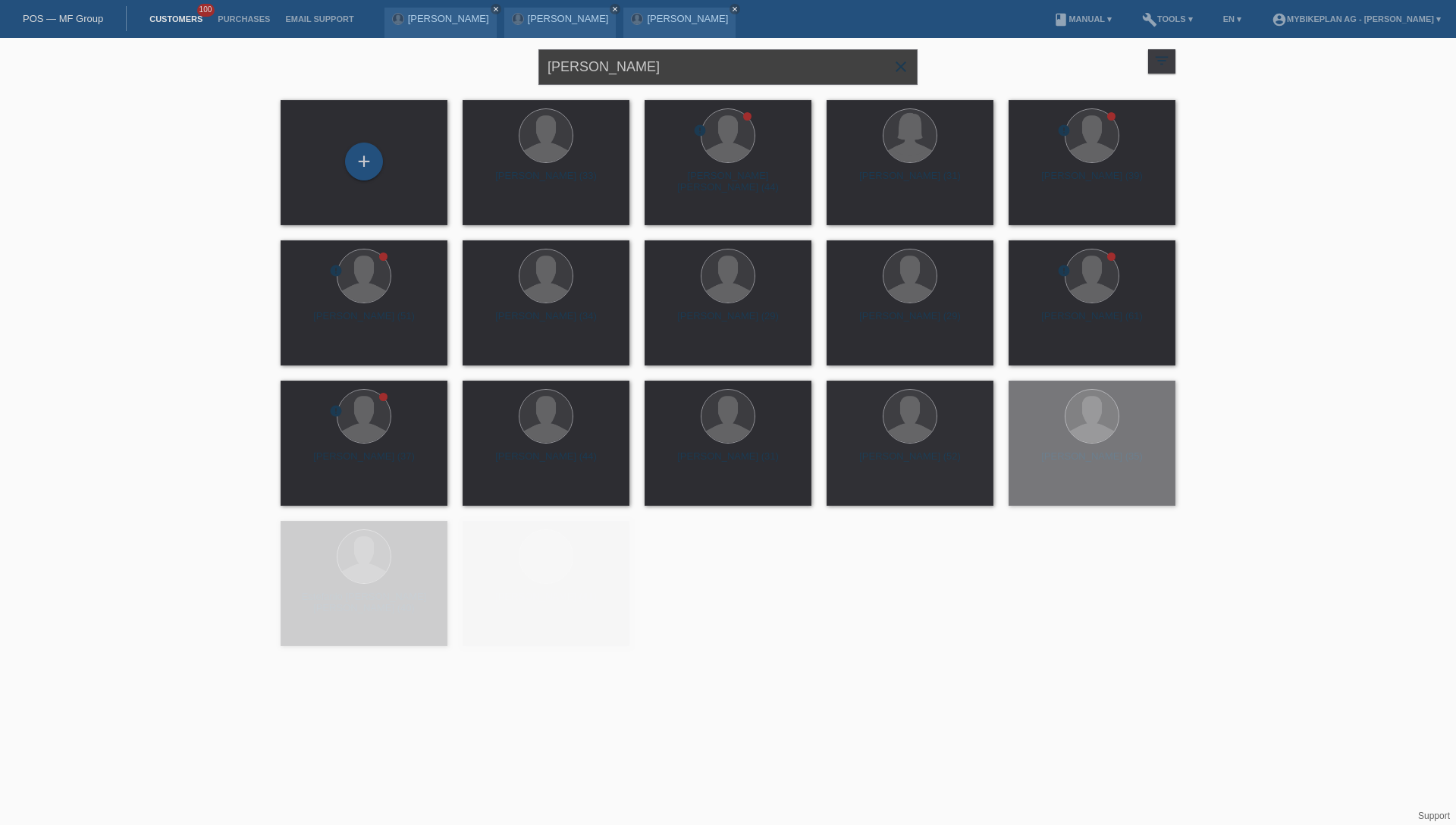
click at [664, 68] on input "[PERSON_NAME]" at bounding box center [728, 67] width 379 height 36
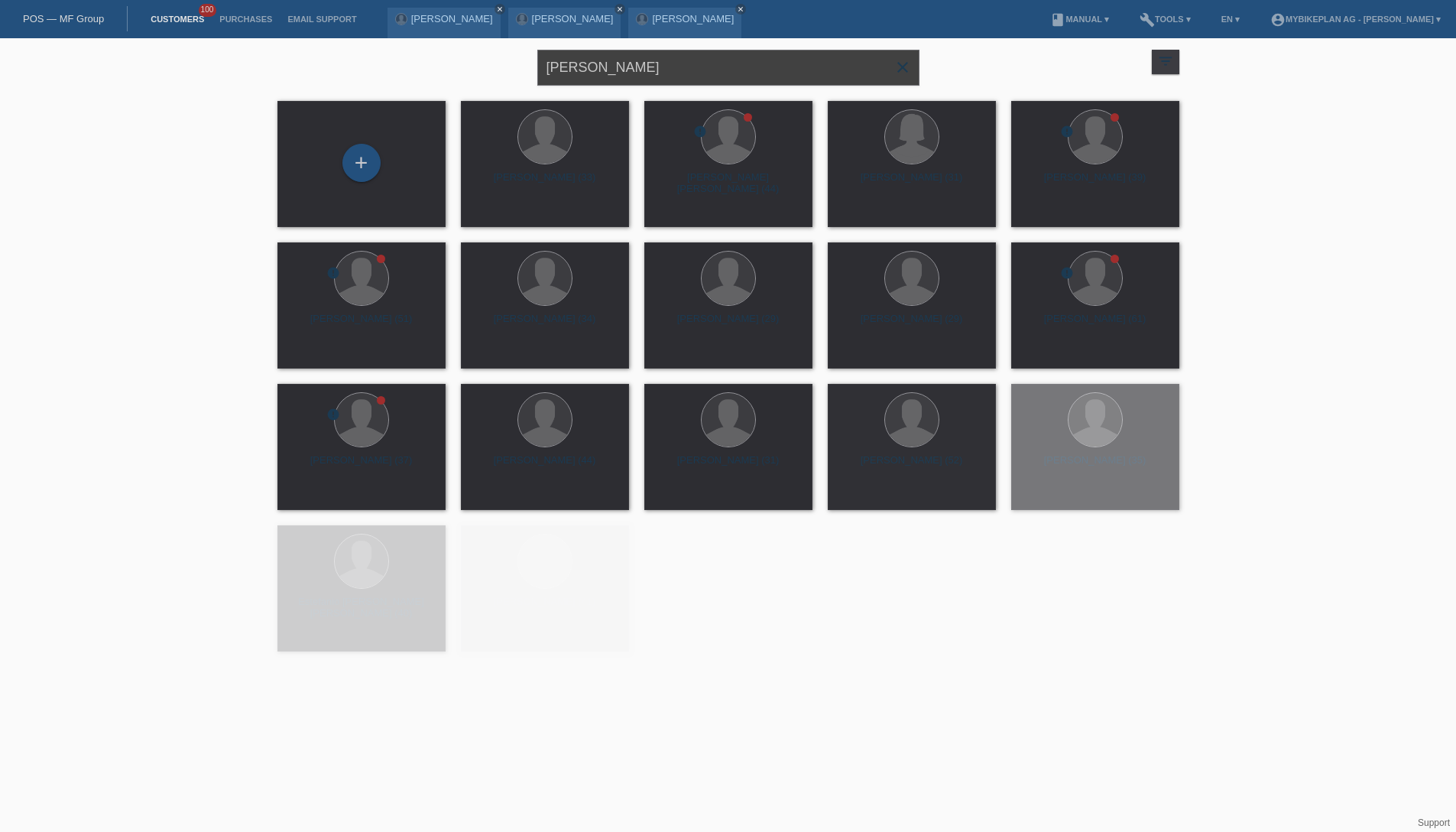
paste input "Christian Nussbaum"
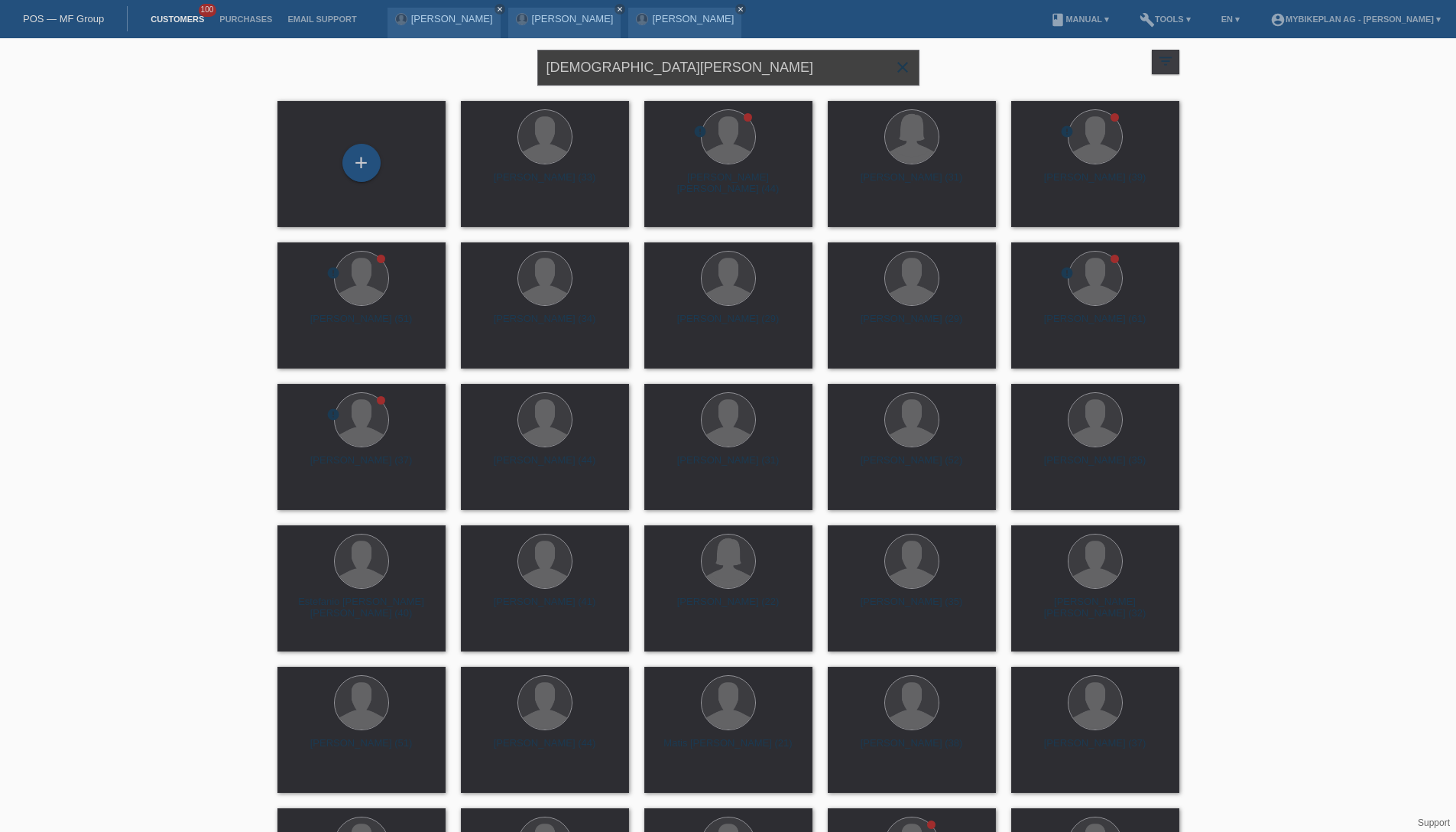
type input "Christian Nussbaumer"
click at [551, 181] on div "Christian Nussbaumer (53)" at bounding box center [545, 184] width 144 height 24
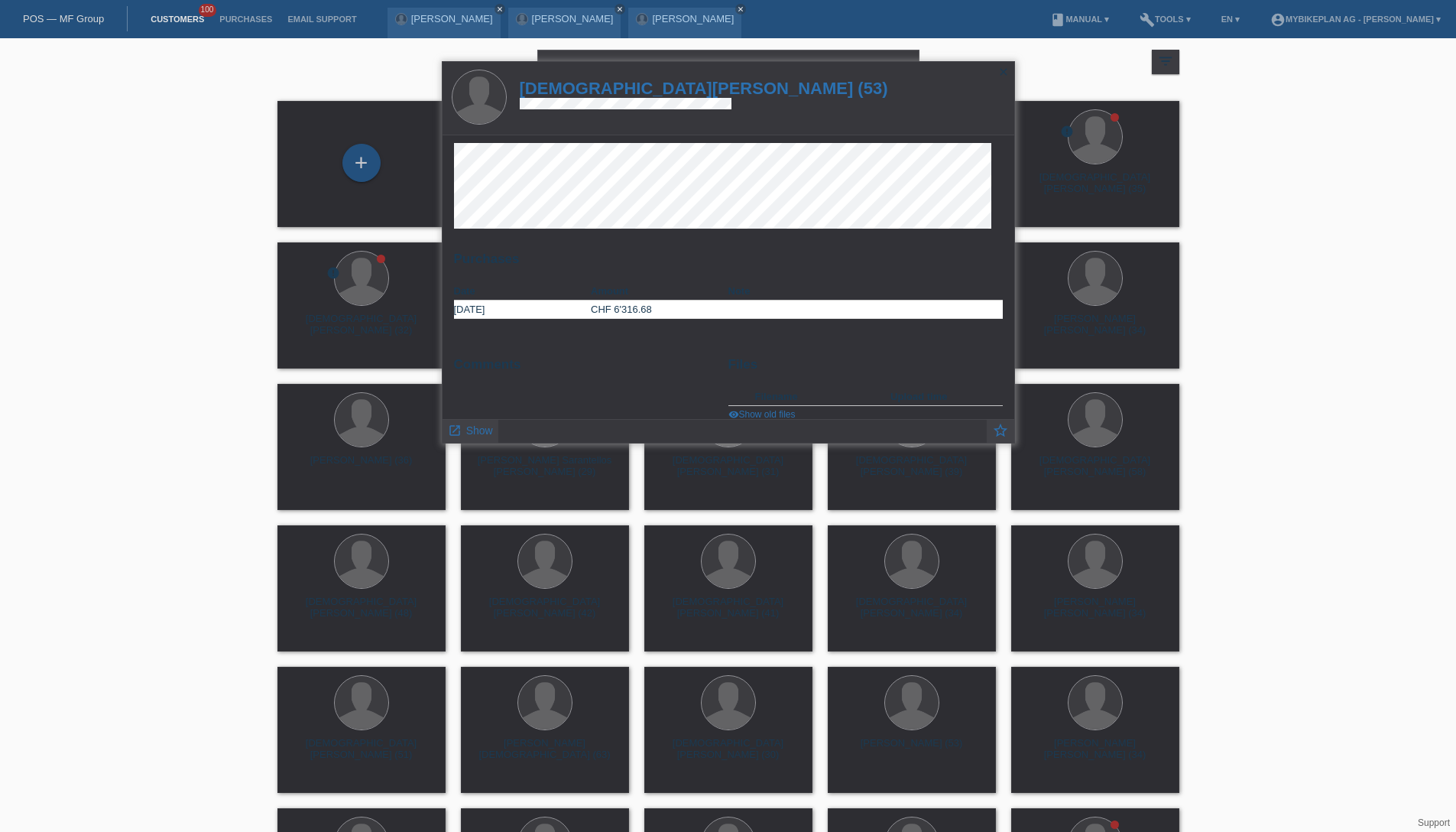
click at [623, 87] on h1 "Christian Nussbaumer (53)" at bounding box center [704, 88] width 368 height 19
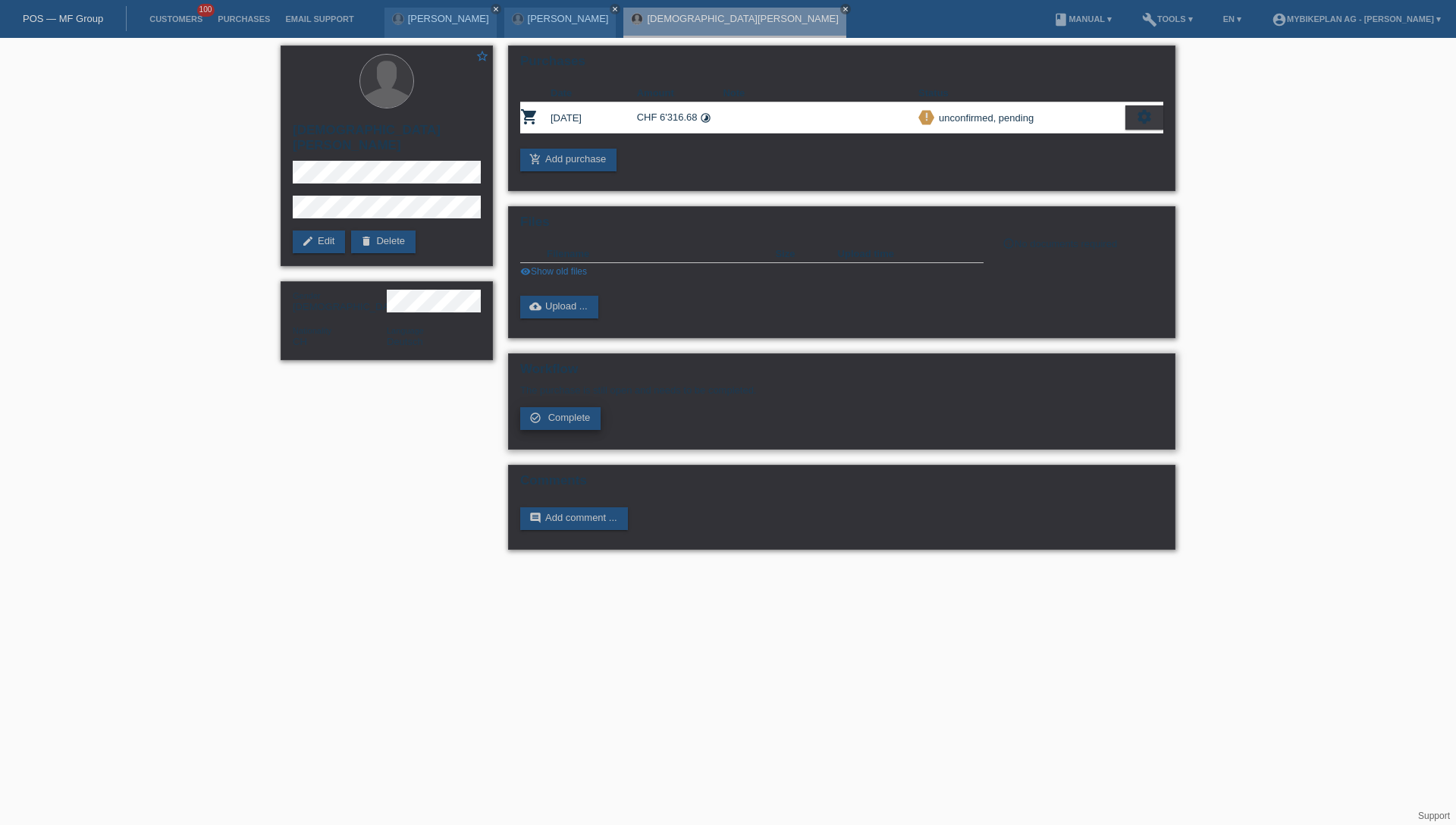
click at [575, 413] on span "Complete" at bounding box center [569, 417] width 43 height 12
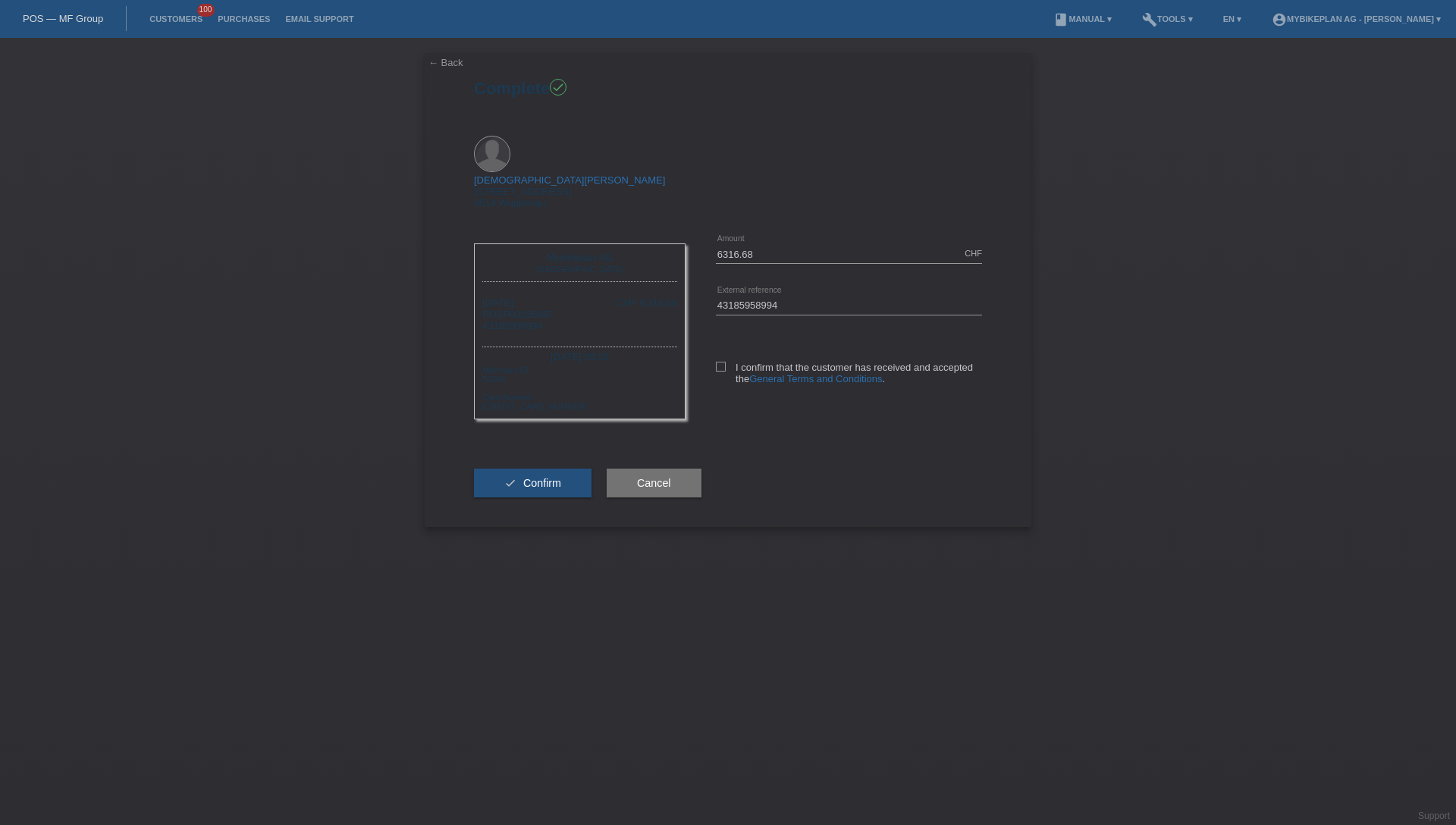
click at [721, 331] on div "I confirm that the customer has received and accepted the General Terms and Con…" at bounding box center [849, 369] width 266 height 78
click at [724, 362] on icon at bounding box center [720, 367] width 10 height 10
click at [724, 362] on input "I confirm that the customer has received and accepted the General Terms and Con…" at bounding box center [720, 367] width 10 height 10
checkbox input "true"
click at [558, 477] on span "Confirm" at bounding box center [541, 482] width 38 height 12
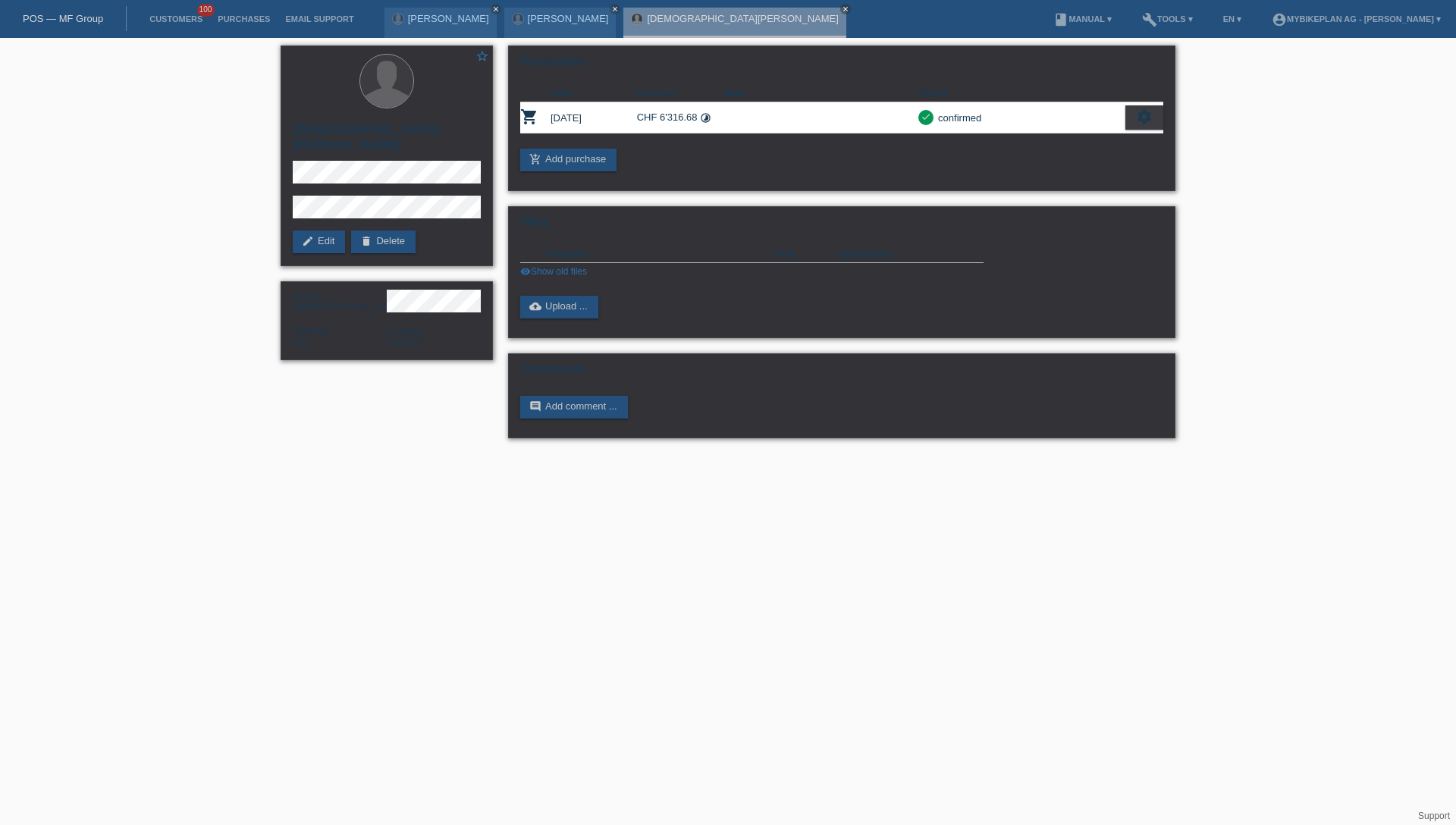
click at [70, 23] on link "POS — MF Group" at bounding box center [63, 18] width 80 height 12
click at [74, 20] on link "POS — MF Group" at bounding box center [63, 18] width 80 height 12
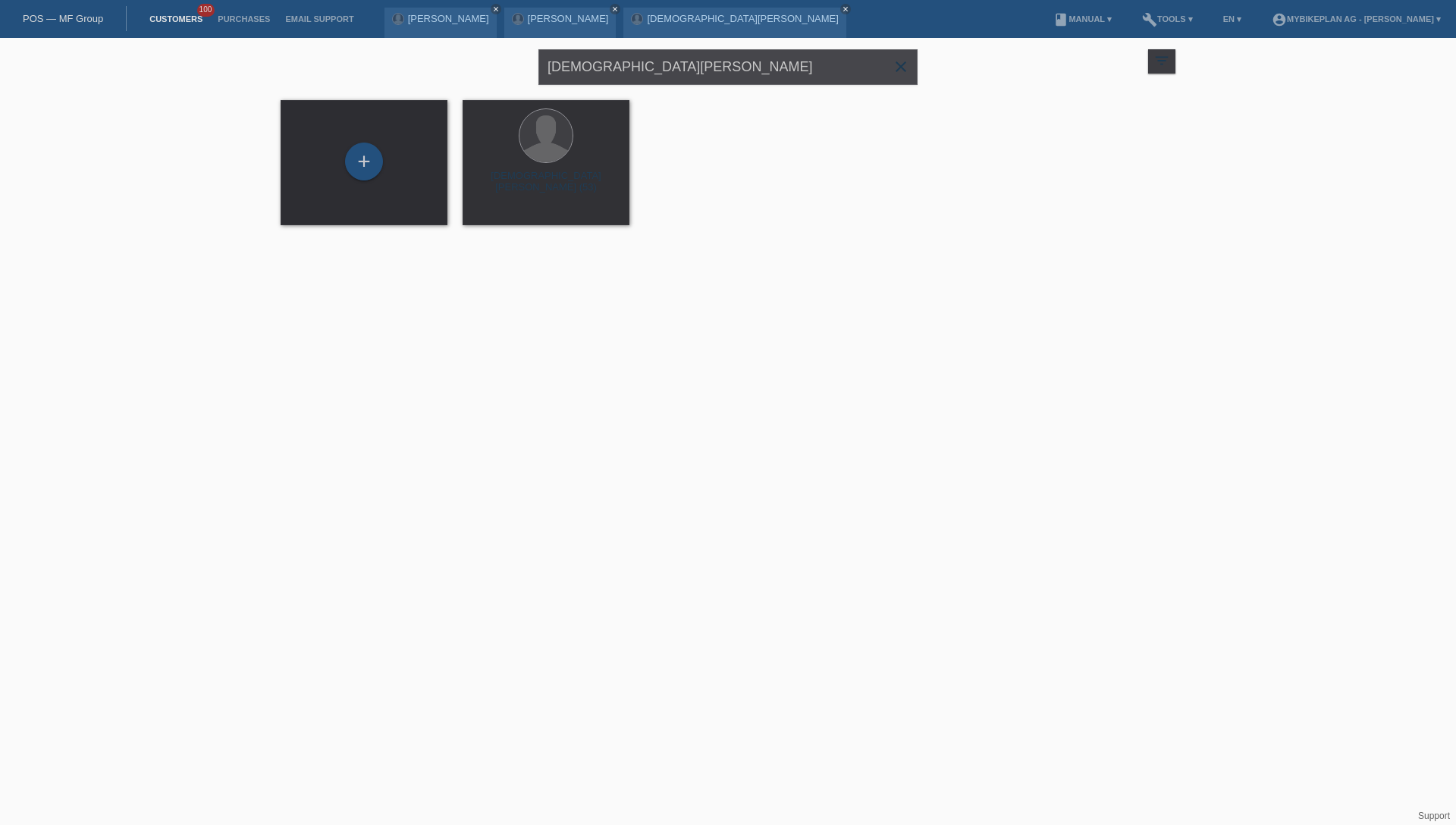
click at [731, 70] on input "[DEMOGRAPHIC_DATA][PERSON_NAME]" at bounding box center [728, 67] width 379 height 36
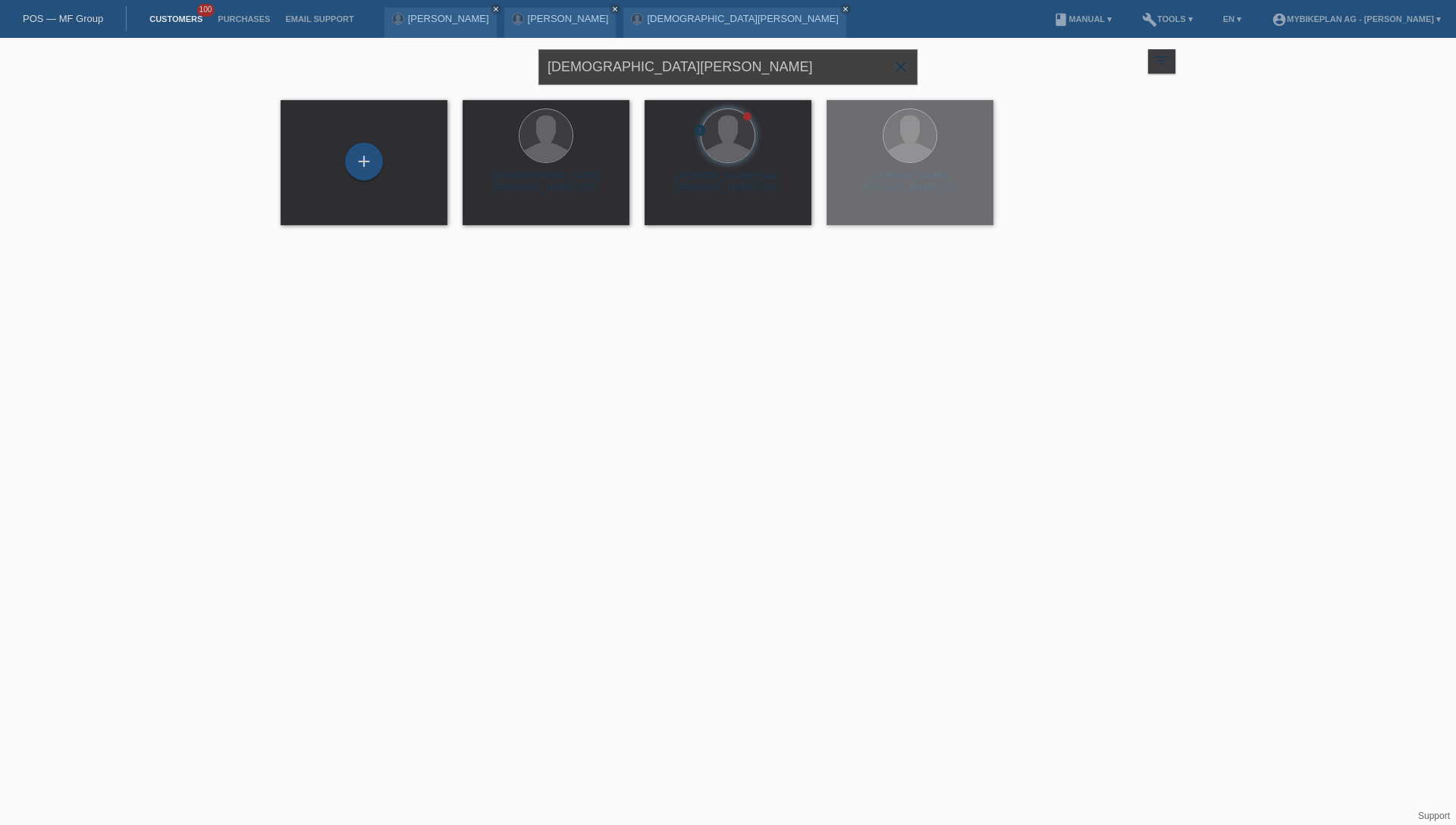
click at [731, 70] on input "[DEMOGRAPHIC_DATA][PERSON_NAME]" at bounding box center [728, 67] width 379 height 36
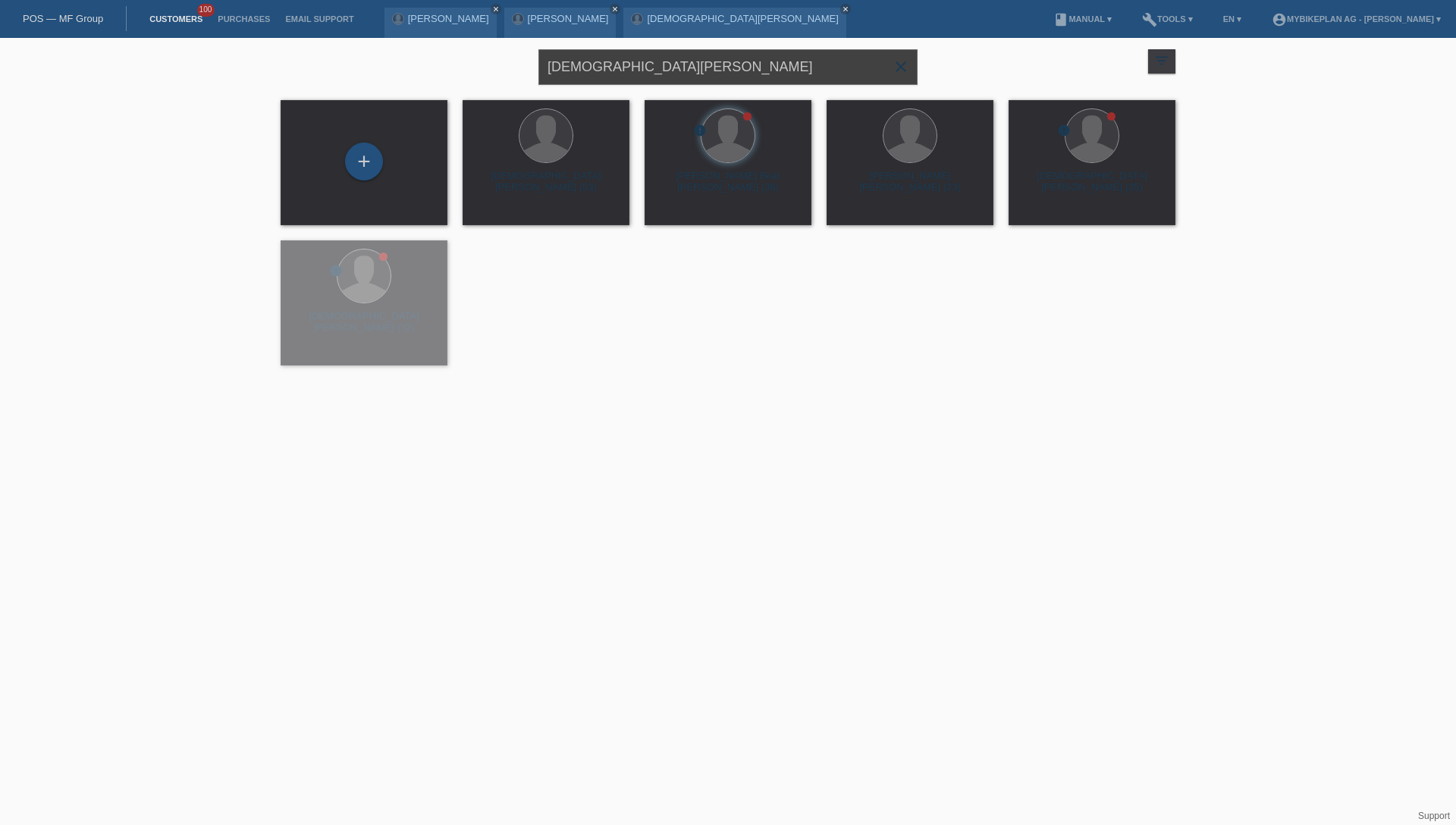
paste input "[PERSON_NAME]"
type input "[PERSON_NAME]"
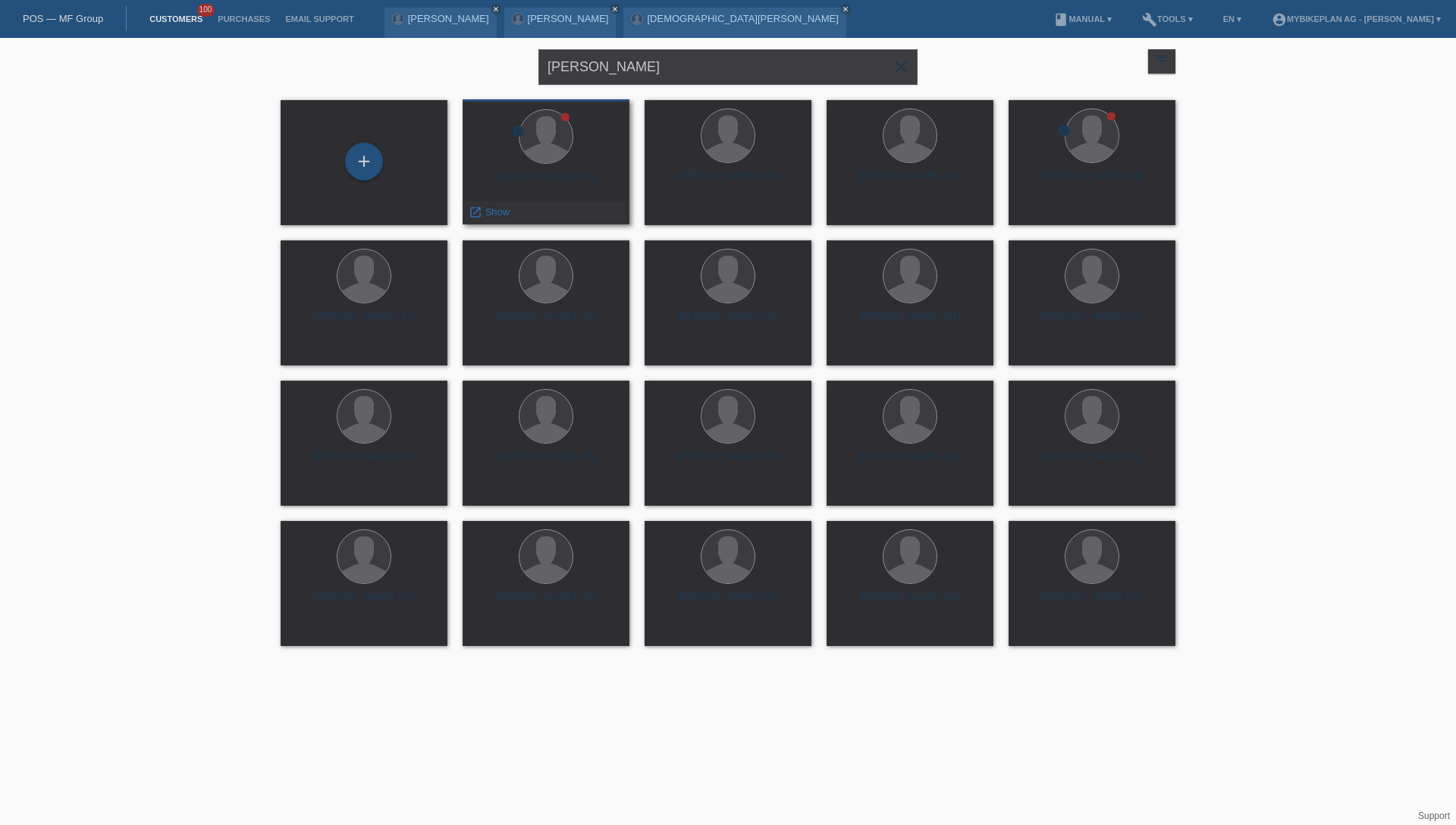
click at [595, 178] on div "Sebastian Wolfgang Gubser (44)" at bounding box center [546, 183] width 142 height 24
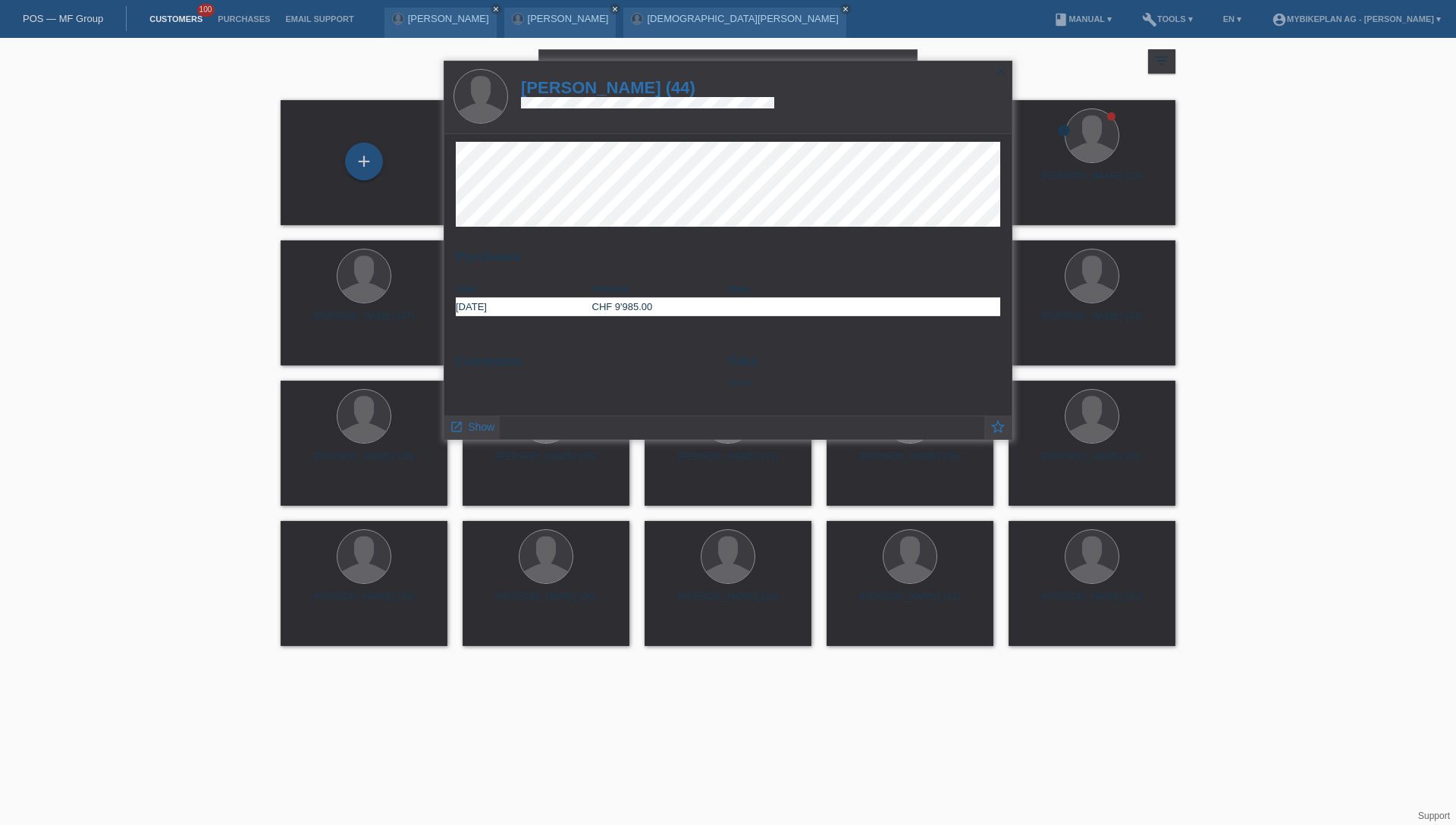
click at [679, 83] on h1 "Sebastian Wolfgang Gubser (44)" at bounding box center [648, 87] width 253 height 19
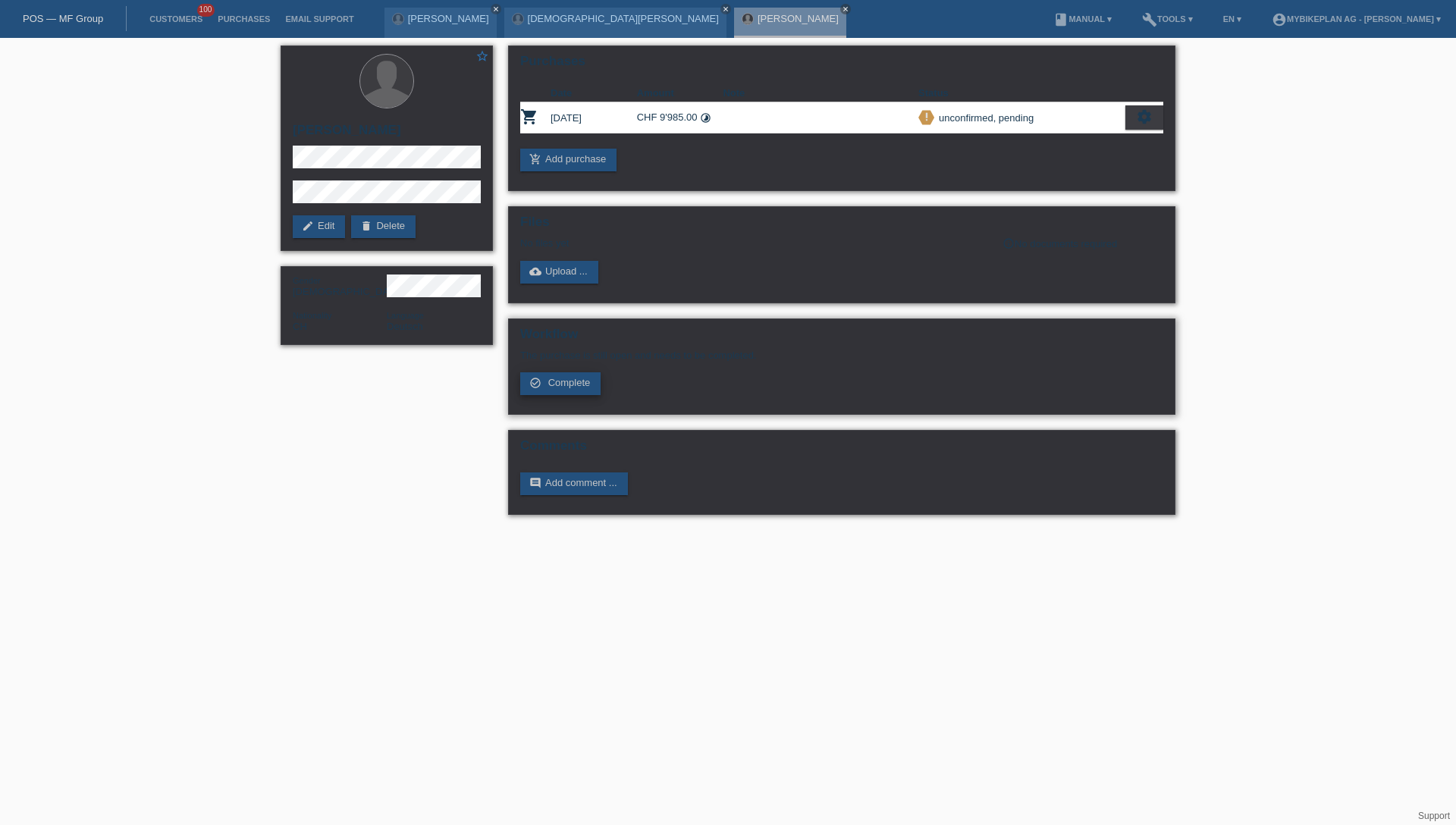
click at [571, 388] on span "Complete" at bounding box center [569, 383] width 43 height 12
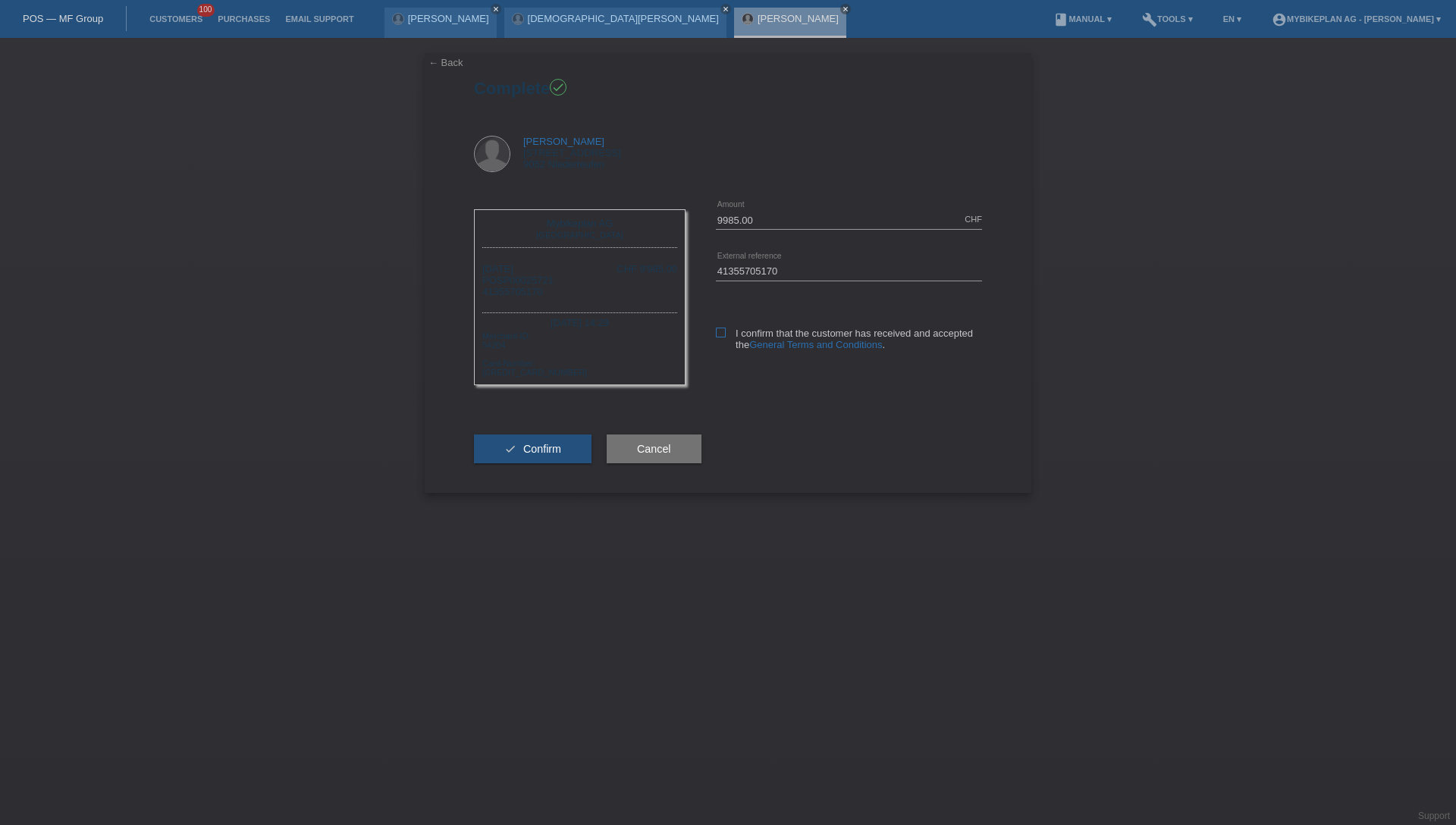
click at [718, 329] on icon at bounding box center [720, 333] width 10 height 10
click at [718, 329] on input "I confirm that the customer has received and accepted the General Terms and Con…" at bounding box center [720, 333] width 10 height 10
checkbox input "true"
click at [795, 269] on input "41355705170" at bounding box center [849, 271] width 266 height 19
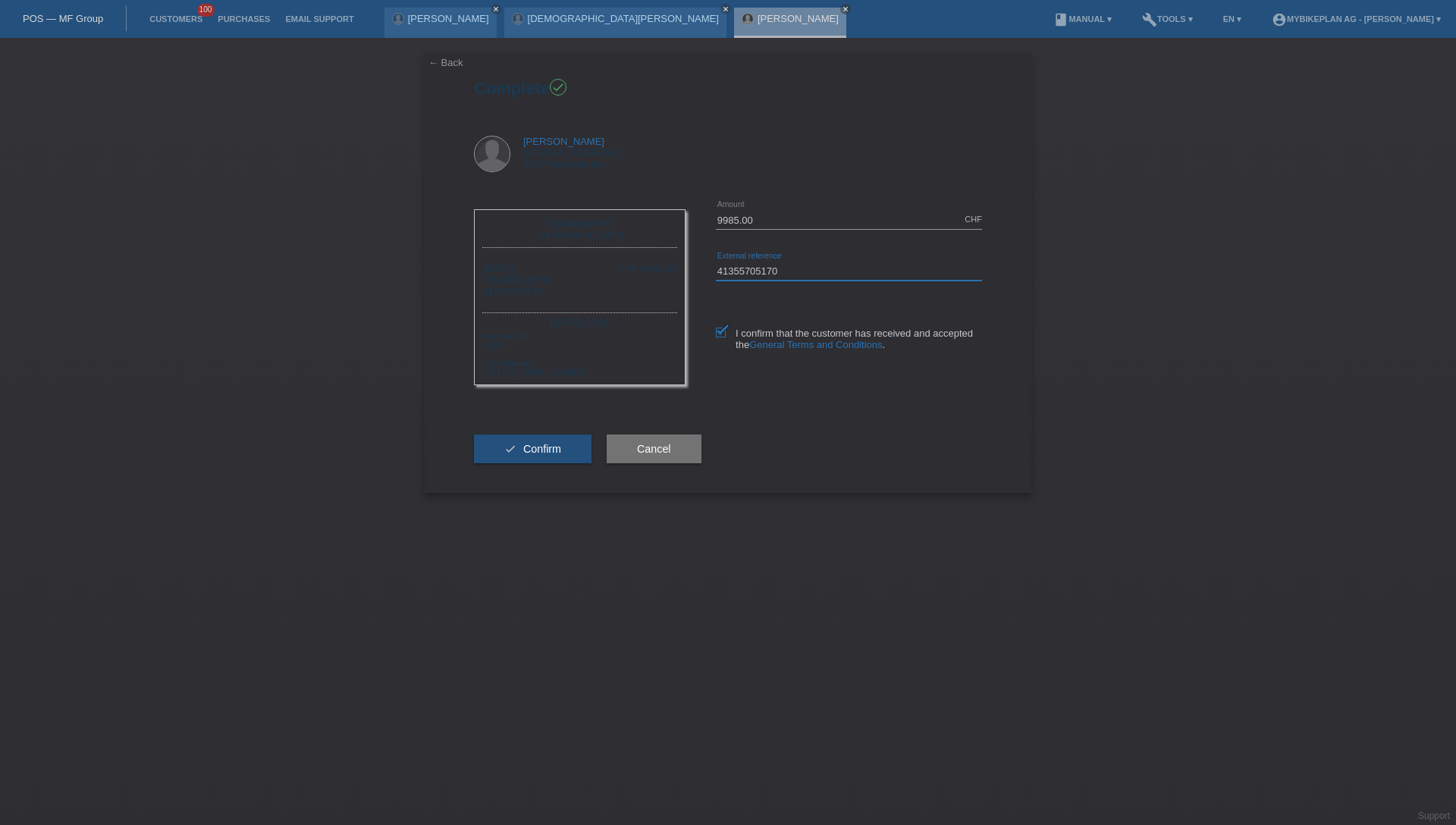
click at [795, 269] on input "41355705170" at bounding box center [849, 271] width 266 height 19
paste input "512542739"
type input "41512542739"
click at [820, 403] on div "Mybikeplan AG Zürich 05.08.2025 POSP00025721 41512542739 CHF 9'985.00" at bounding box center [728, 300] width 508 height 211
click at [536, 443] on span "Confirm" at bounding box center [541, 449] width 38 height 12
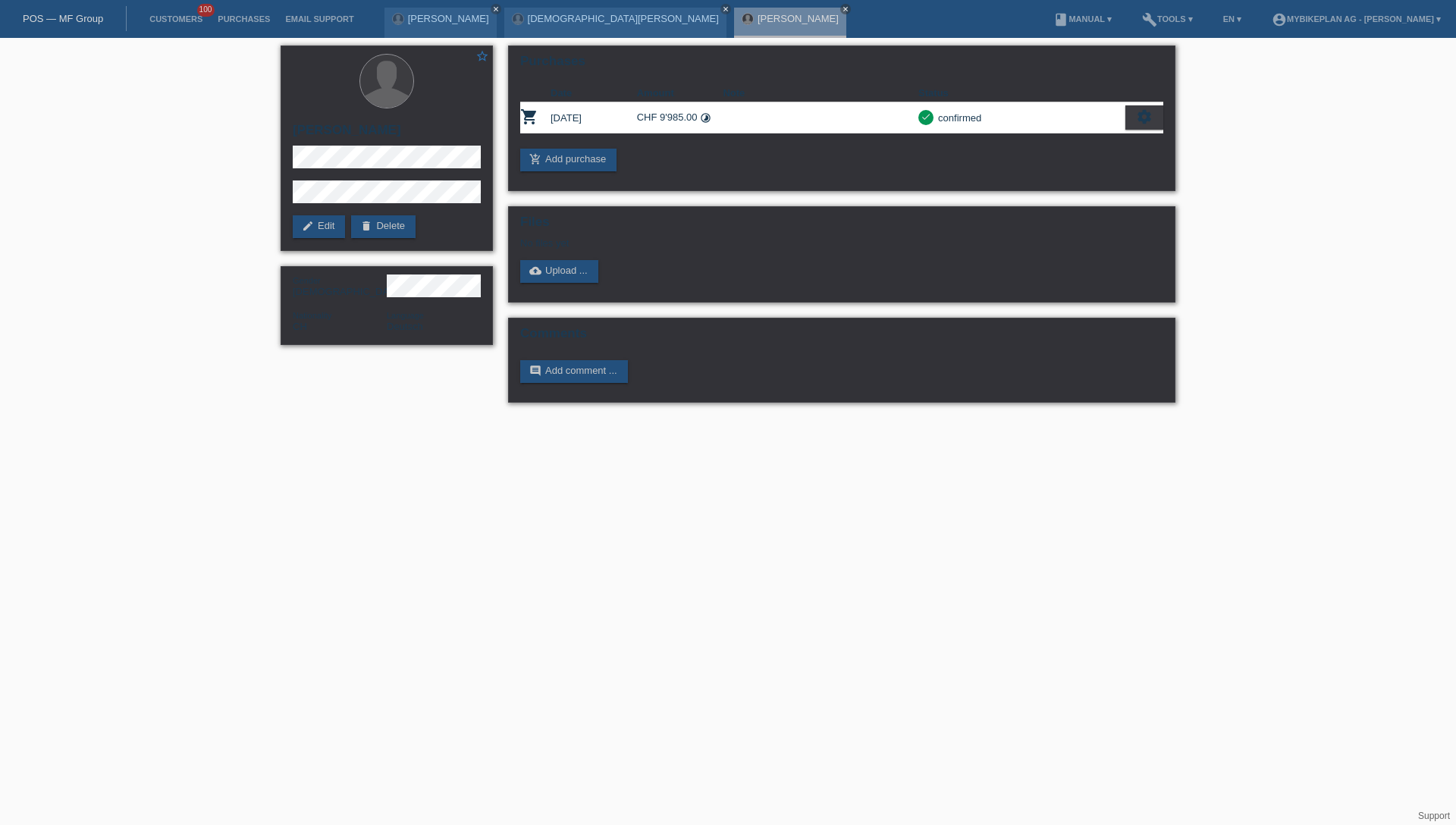
click at [63, 14] on link "POS — MF Group" at bounding box center [63, 18] width 80 height 12
click at [75, 18] on link "POS — MF Group" at bounding box center [63, 18] width 80 height 12
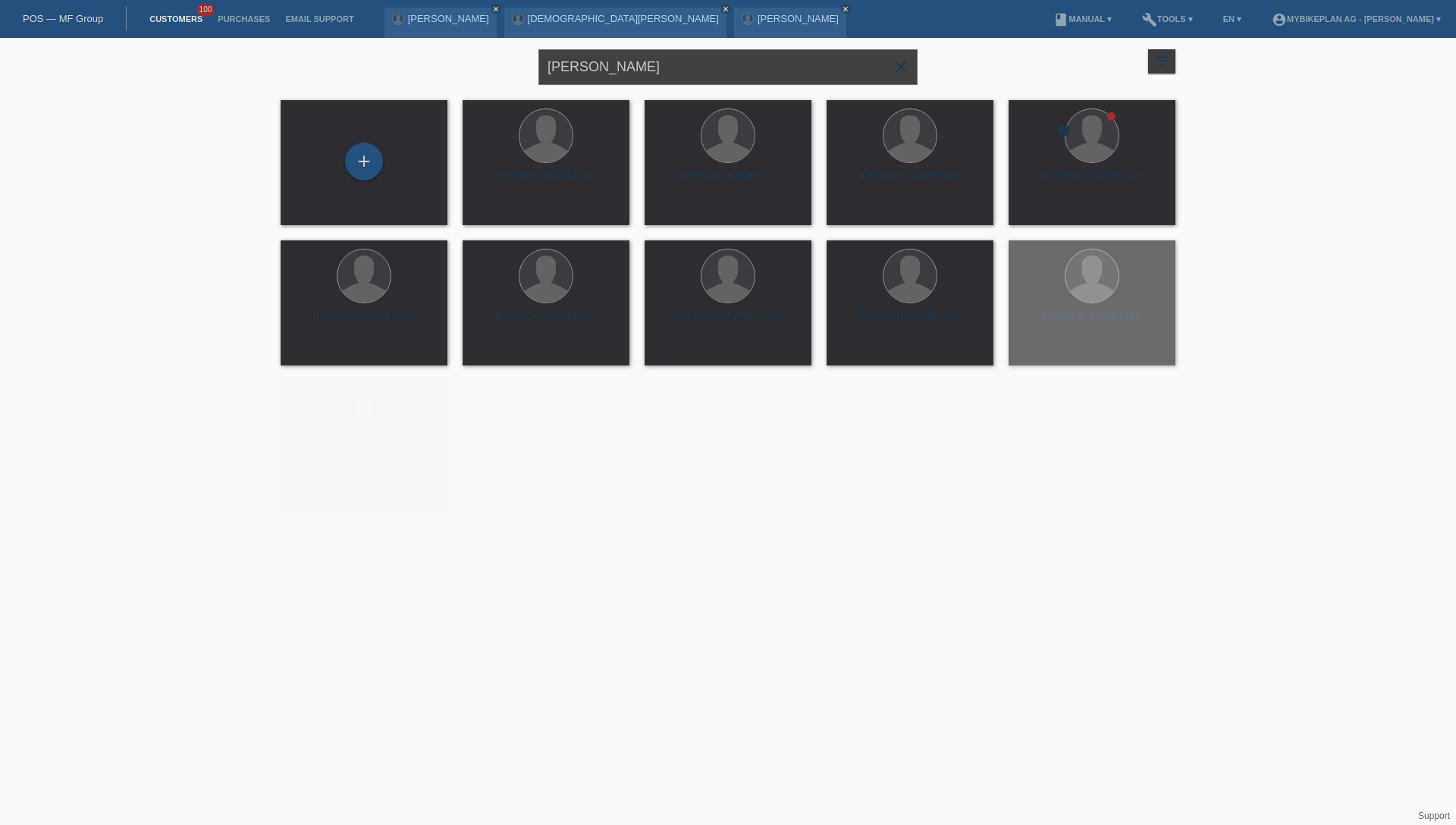
click at [736, 76] on input "[PERSON_NAME]" at bounding box center [728, 67] width 379 height 36
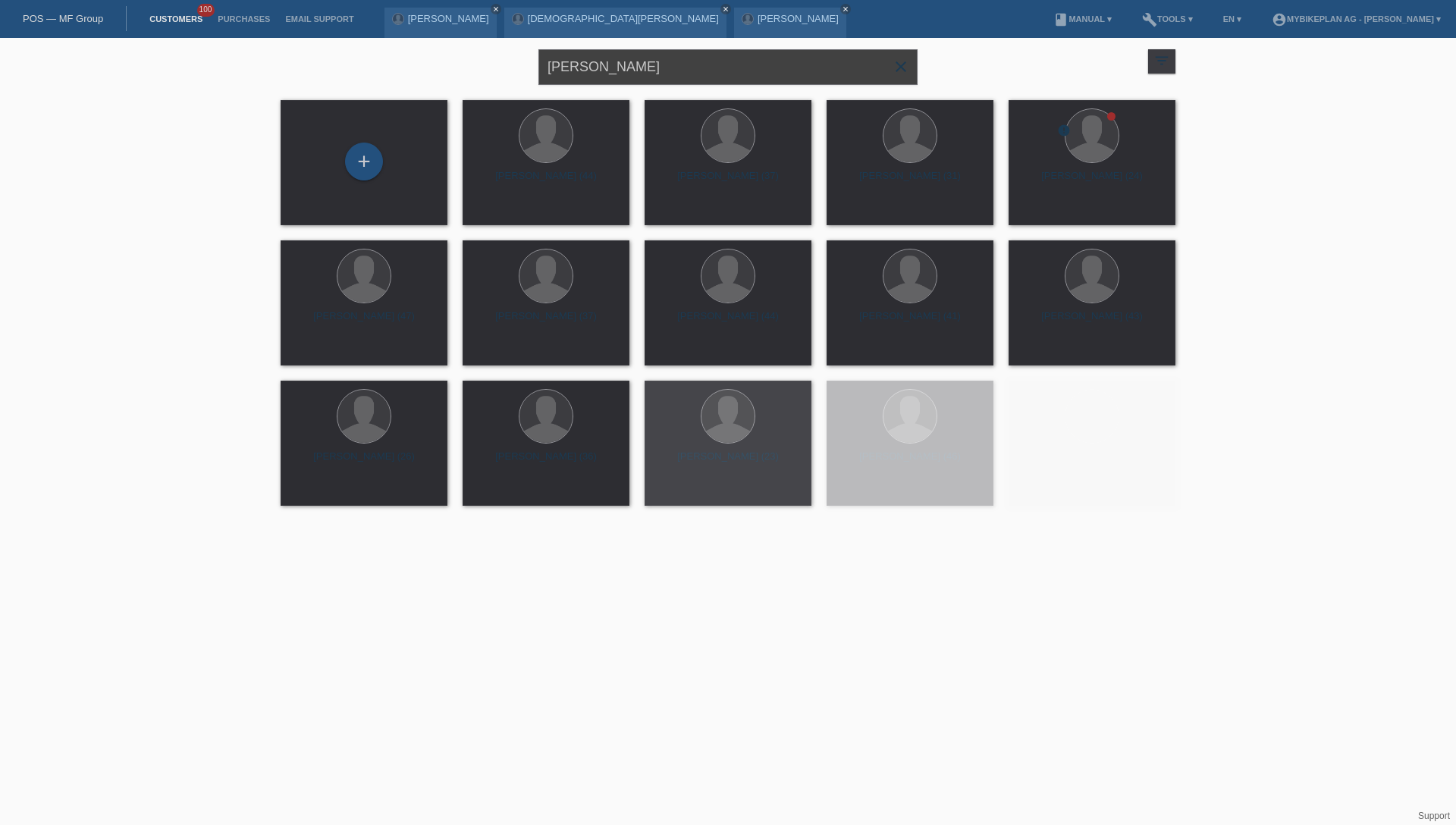
click at [736, 76] on input "[PERSON_NAME]" at bounding box center [728, 67] width 379 height 36
paste input "[PERSON_NAME]"
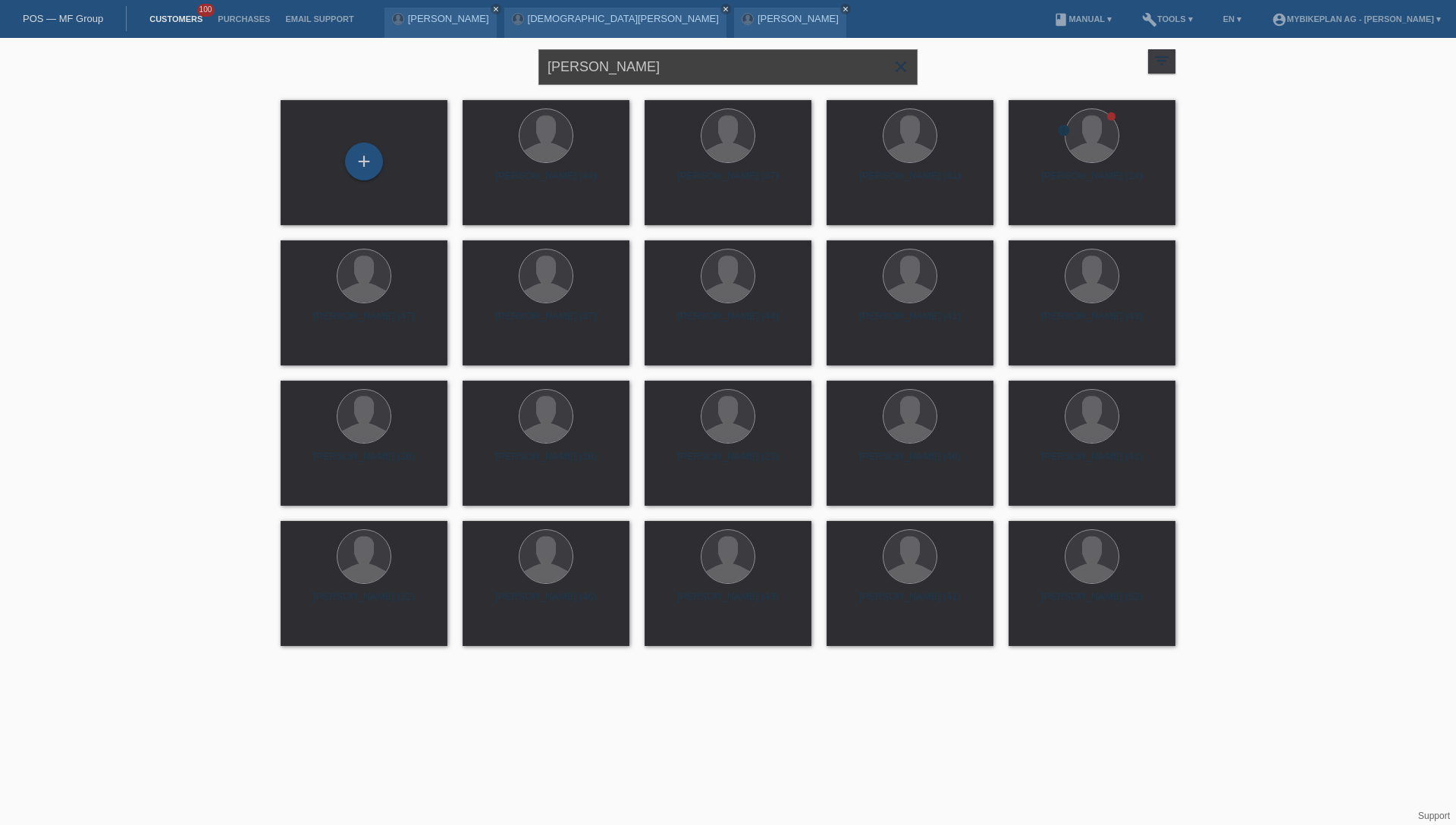
type input "[PERSON_NAME]"
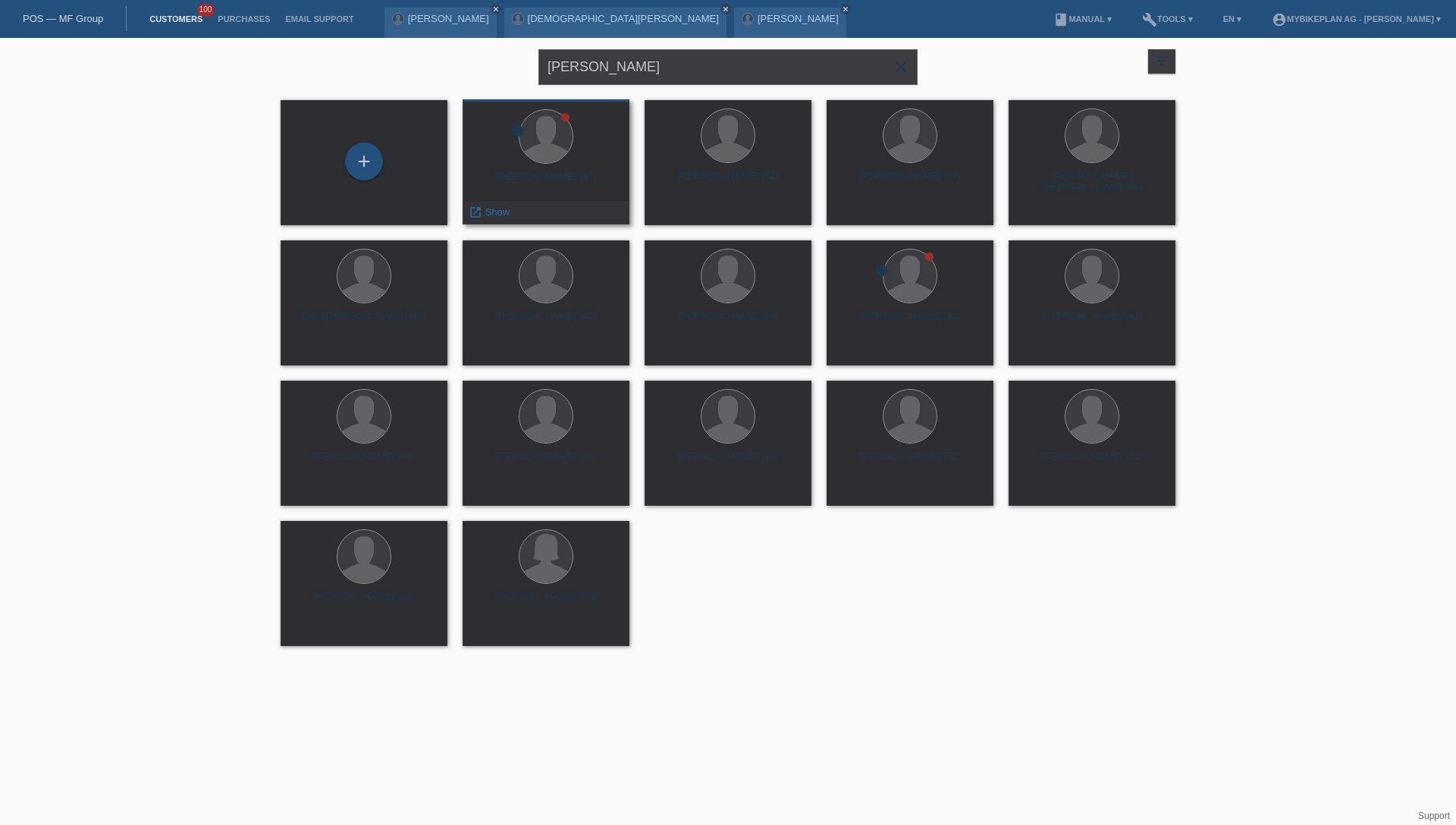
click at [570, 179] on div "Philippe Brouwer (47)" at bounding box center [546, 183] width 142 height 24
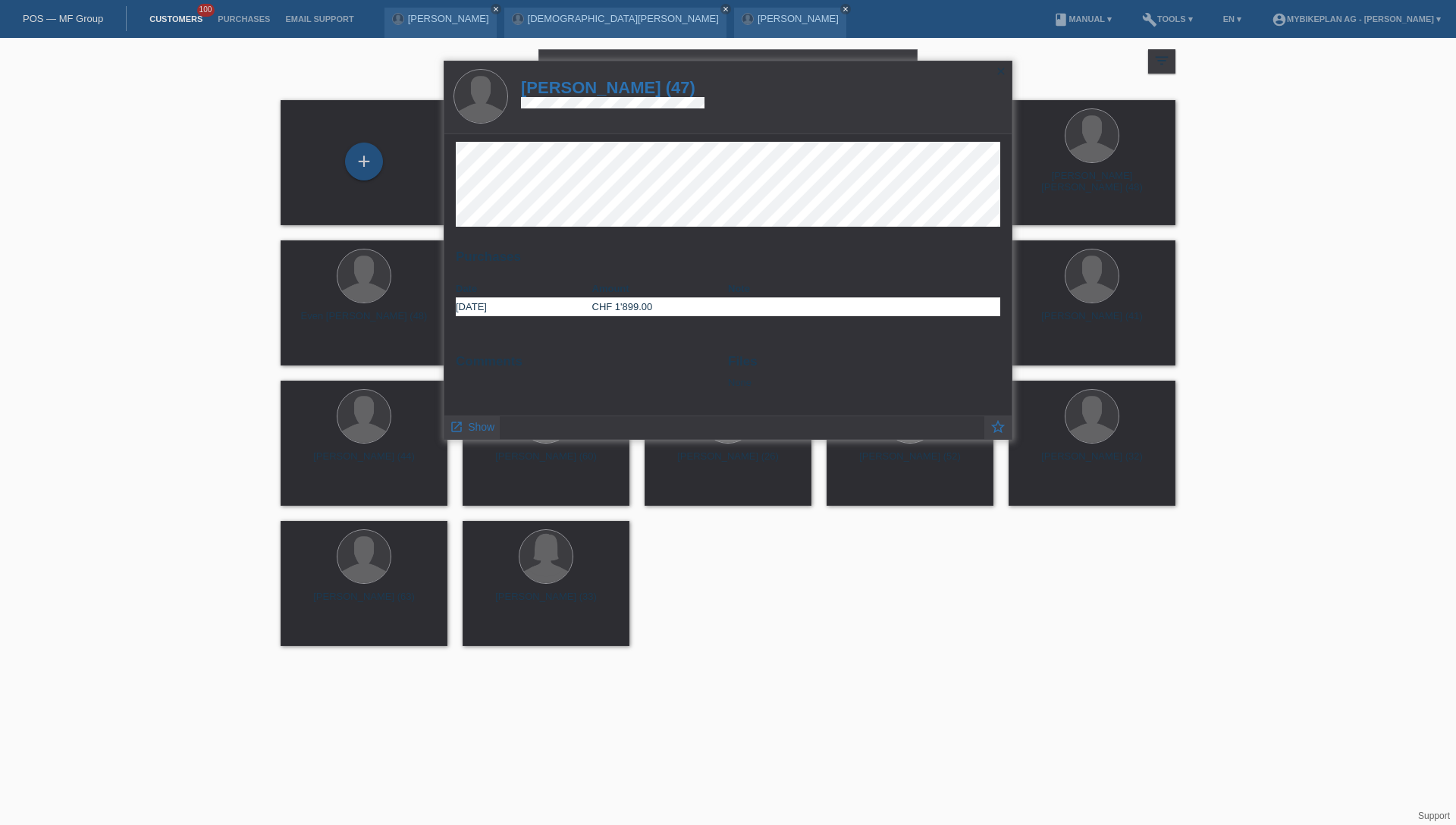
click at [624, 85] on h1 "Philippe Brouwer (47)" at bounding box center [612, 87] width 183 height 19
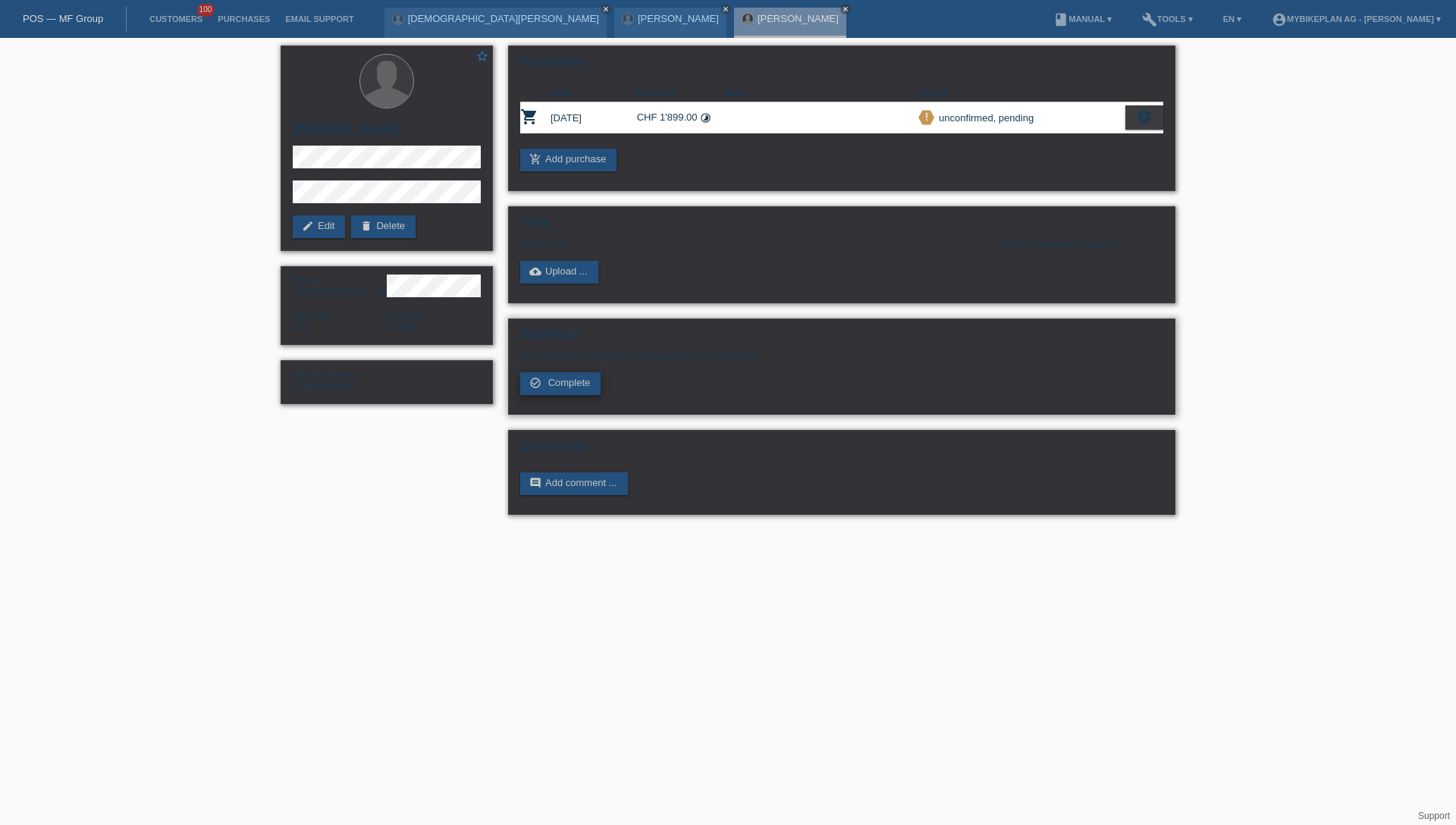
click at [573, 391] on link "check_circle_outline Complete" at bounding box center [560, 383] width 80 height 23
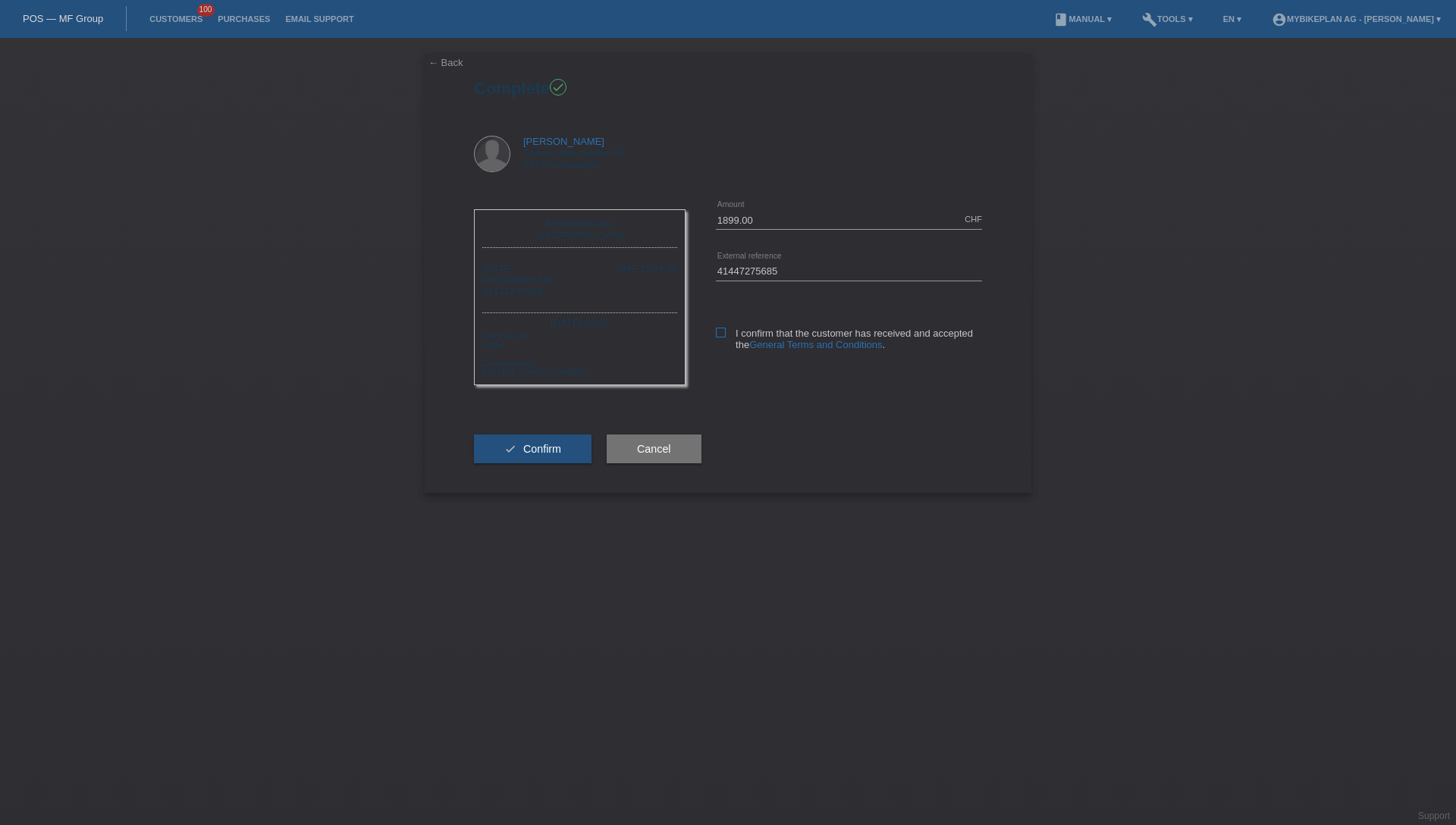
click at [729, 335] on label "I confirm that the customer has received and accepted the General Terms and Con…" at bounding box center [849, 338] width 266 height 23
click at [725, 335] on input "I confirm that the customer has received and accepted the General Terms and Con…" at bounding box center [720, 333] width 10 height 10
checkbox input "true"
click at [529, 461] on button "check Confirm" at bounding box center [533, 449] width 117 height 28
